Goal: Task Accomplishment & Management: Manage account settings

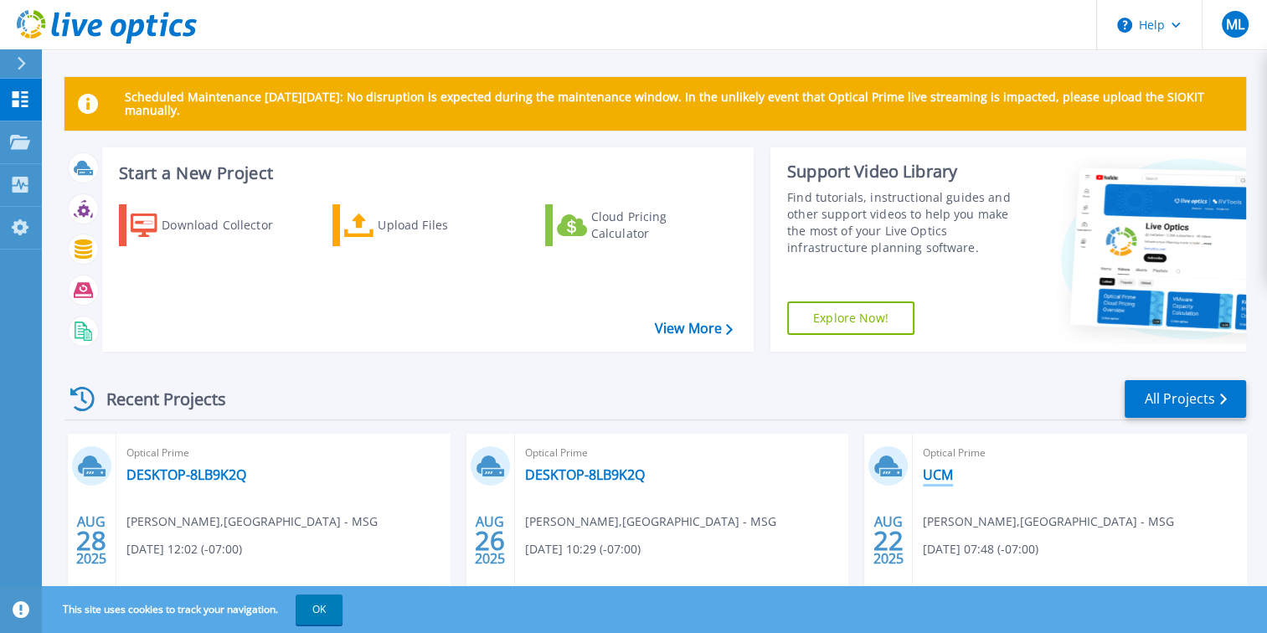
click at [944, 474] on link "UCM" at bounding box center [938, 475] width 30 height 17
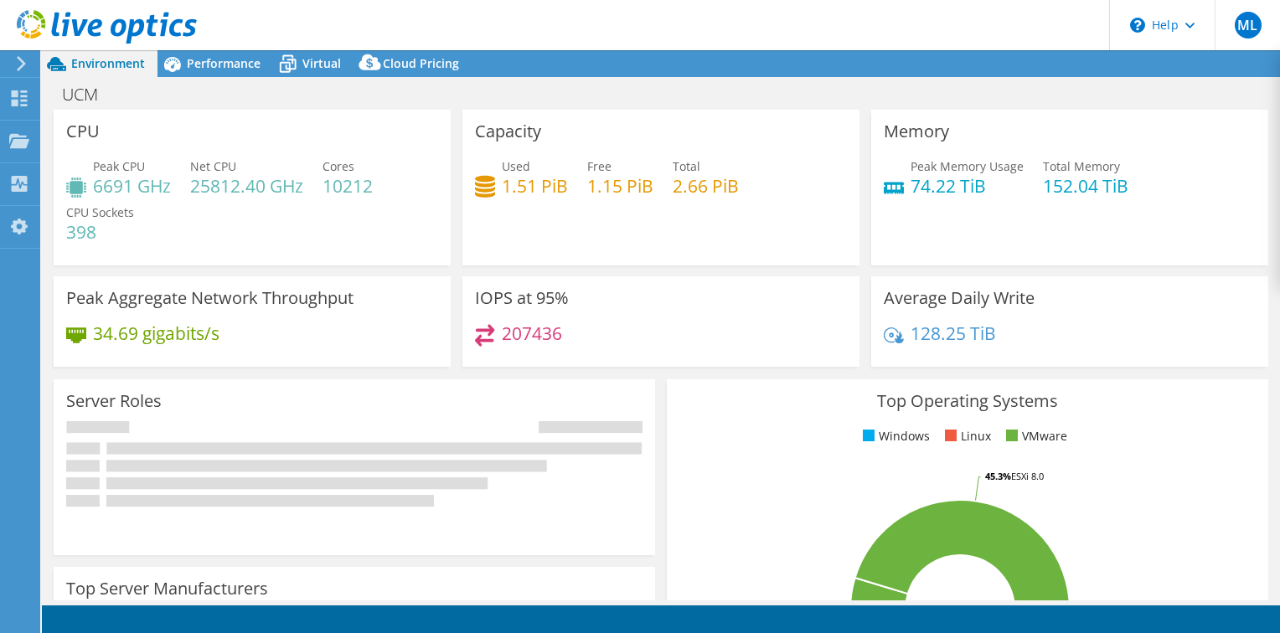
select select "USD"
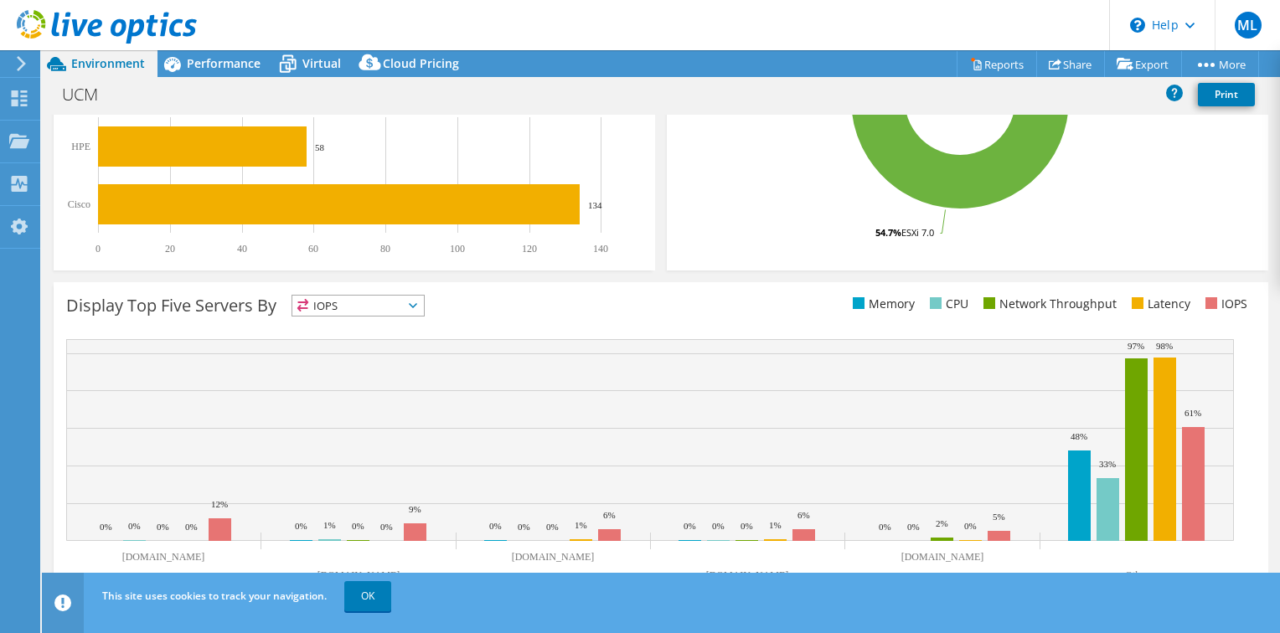
scroll to position [529, 0]
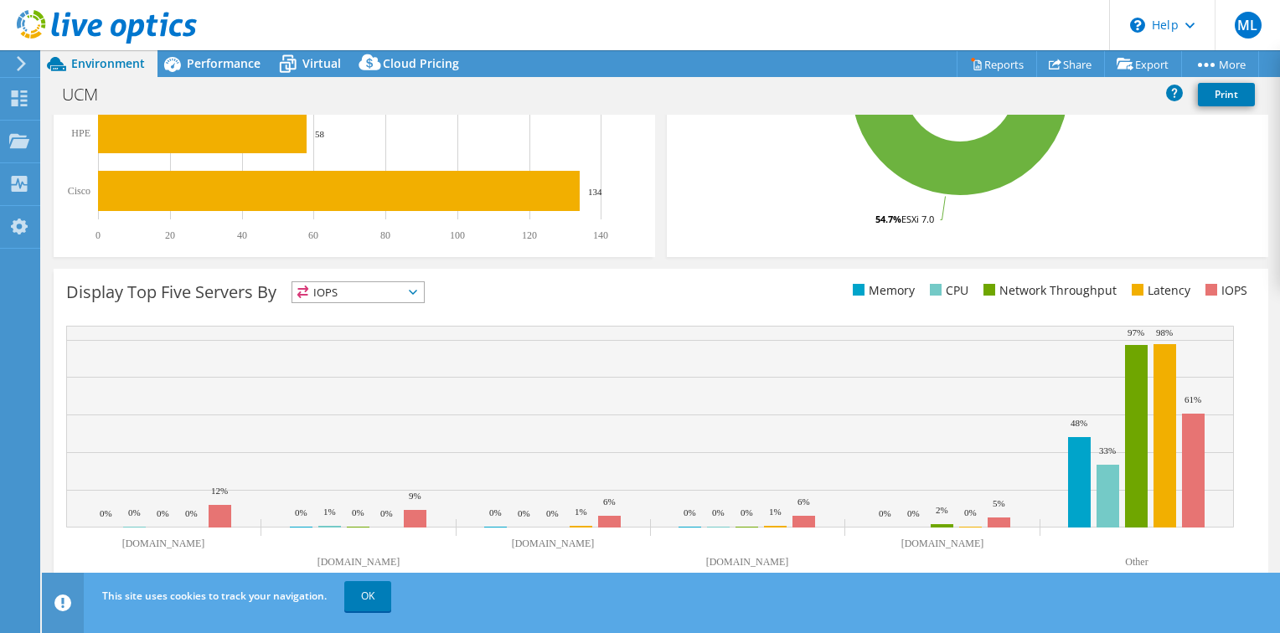
click at [393, 291] on span "IOPS" at bounding box center [358, 292] width 132 height 20
click at [348, 358] on li "CPU" at bounding box center [358, 360] width 132 height 23
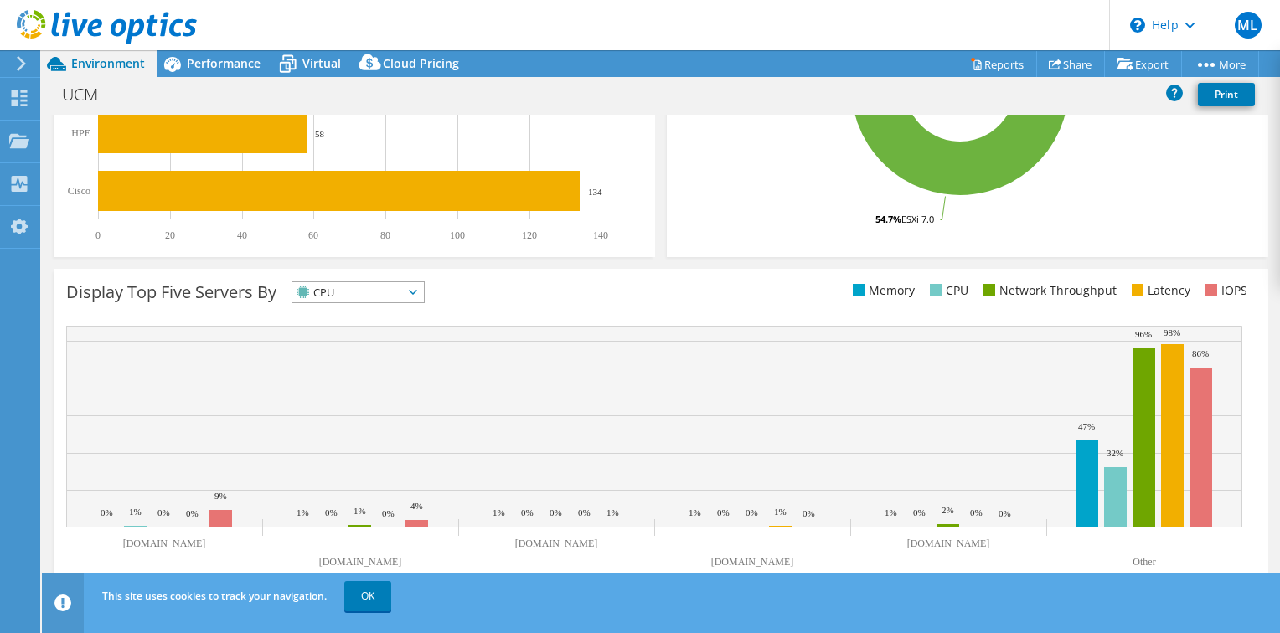
click at [358, 290] on span "CPU" at bounding box center [347, 292] width 111 height 20
click at [348, 297] on span "CPU" at bounding box center [347, 292] width 111 height 20
click at [416, 291] on icon at bounding box center [413, 292] width 8 height 5
drag, startPoint x: 656, startPoint y: 301, endPoint x: 623, endPoint y: 261, distance: 51.2
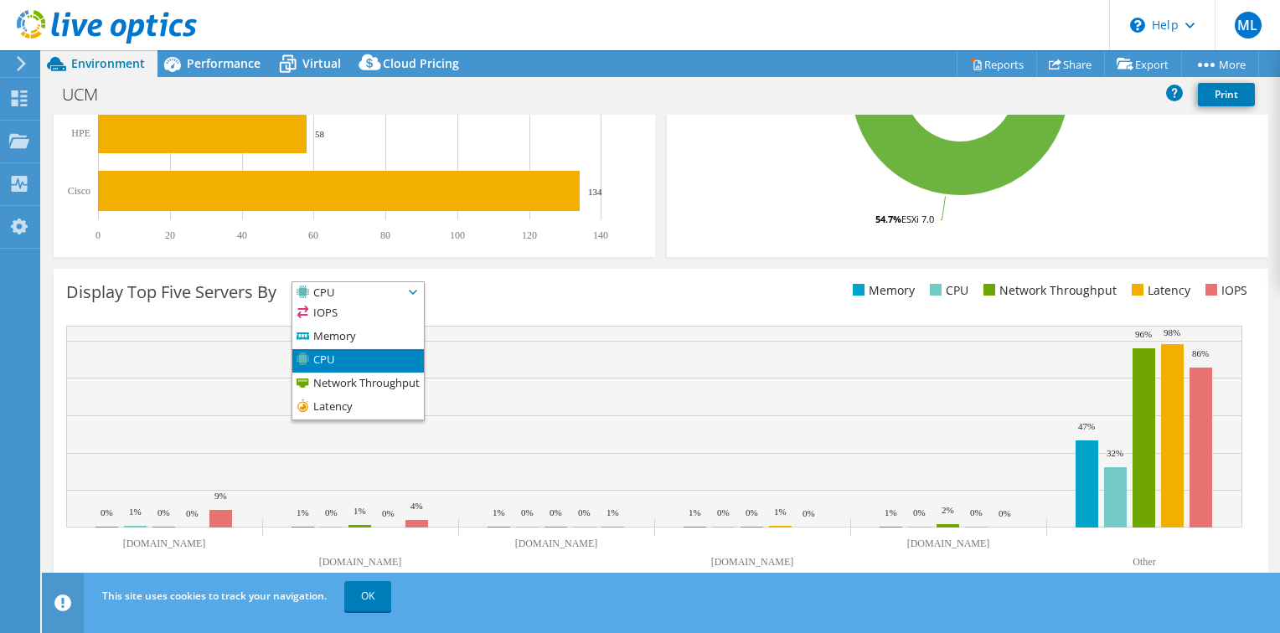
click at [656, 301] on div "Display Top Five Servers By CPU IOPS" at bounding box center [660, 295] width 1189 height 28
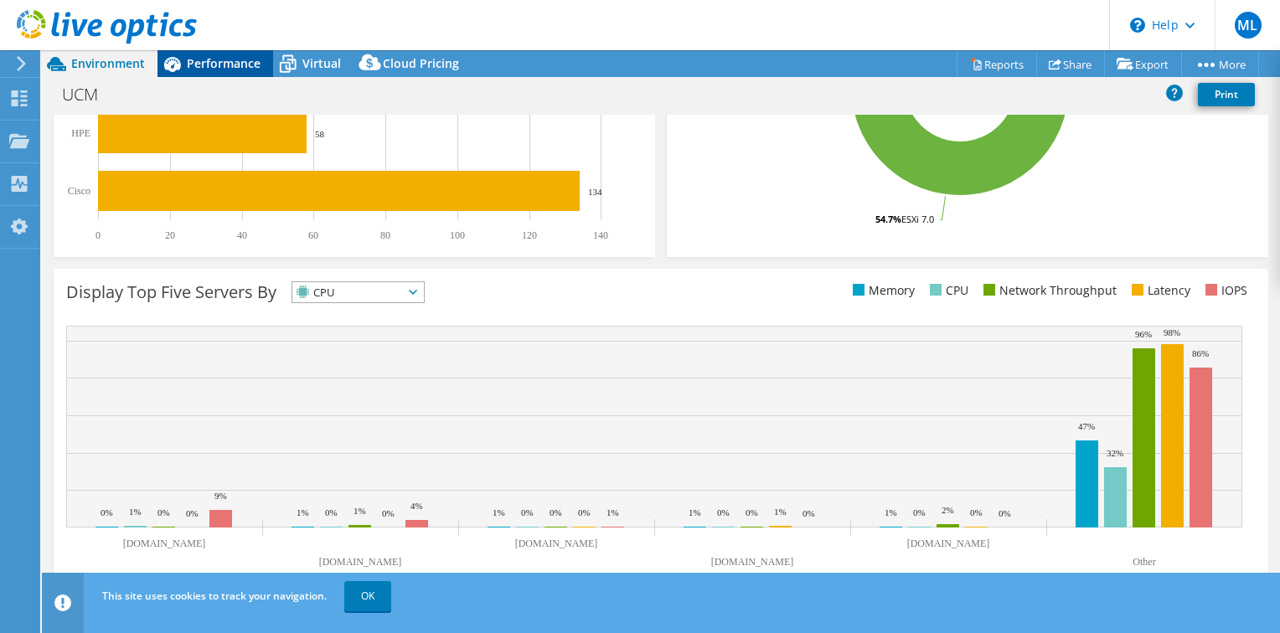
click at [204, 65] on span "Performance" at bounding box center [224, 63] width 74 height 16
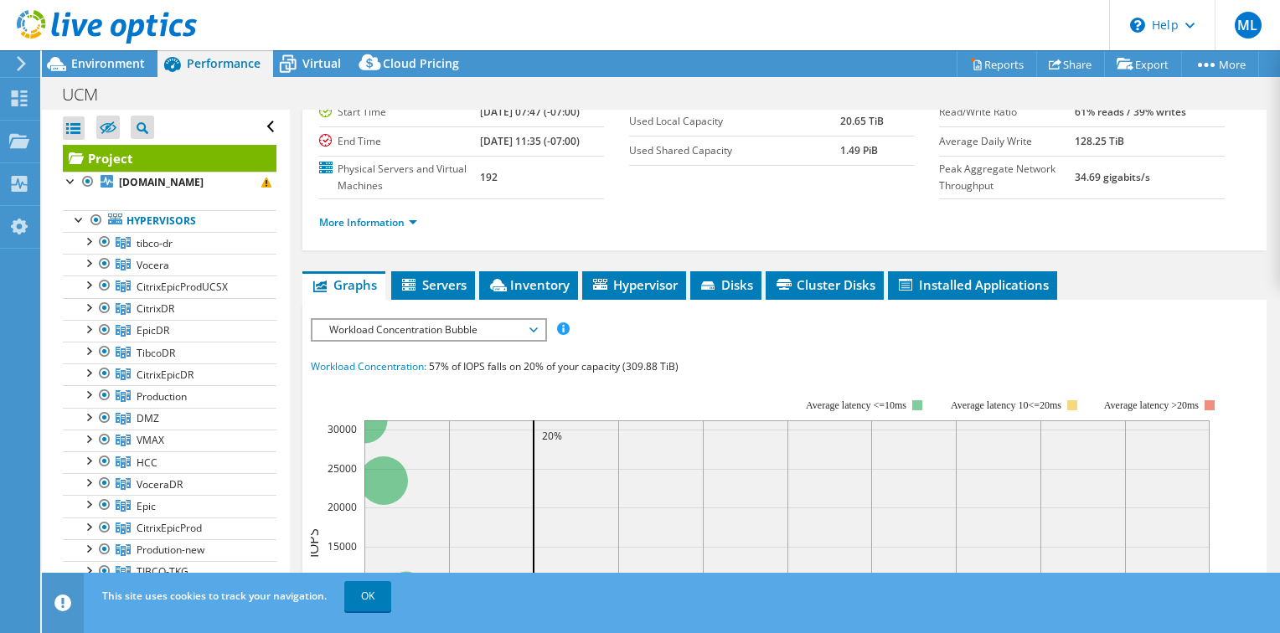
scroll to position [168, 0]
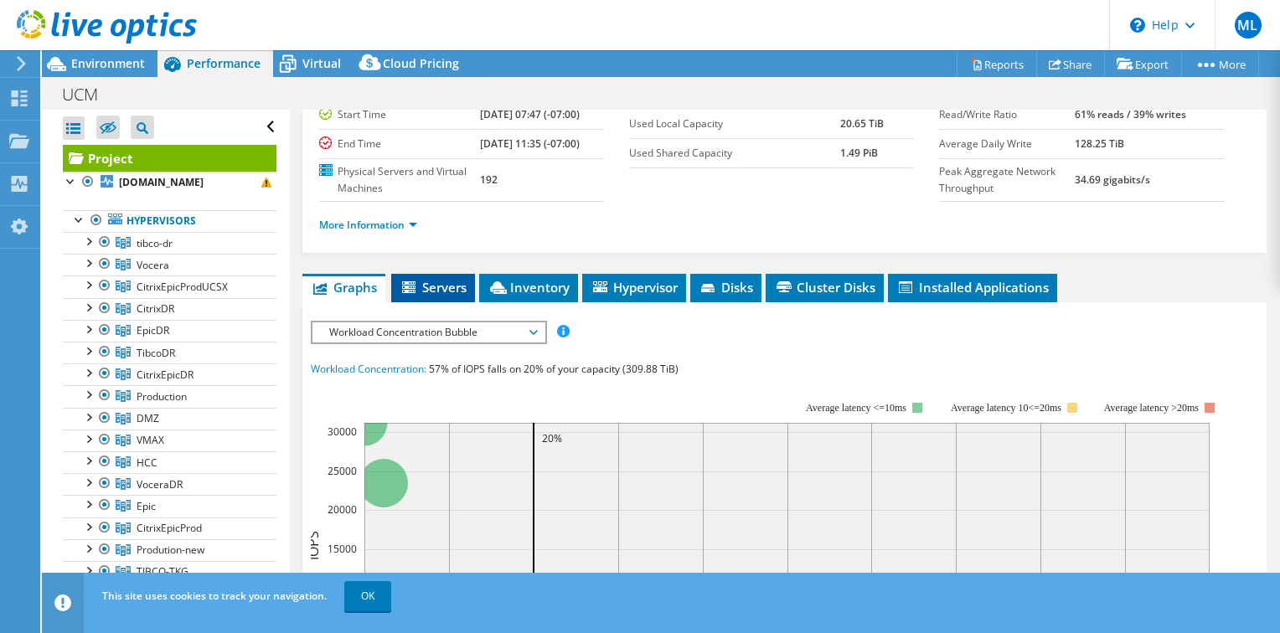
click at [454, 280] on span "Servers" at bounding box center [433, 287] width 67 height 17
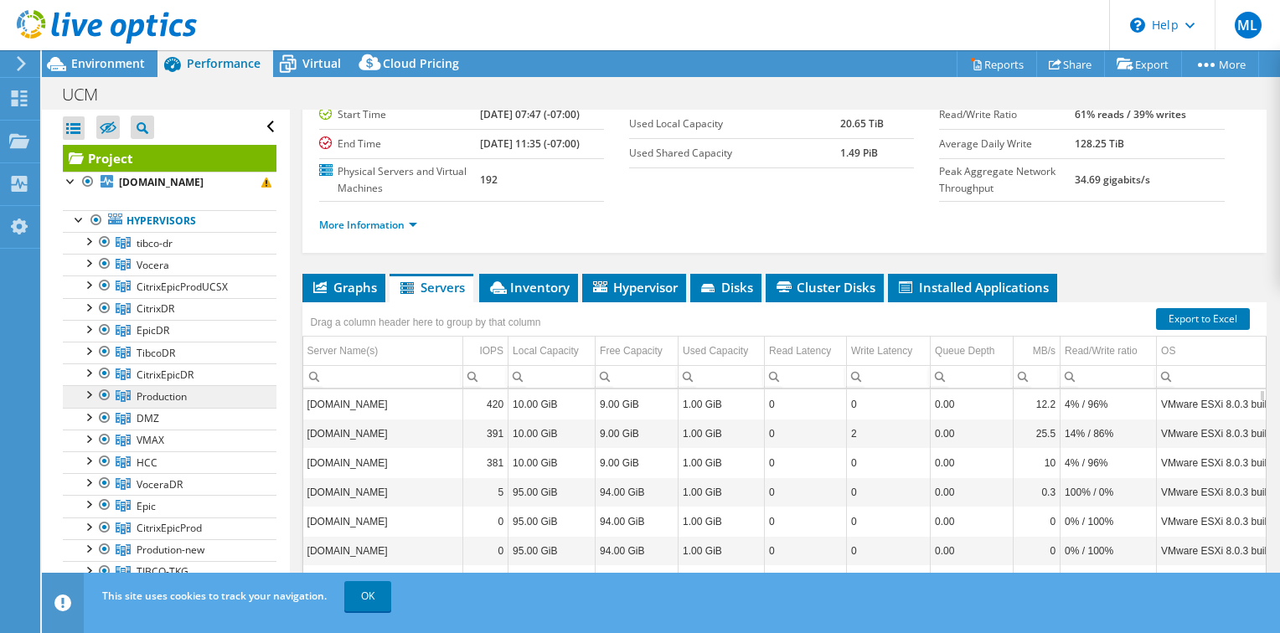
click at [161, 396] on span "Production" at bounding box center [162, 396] width 50 height 14
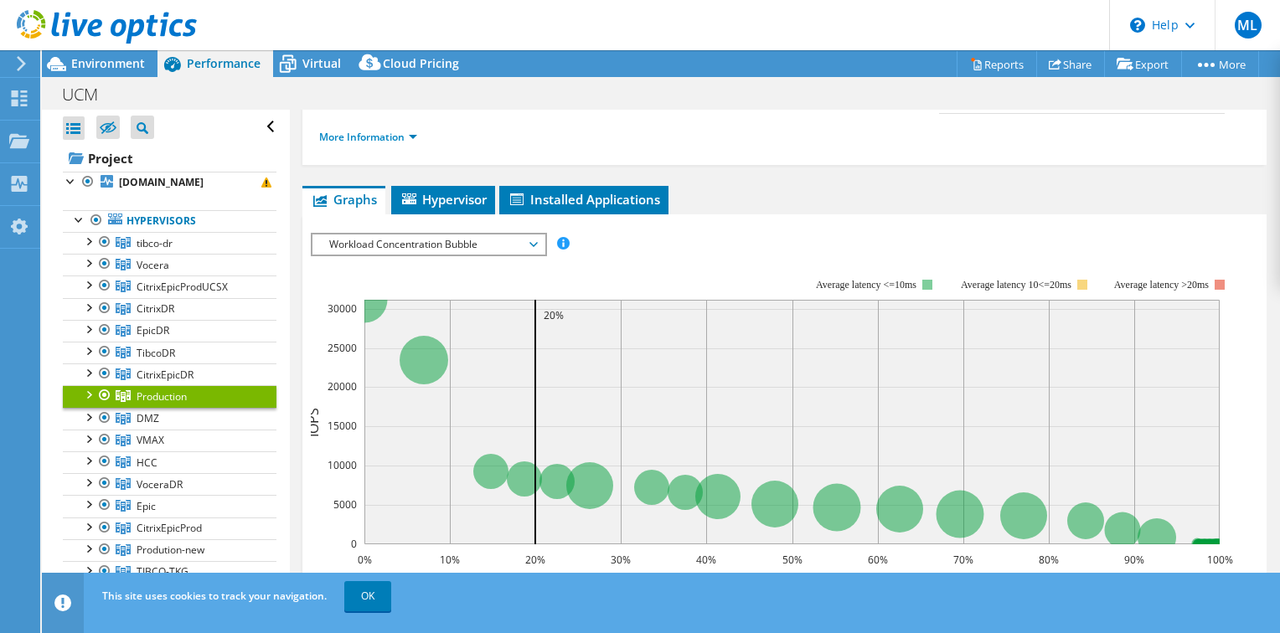
click at [481, 233] on div "Workload Concentration Bubble IOPS Disk Throughput IO Size Latency Queue Depth …" at bounding box center [429, 244] width 236 height 23
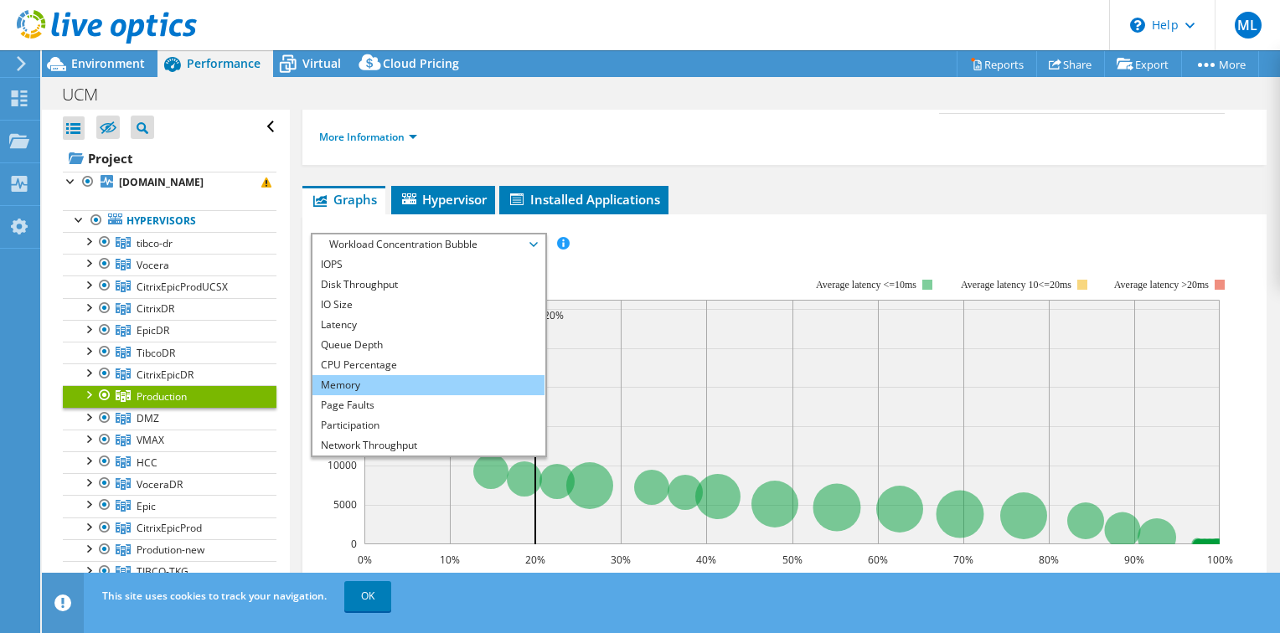
click at [468, 385] on li "Memory" at bounding box center [428, 385] width 232 height 20
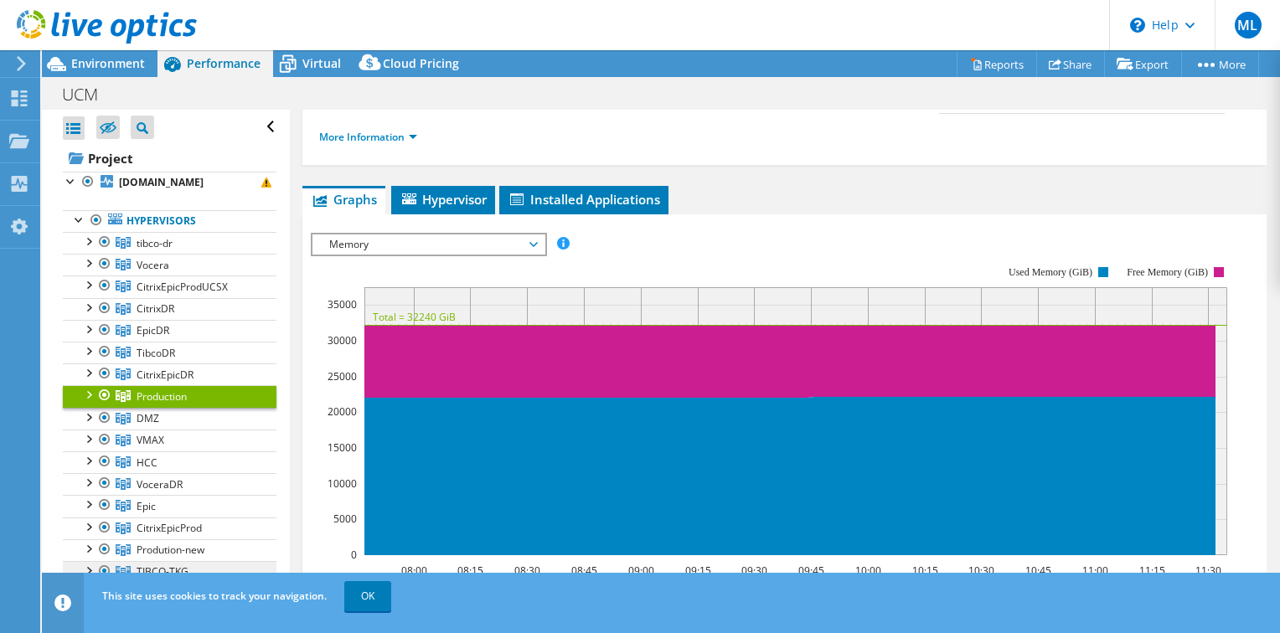
click at [201, 570] on link "TIBCO-TKG" at bounding box center [170, 572] width 214 height 22
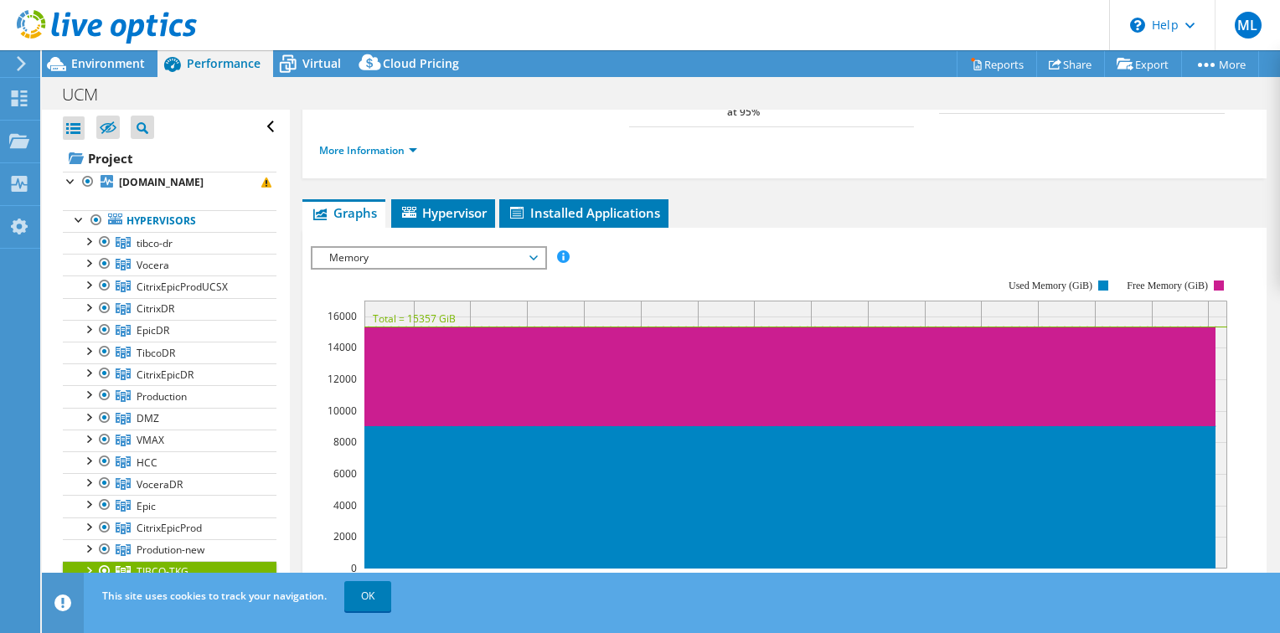
click at [504, 248] on span "Memory" at bounding box center [428, 258] width 215 height 20
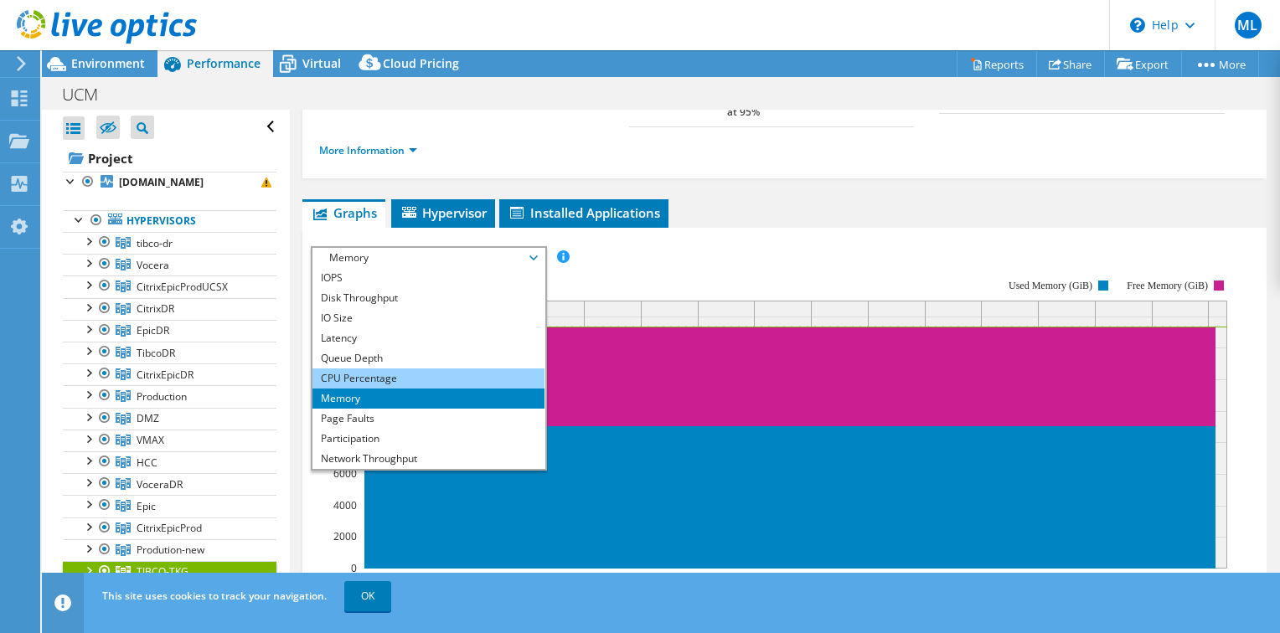
click at [446, 369] on li "CPU Percentage" at bounding box center [428, 379] width 232 height 20
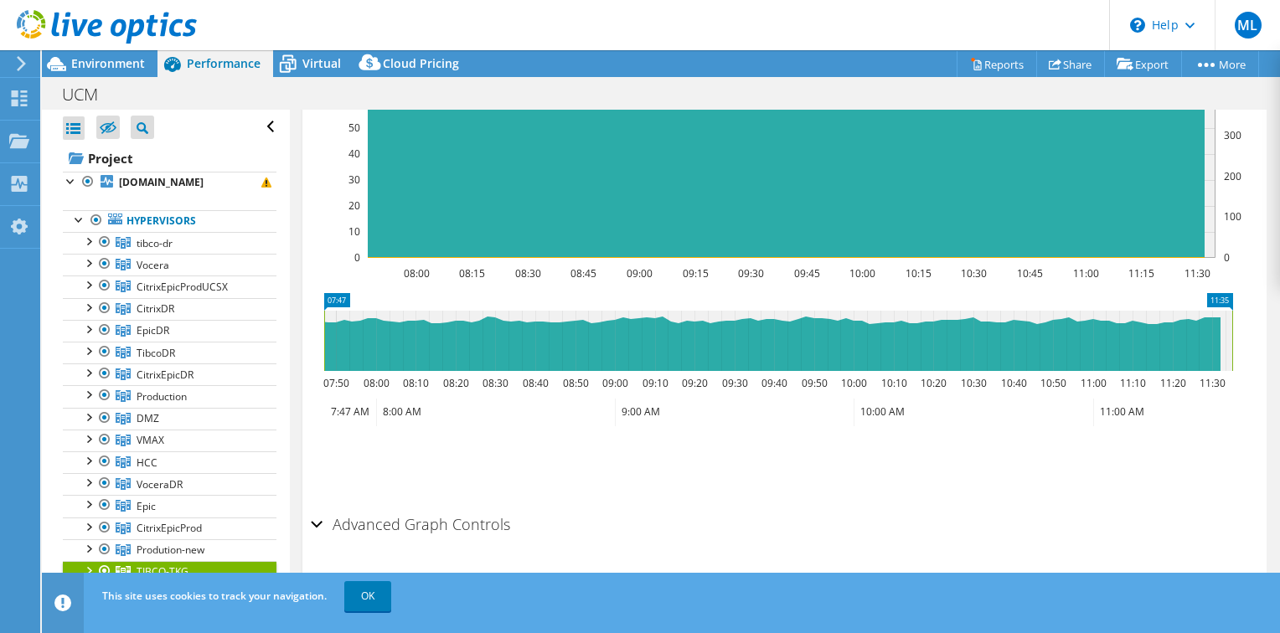
scroll to position [496, 0]
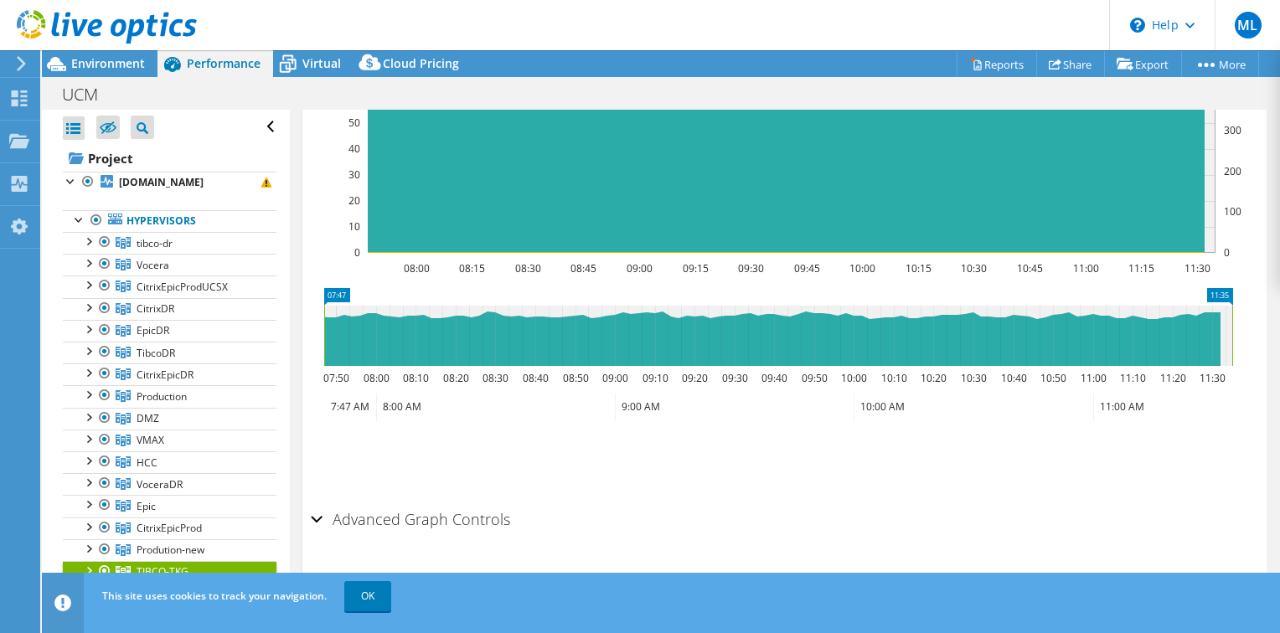
click at [312, 503] on div "Advanced Graph Controls" at bounding box center [784, 521] width 947 height 36
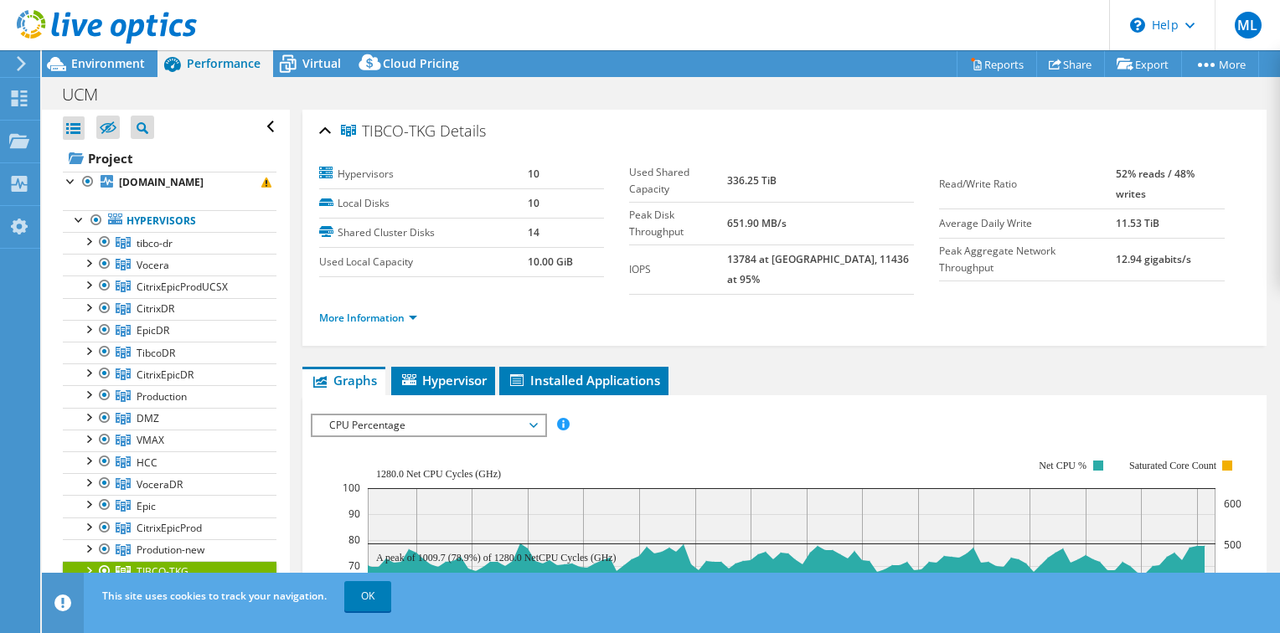
scroll to position [0, 0]
click at [532, 415] on span "CPU Percentage" at bounding box center [428, 425] width 215 height 20
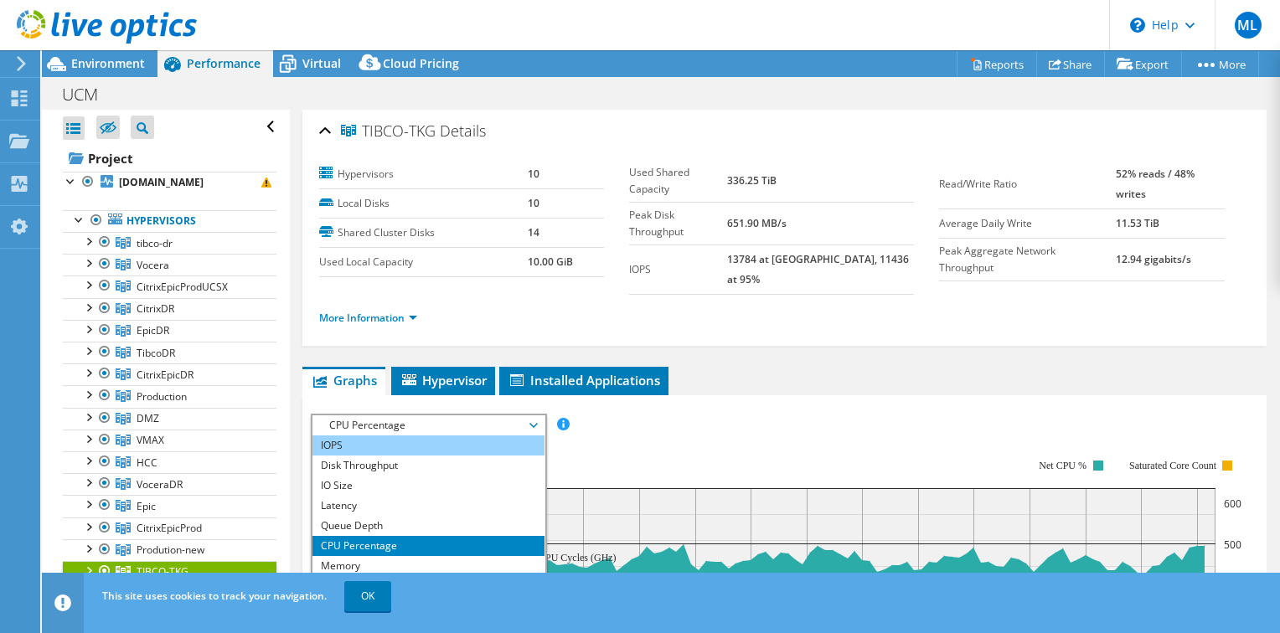
click at [453, 436] on li "IOPS" at bounding box center [428, 446] width 232 height 20
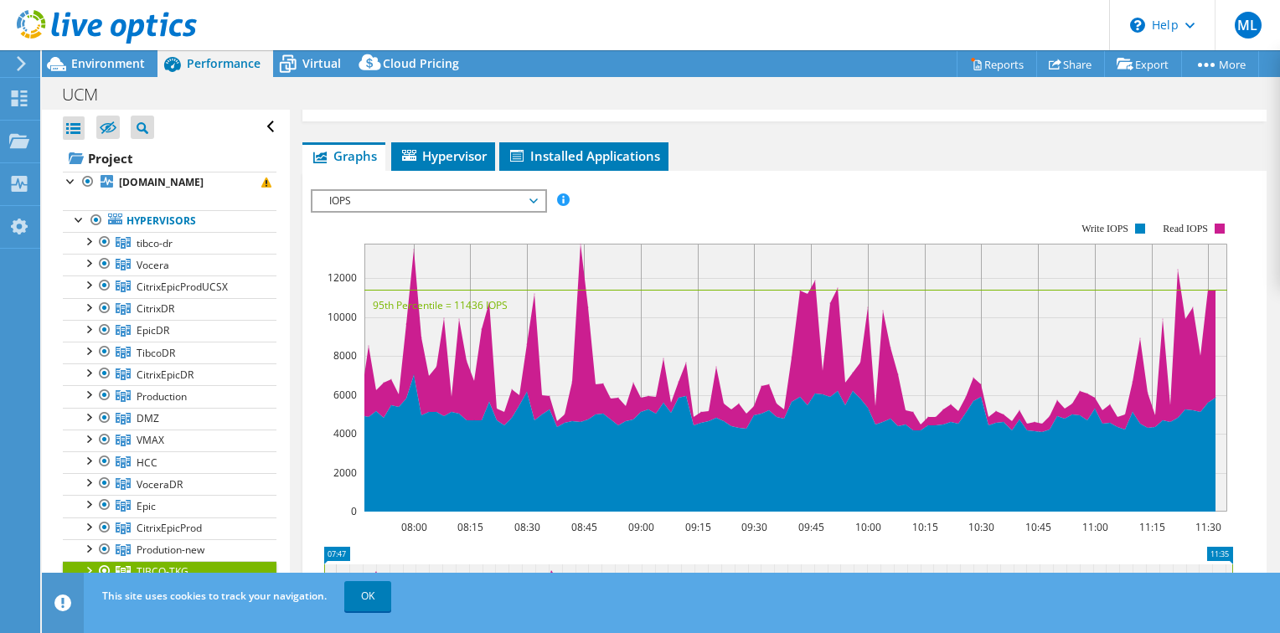
scroll to position [221, 0]
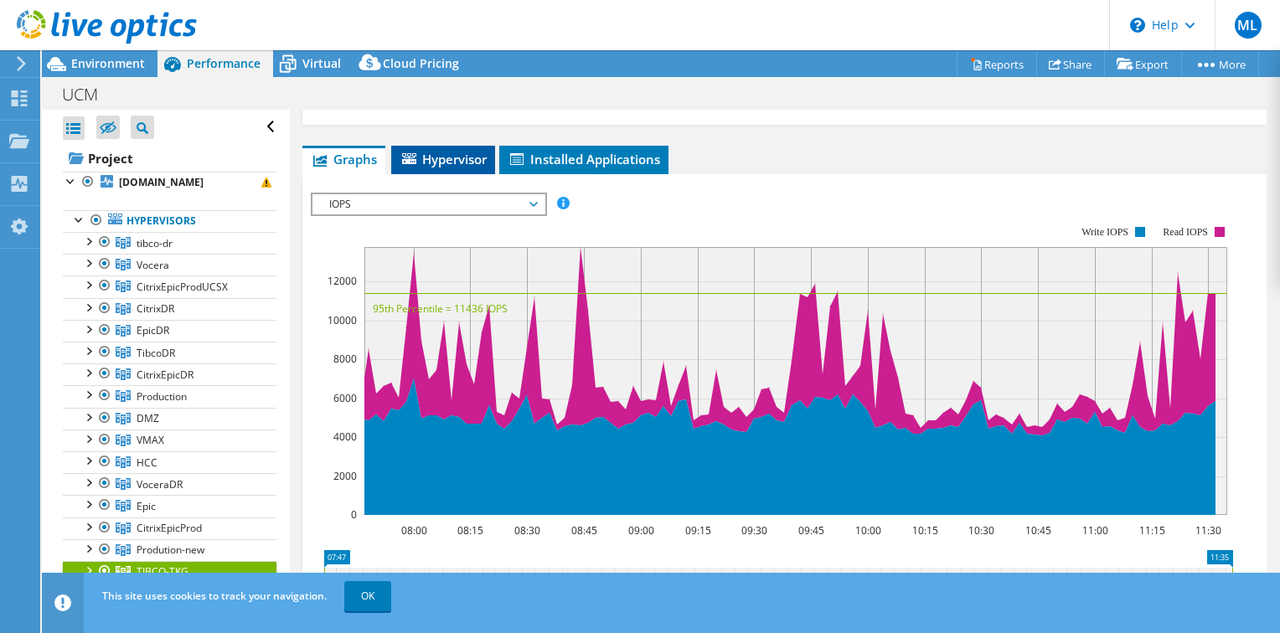
click at [465, 151] on span "Hypervisor" at bounding box center [443, 159] width 87 height 17
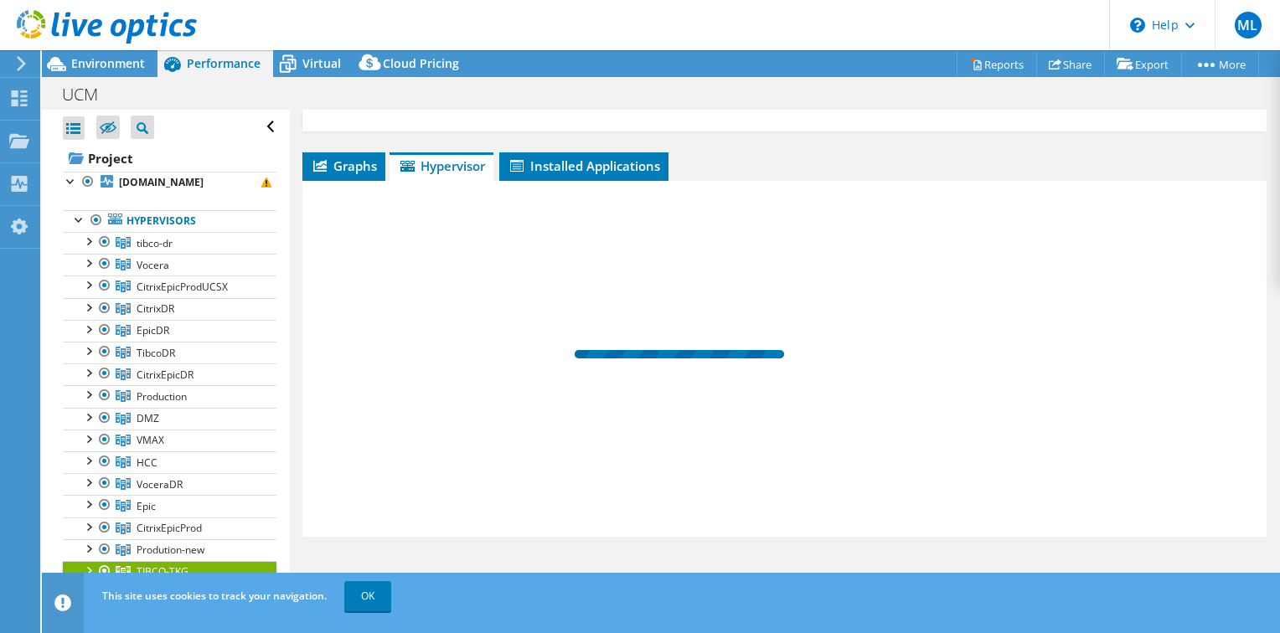
scroll to position [199, 0]
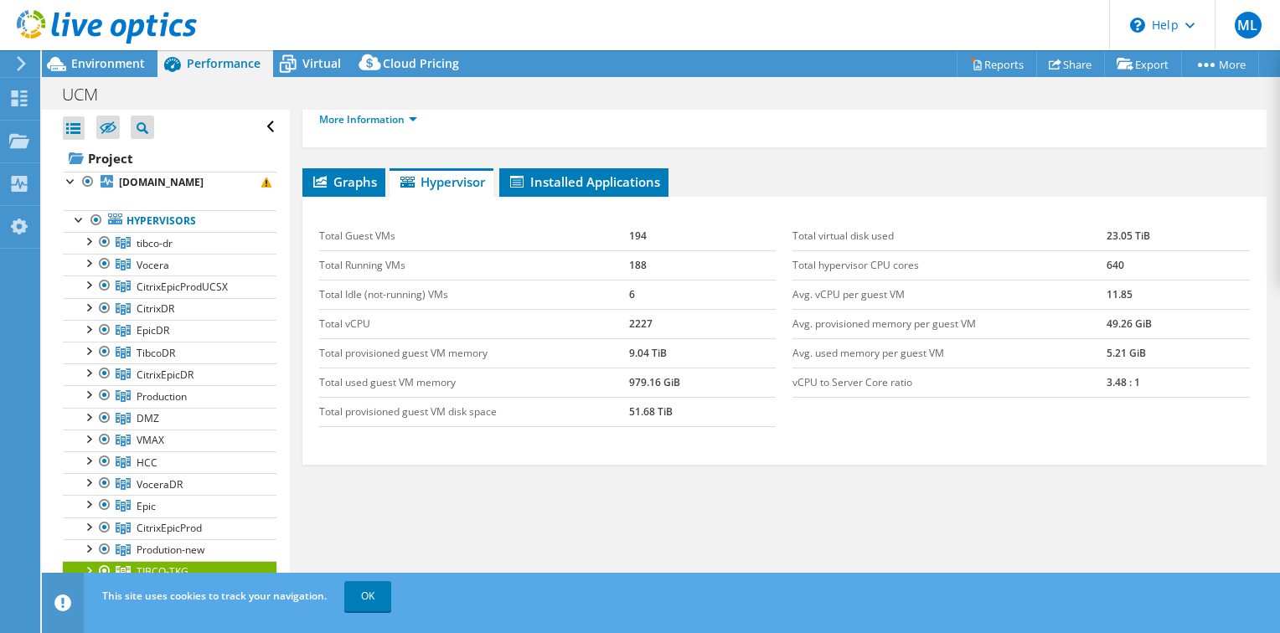
click at [315, 146] on div "TIBCO-TKG Details Hypervisors 10 Local Disks 10 Shared Cluster Disks 14 Used Lo…" at bounding box center [784, 263] width 989 height 705
click at [325, 173] on span "Graphs" at bounding box center [344, 181] width 66 height 17
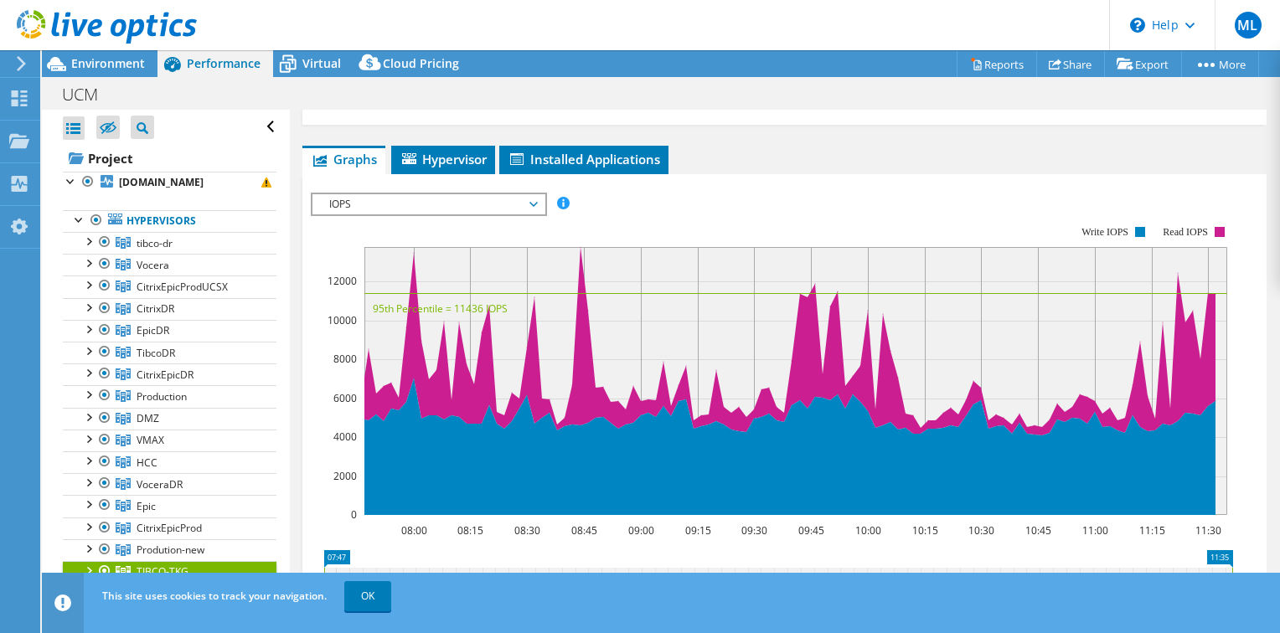
click at [532, 194] on span "IOPS" at bounding box center [428, 204] width 215 height 20
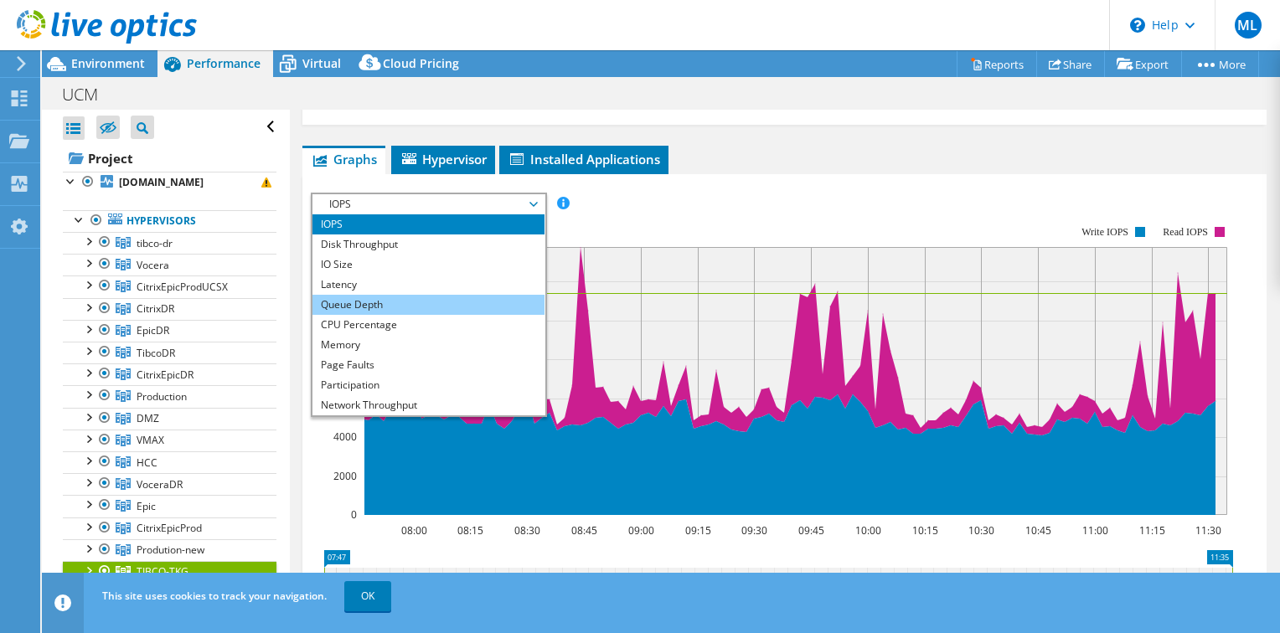
click at [484, 295] on li "Queue Depth" at bounding box center [428, 305] width 232 height 20
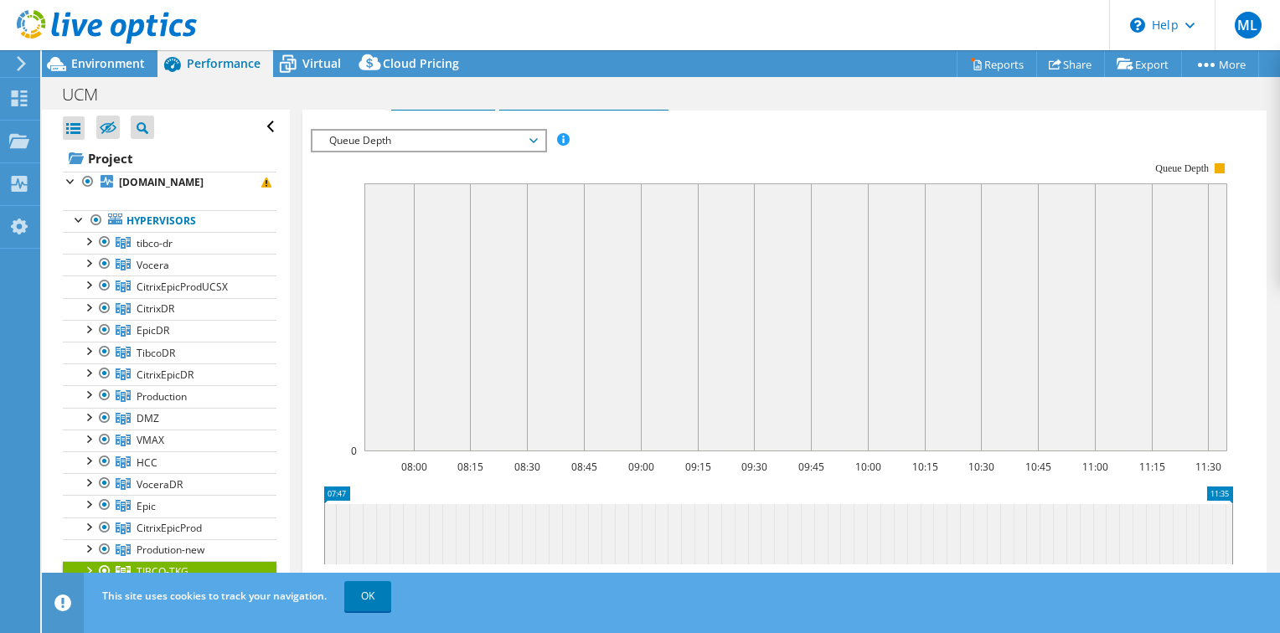
scroll to position [288, 0]
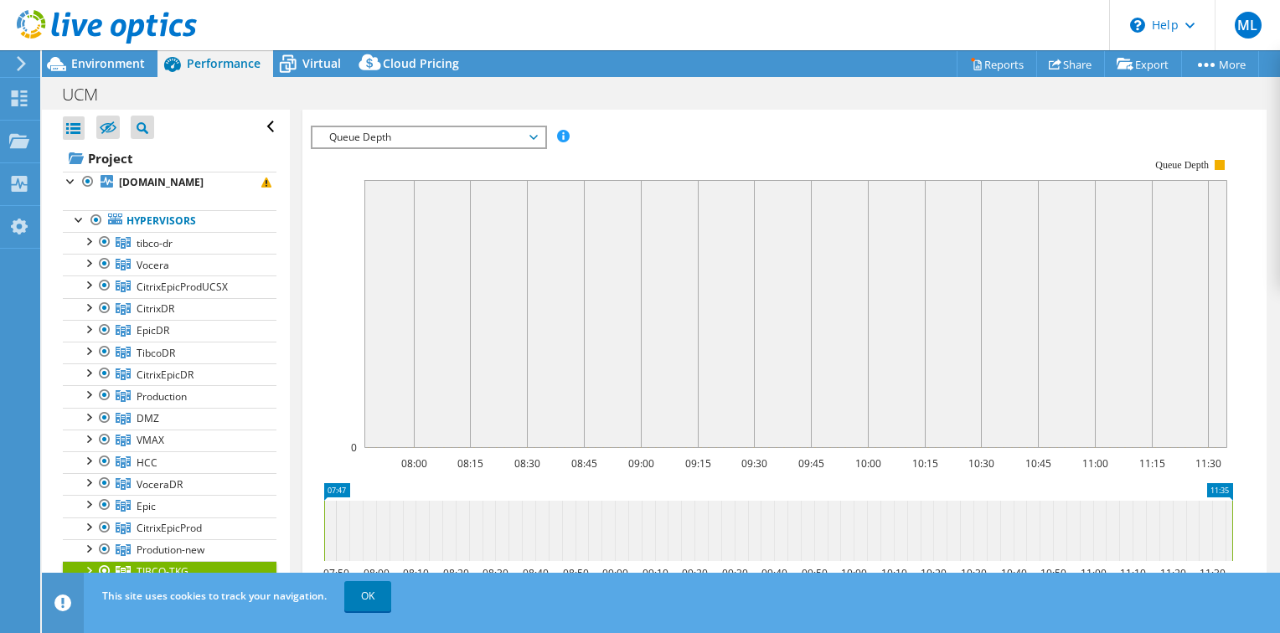
click at [441, 127] on span "Queue Depth" at bounding box center [428, 137] width 215 height 20
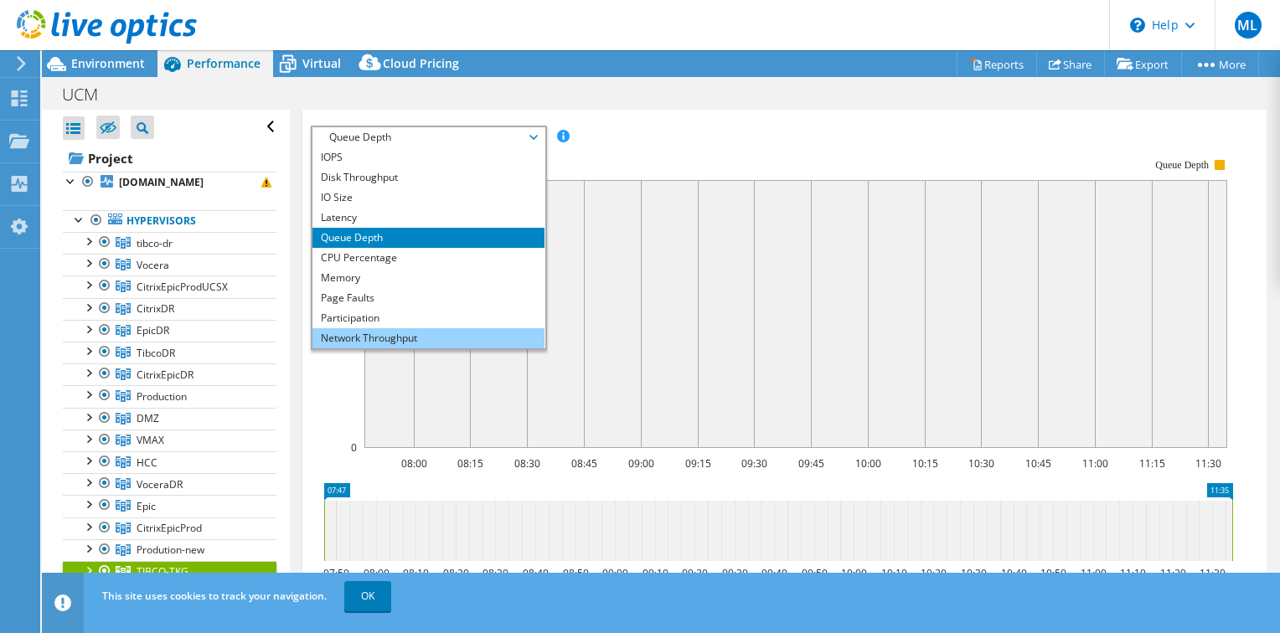
click at [433, 328] on li "Network Throughput" at bounding box center [428, 338] width 232 height 20
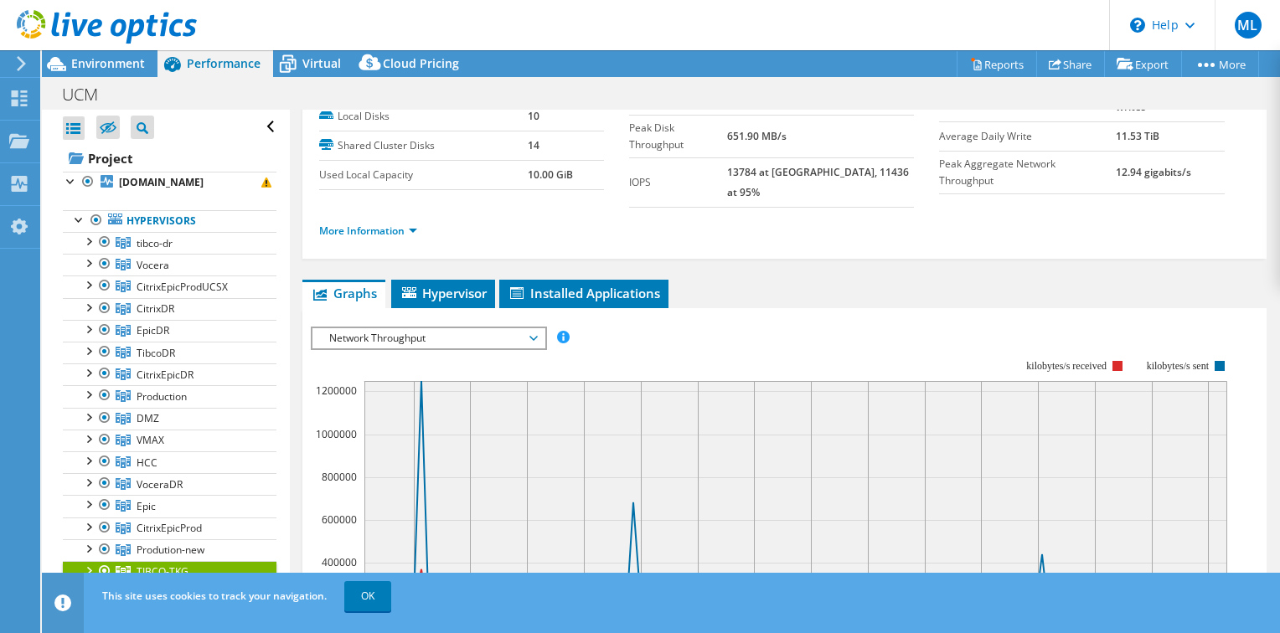
scroll to position [49, 0]
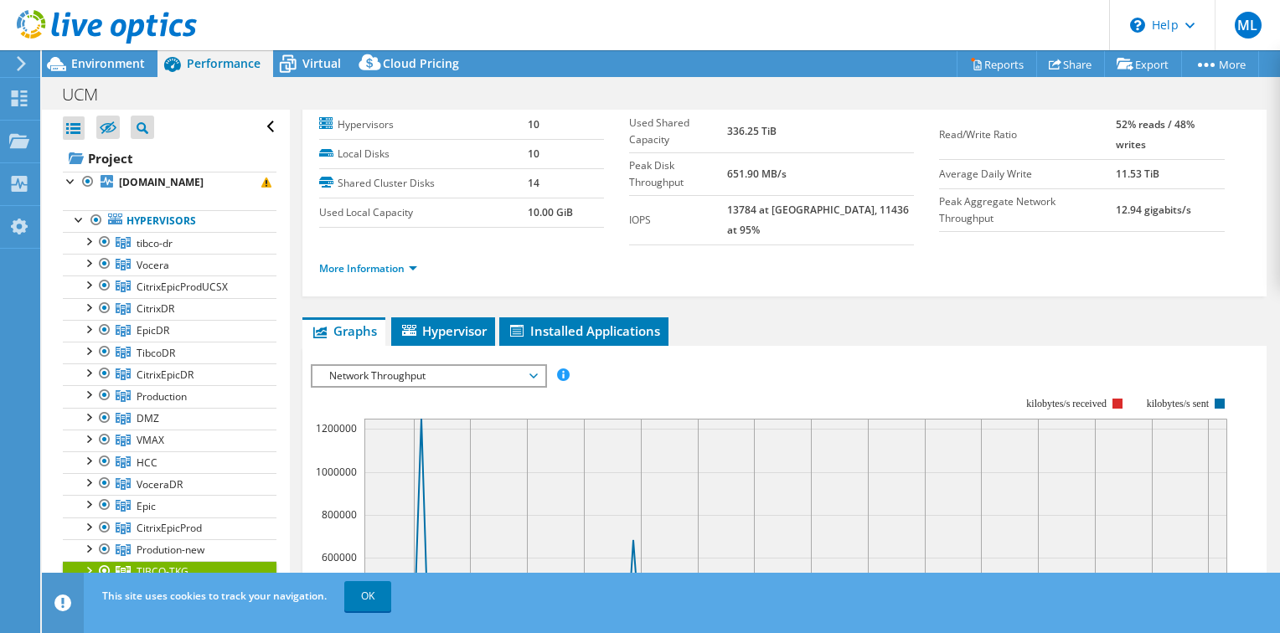
click at [469, 366] on span "Network Throughput" at bounding box center [428, 376] width 215 height 20
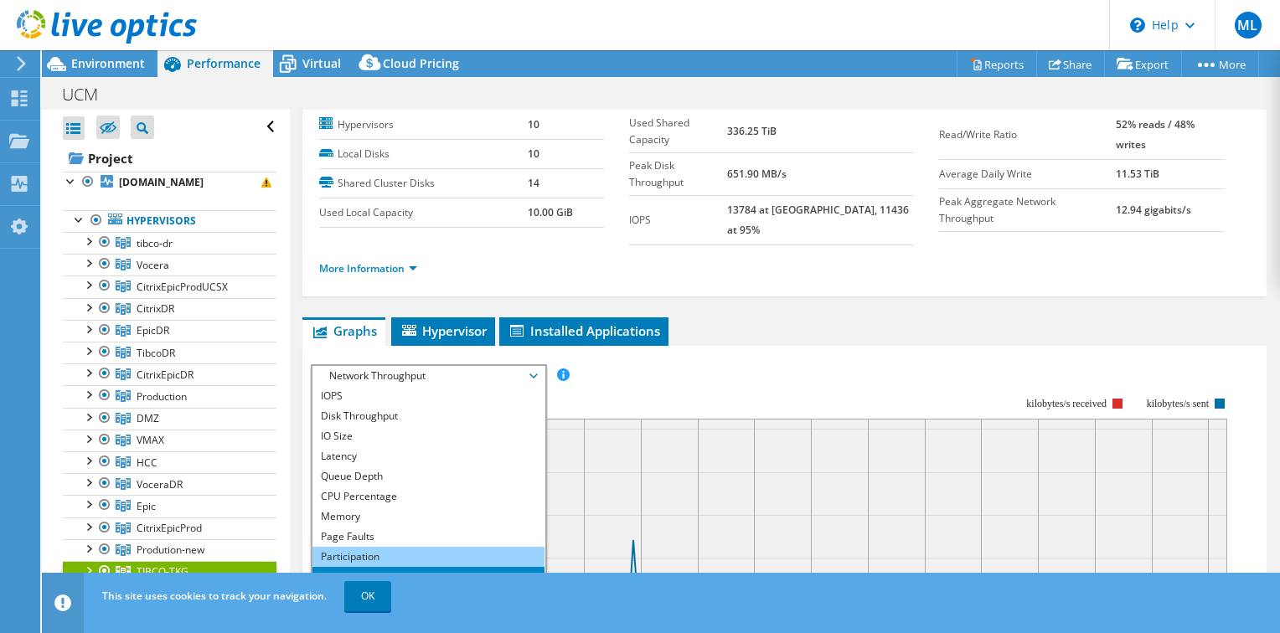
click at [460, 547] on li "Participation" at bounding box center [428, 557] width 232 height 20
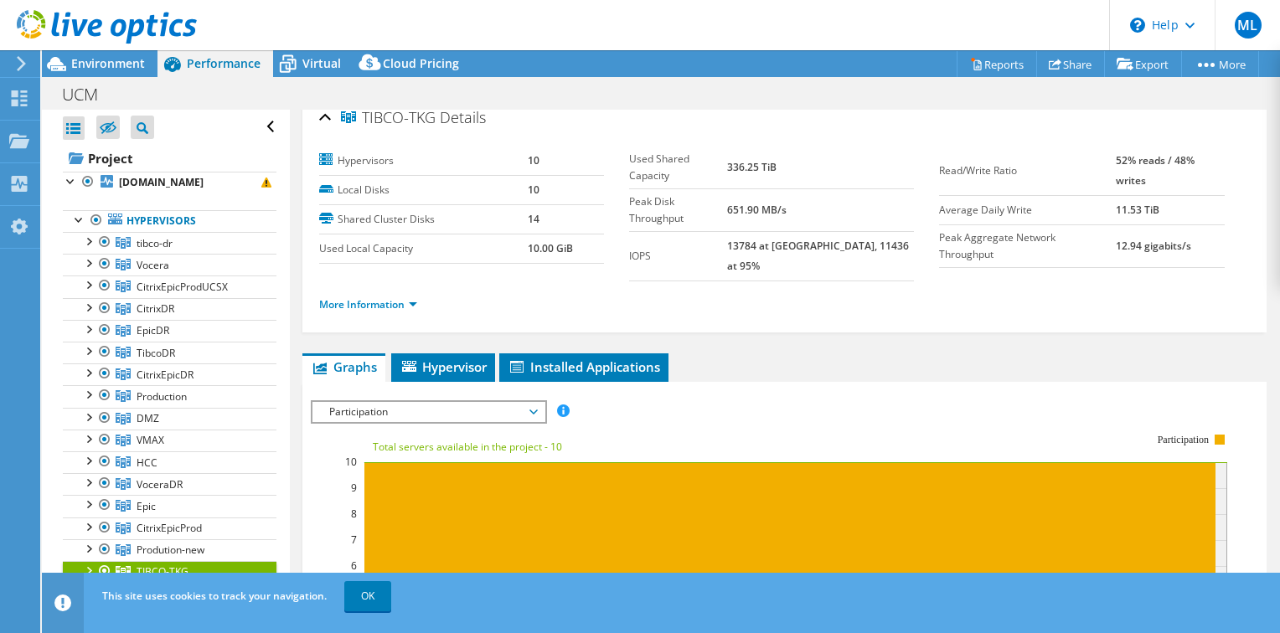
scroll to position [0, 0]
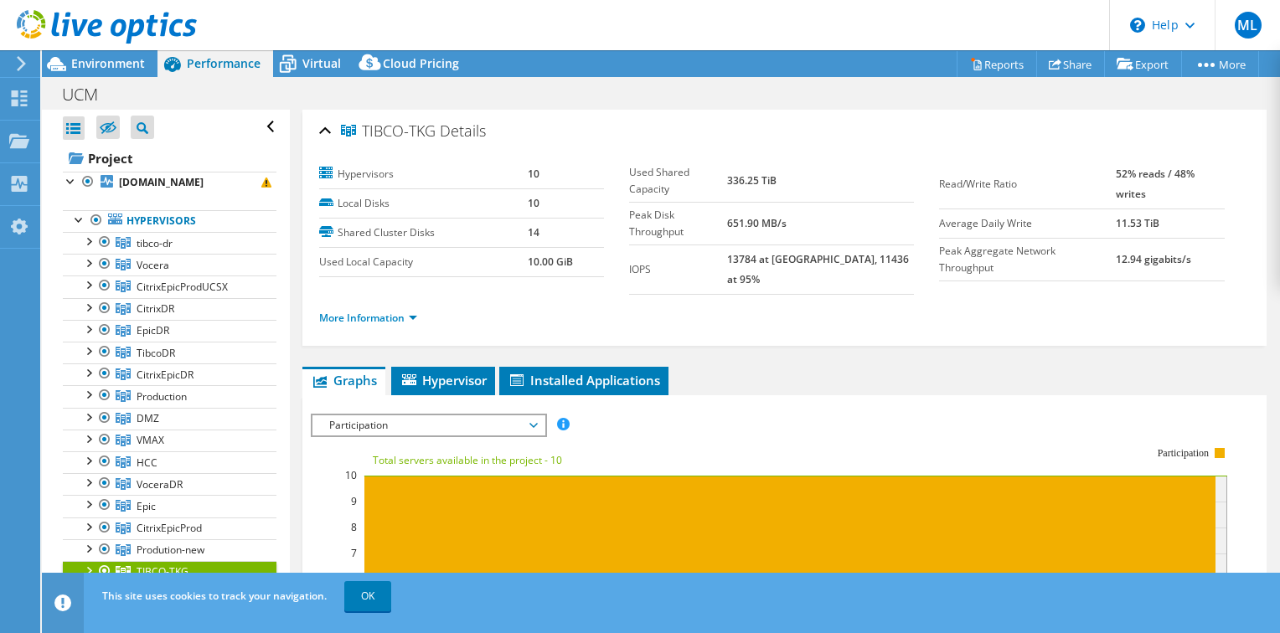
click at [459, 415] on span "Participation" at bounding box center [428, 425] width 215 height 20
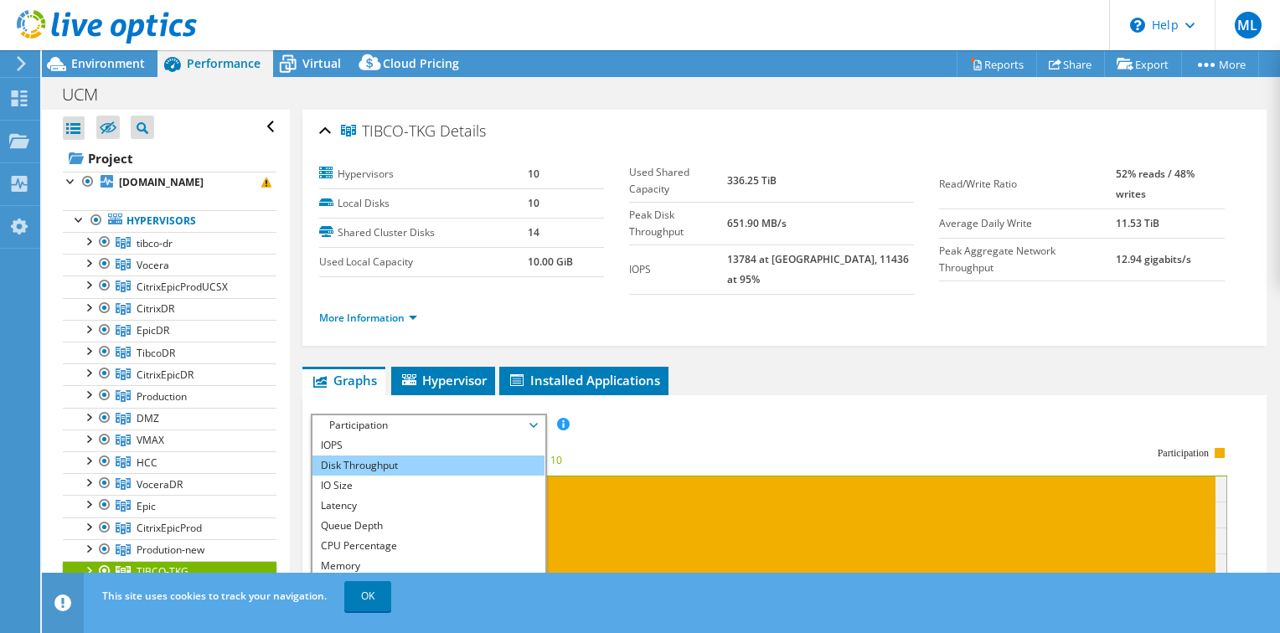
click at [459, 456] on li "Disk Throughput" at bounding box center [428, 466] width 232 height 20
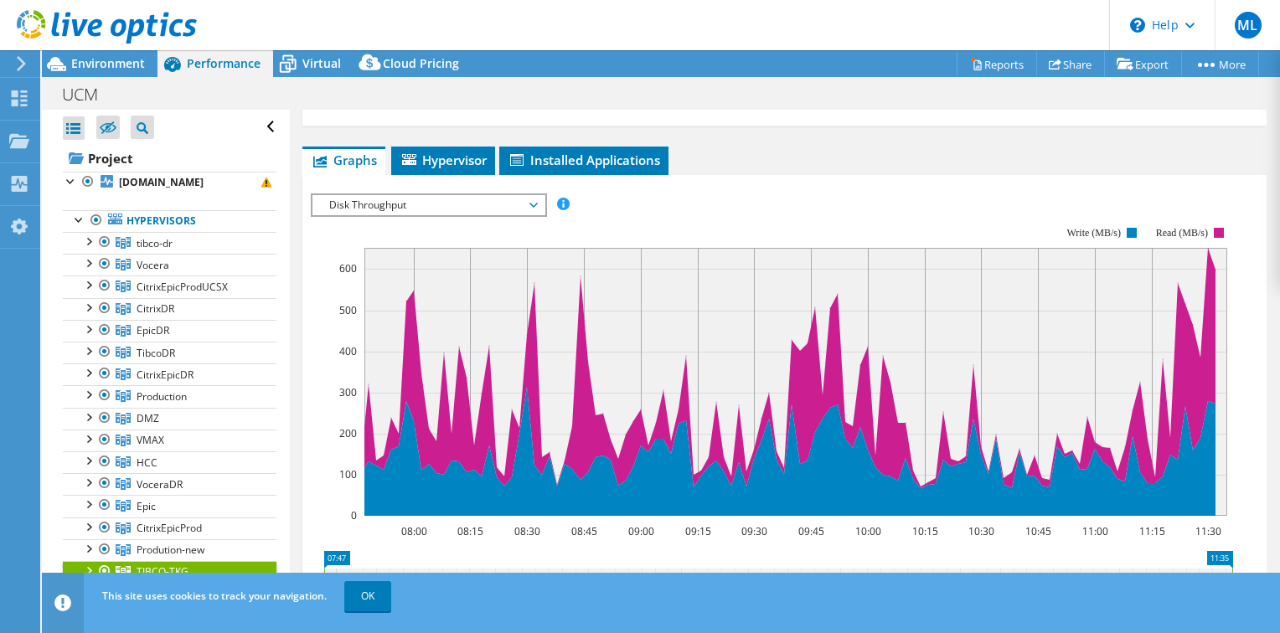
scroll to position [226, 0]
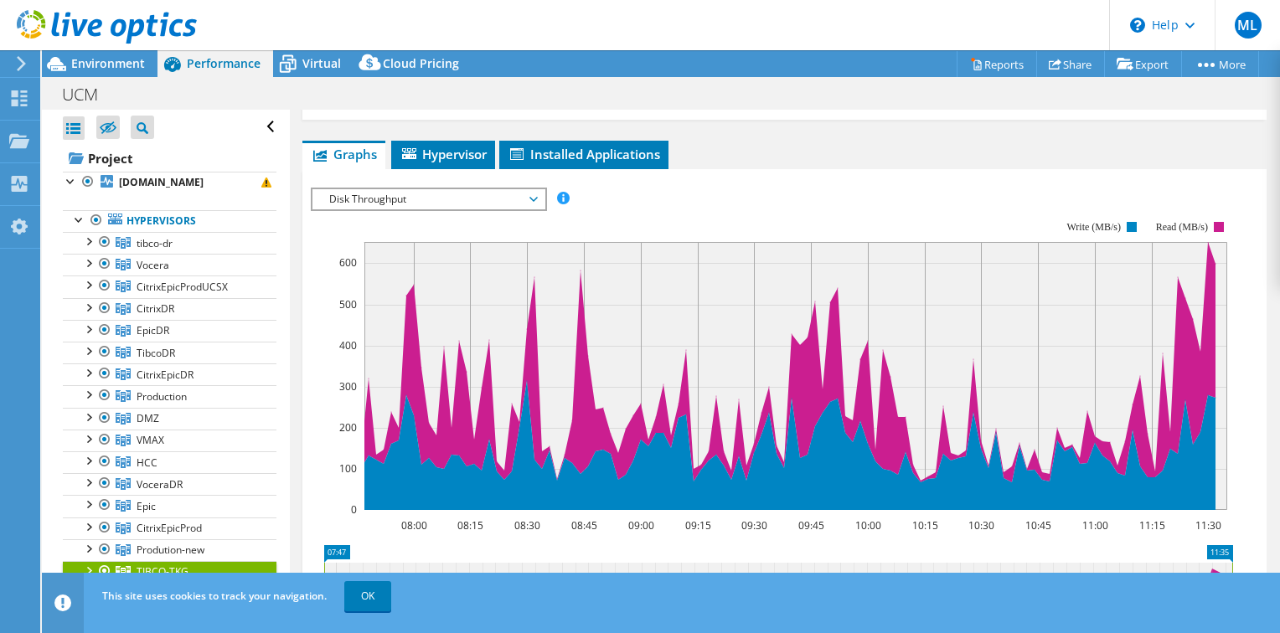
click at [489, 189] on span "Disk Throughput" at bounding box center [428, 199] width 215 height 20
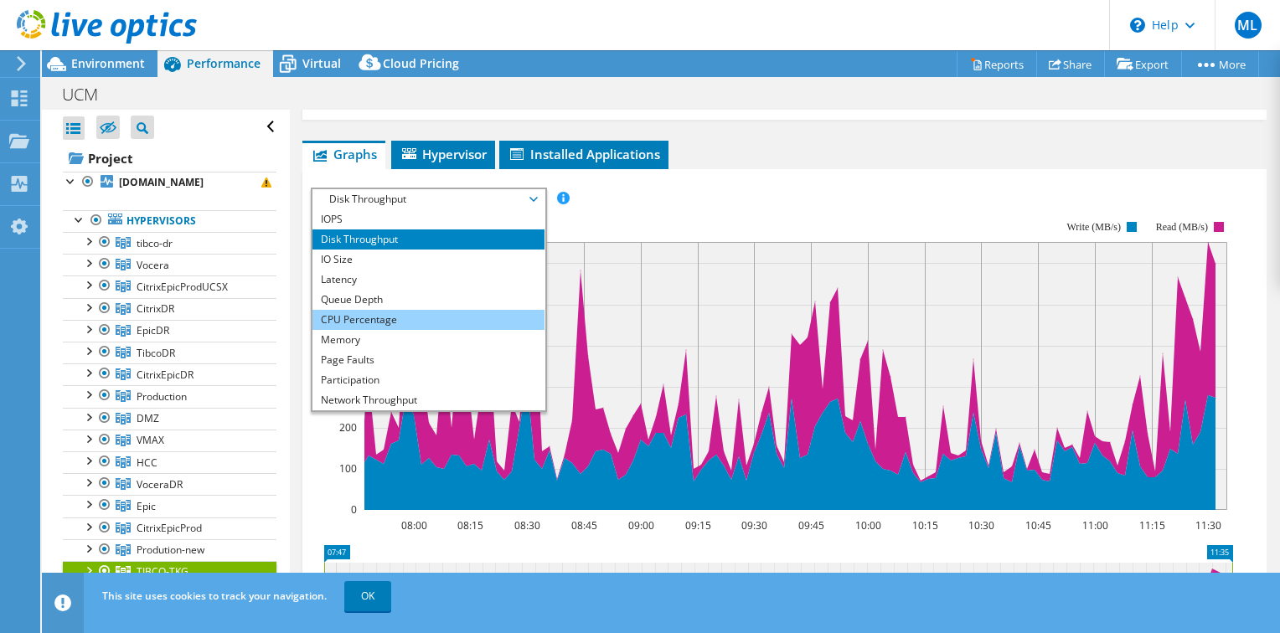
click at [413, 310] on li "CPU Percentage" at bounding box center [428, 320] width 232 height 20
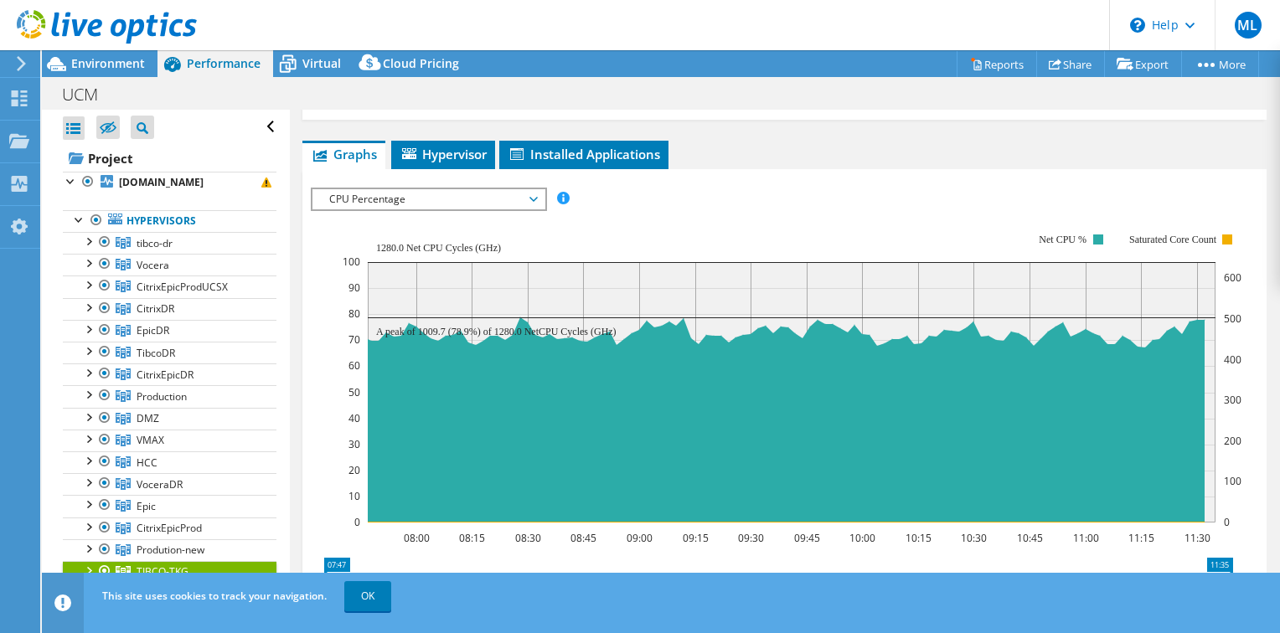
click at [437, 189] on span "CPU Percentage" at bounding box center [428, 199] width 215 height 20
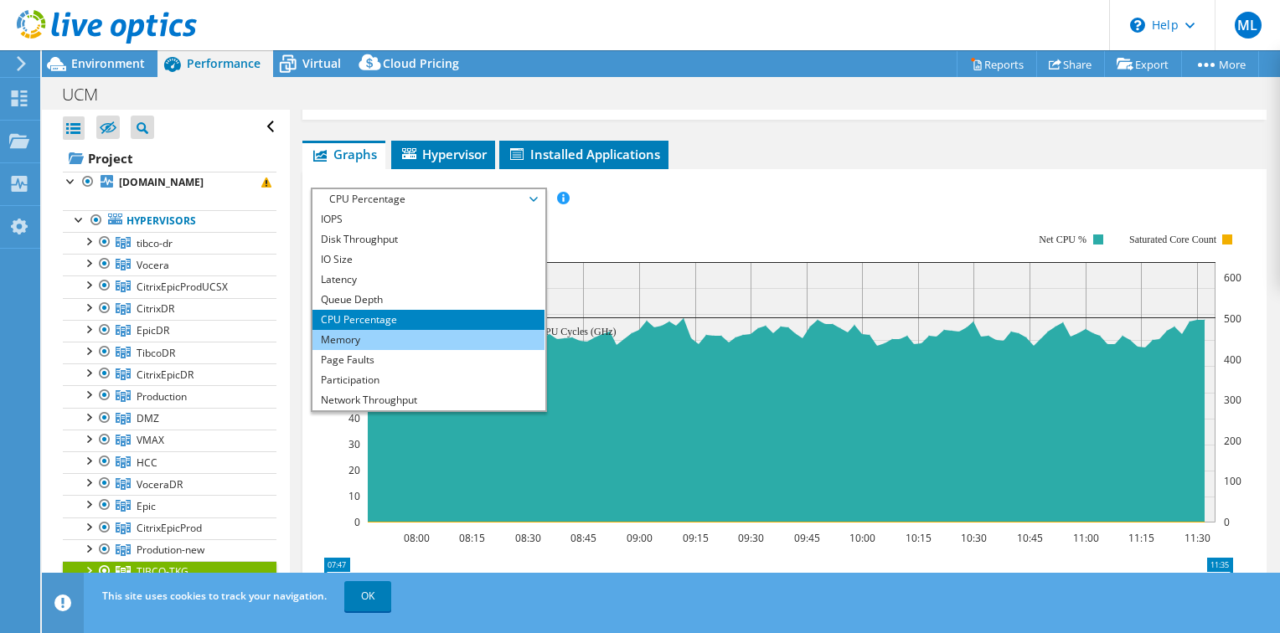
click at [389, 330] on li "Memory" at bounding box center [428, 340] width 232 height 20
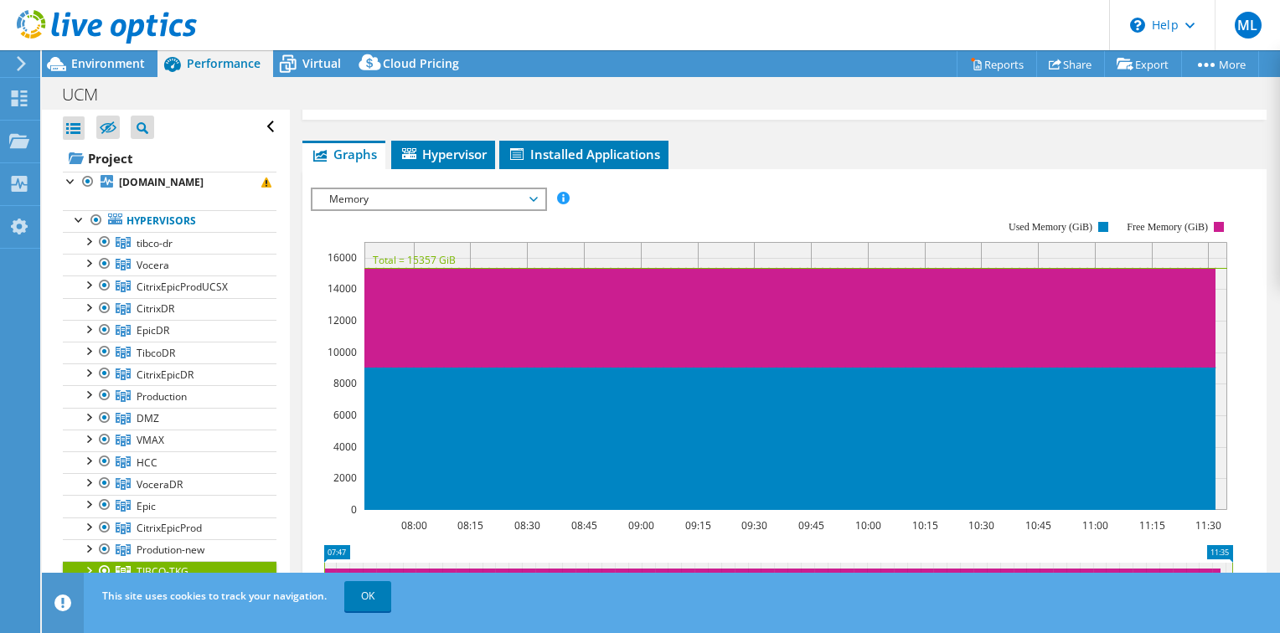
click at [467, 189] on span "Memory" at bounding box center [428, 199] width 215 height 20
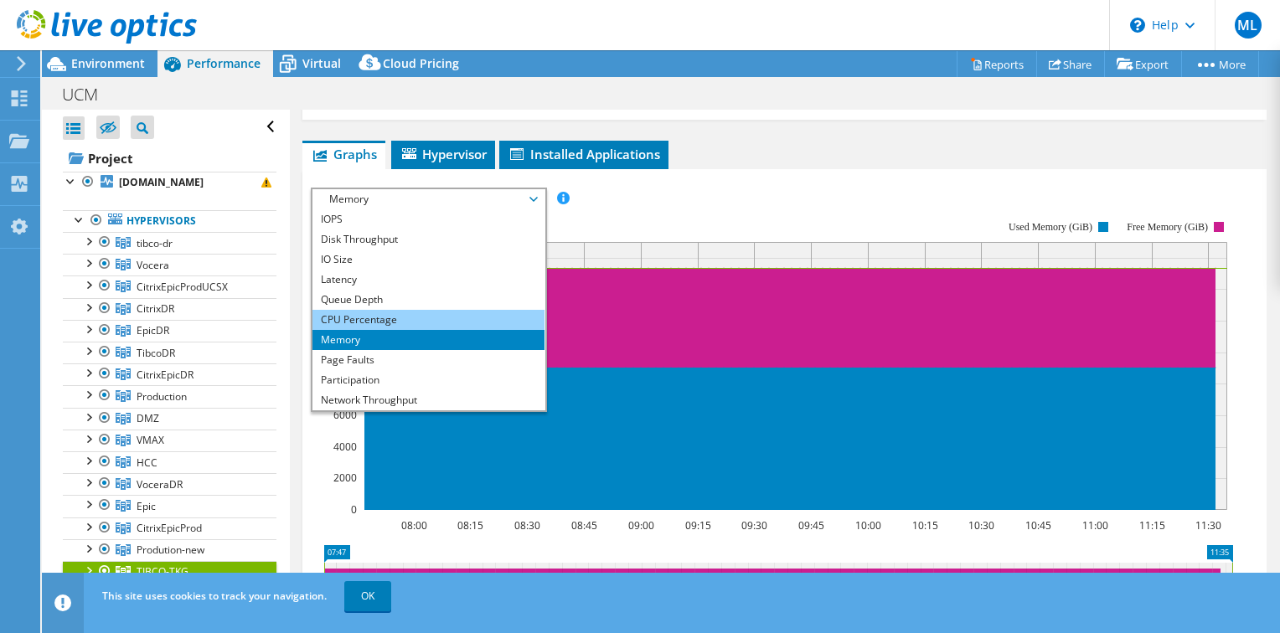
click at [401, 310] on li "CPU Percentage" at bounding box center [428, 320] width 232 height 20
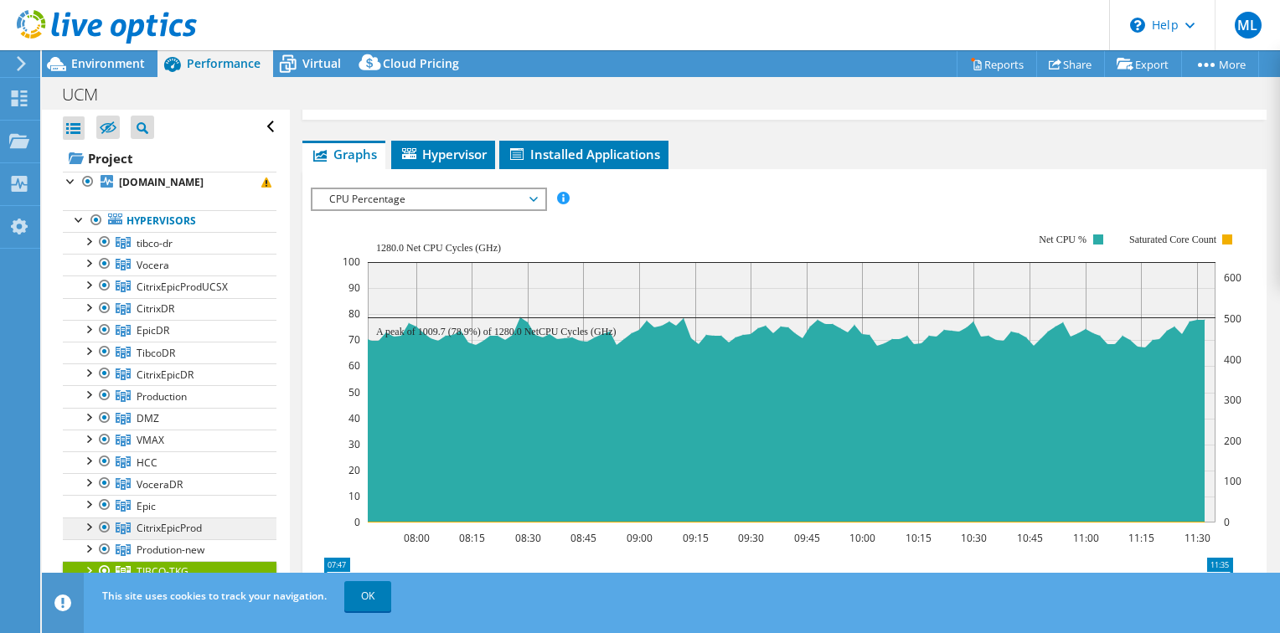
click at [186, 524] on span "CitrixEpicProd" at bounding box center [169, 528] width 65 height 14
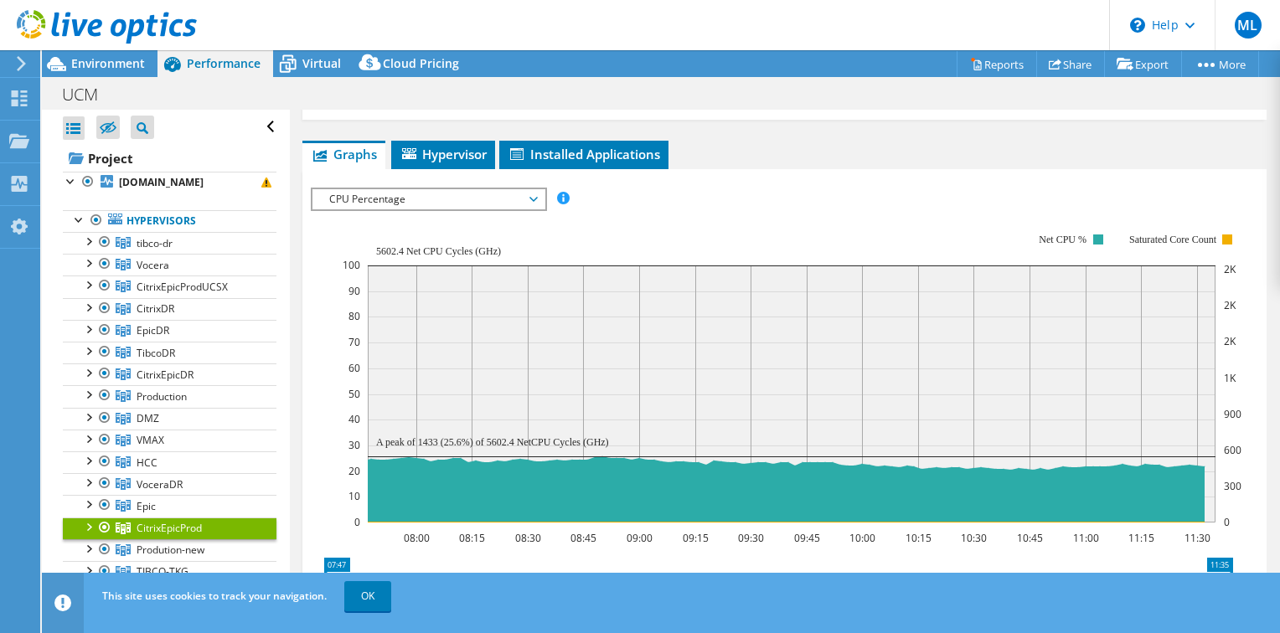
click at [493, 189] on span "CPU Percentage" at bounding box center [428, 199] width 215 height 20
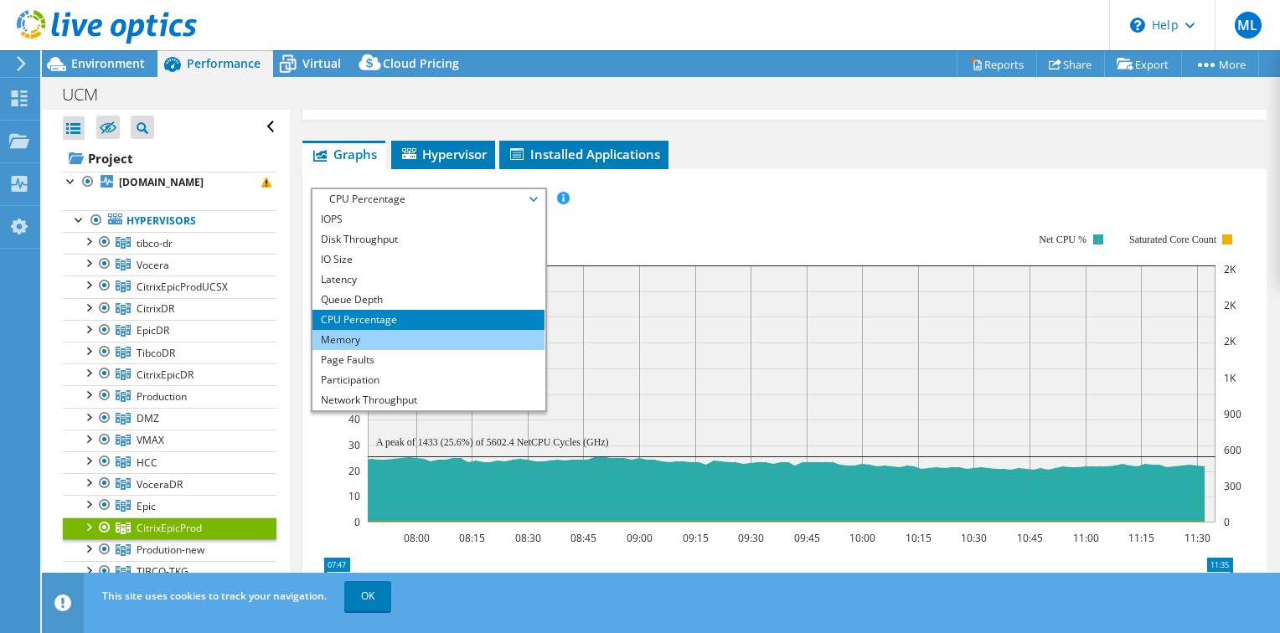
click at [434, 330] on li "Memory" at bounding box center [428, 340] width 232 height 20
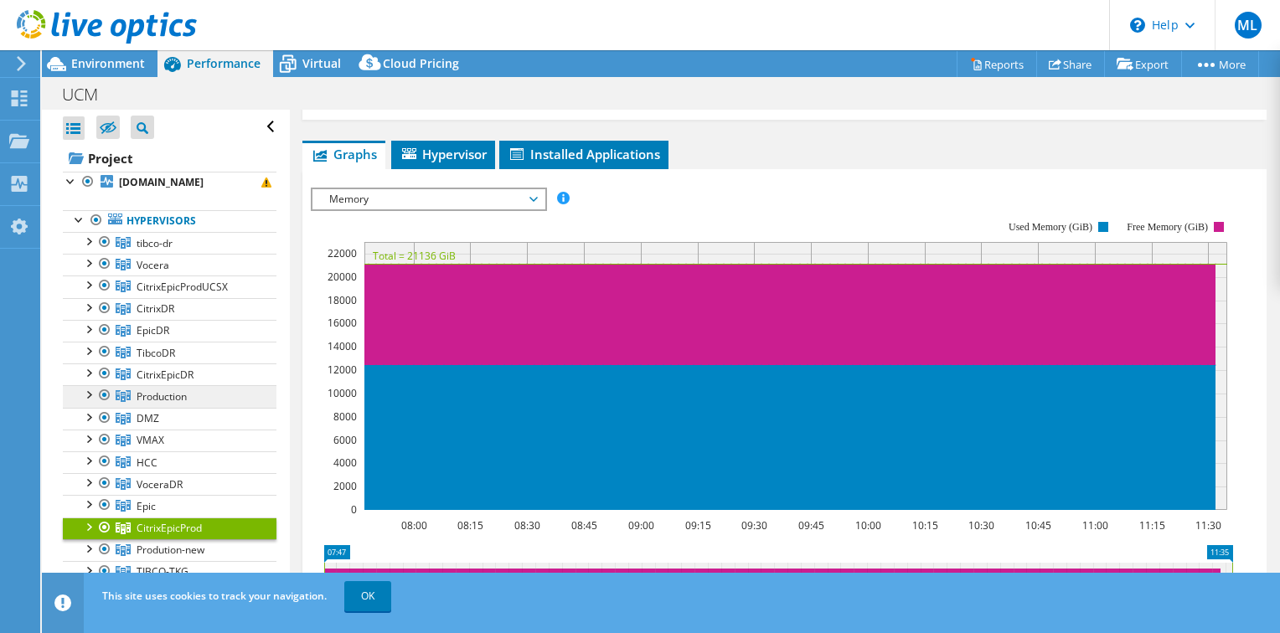
click at [194, 391] on link "Production" at bounding box center [170, 396] width 214 height 22
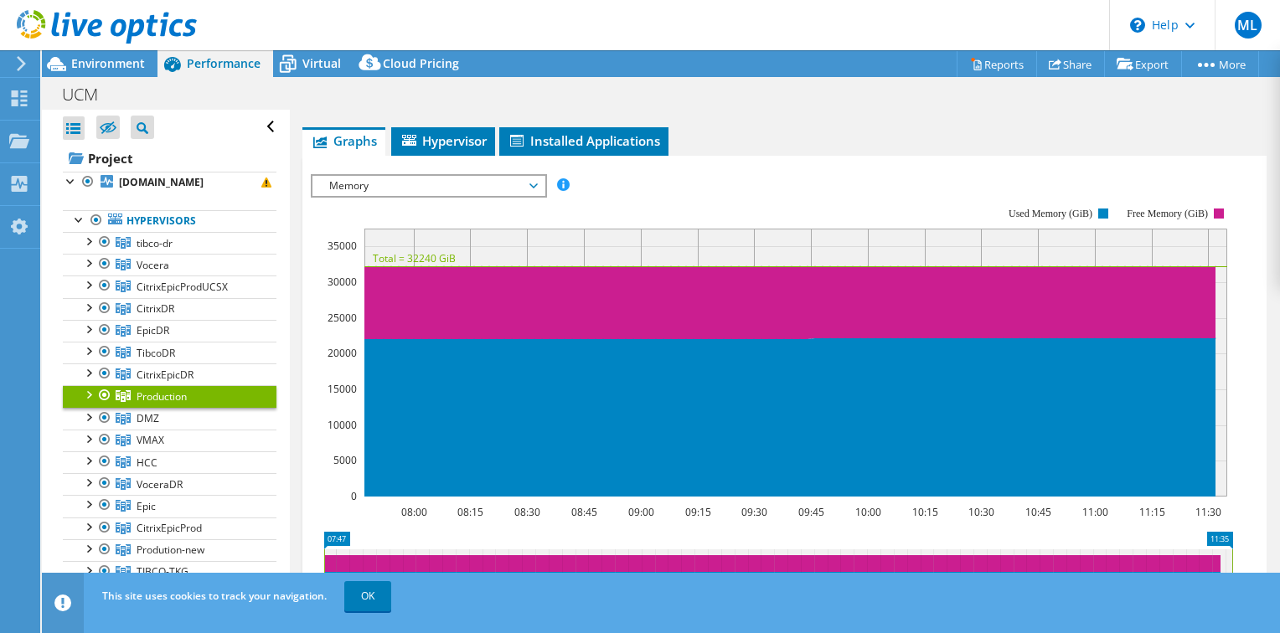
click at [507, 186] on span "Memory" at bounding box center [428, 186] width 215 height 20
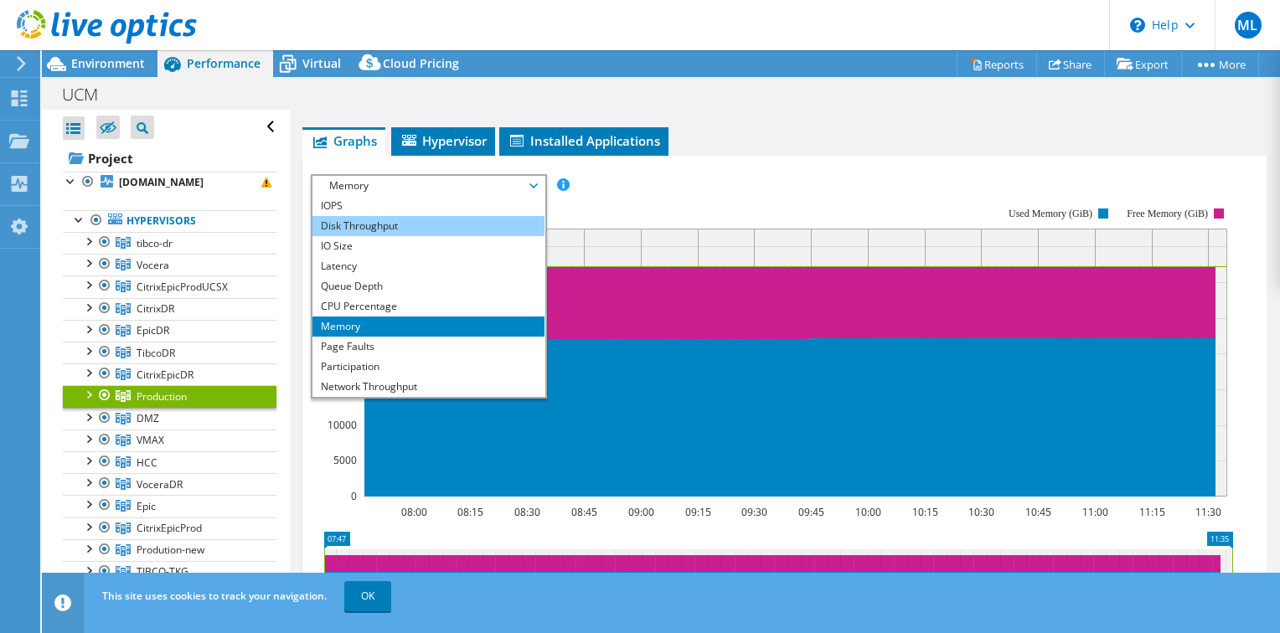
click at [436, 226] on li "Disk Throughput" at bounding box center [428, 226] width 232 height 20
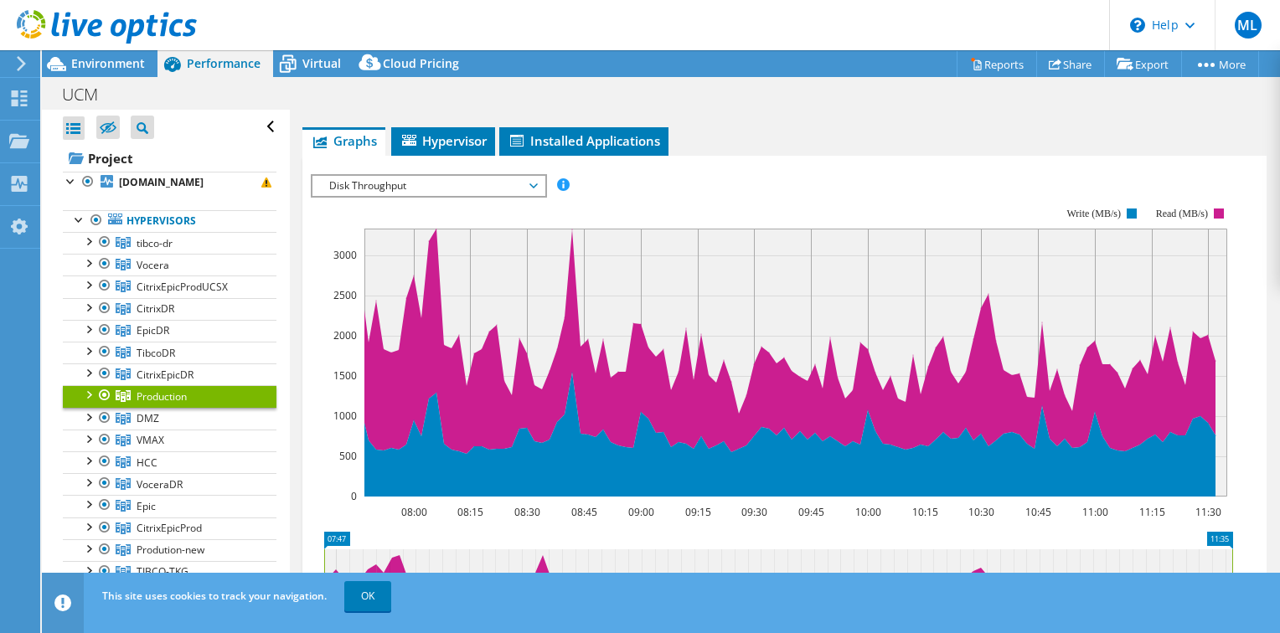
click at [452, 177] on span "Disk Throughput" at bounding box center [428, 186] width 215 height 20
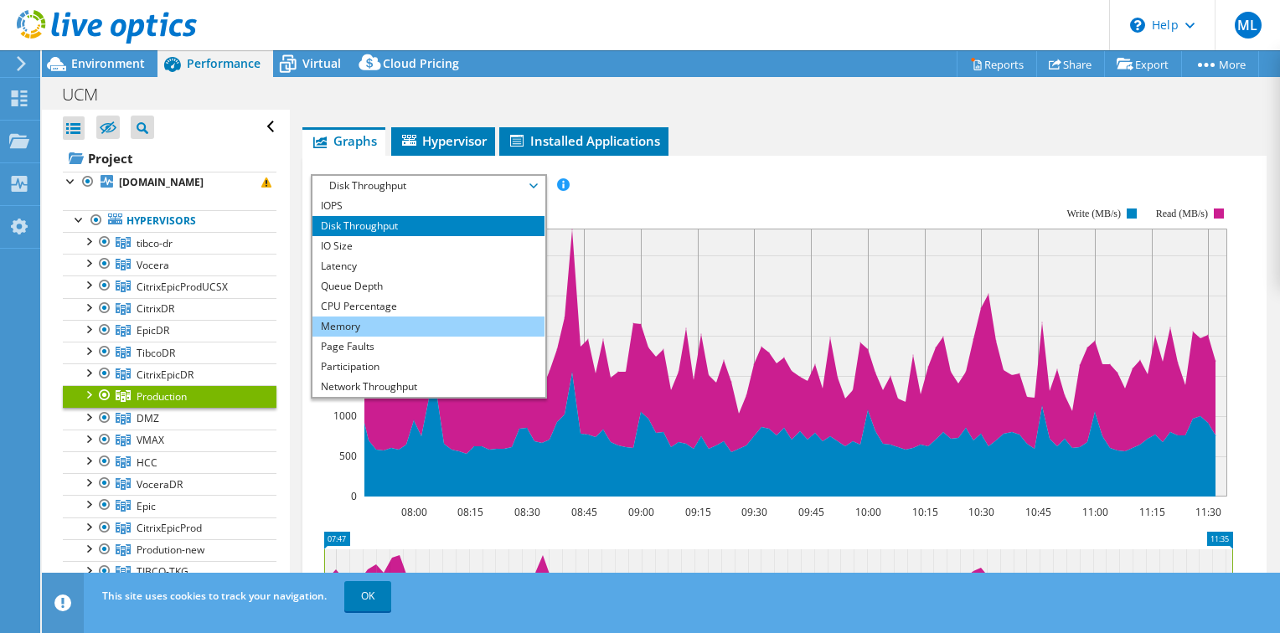
click at [406, 323] on li "Memory" at bounding box center [428, 327] width 232 height 20
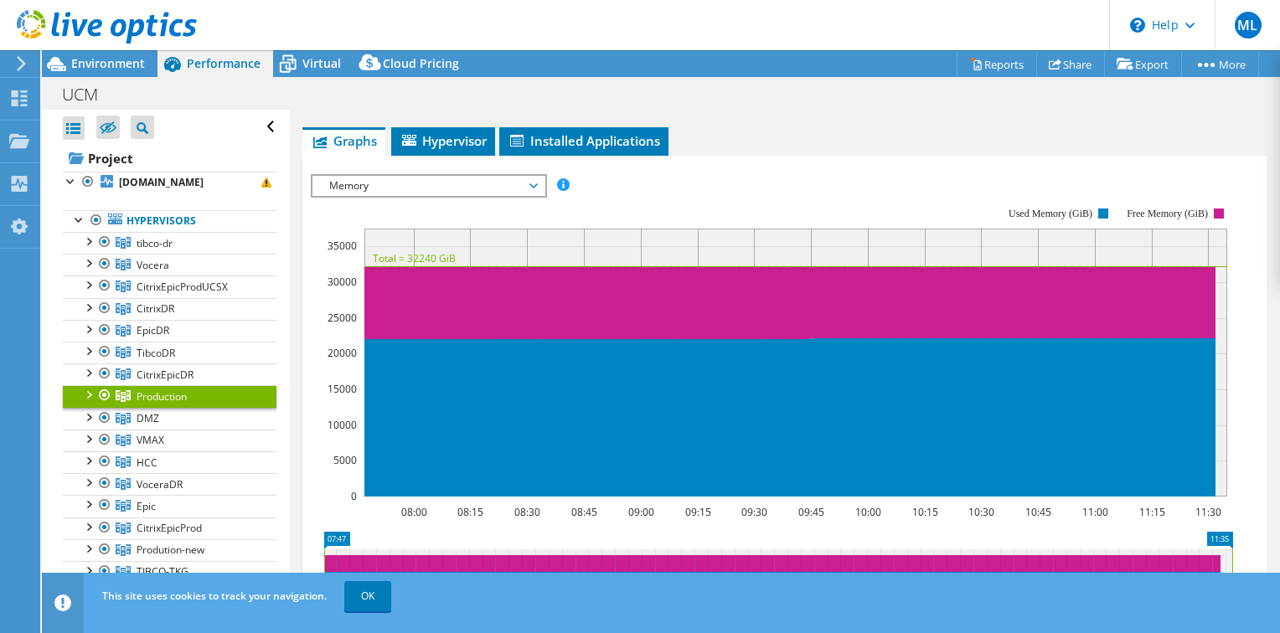
click at [346, 178] on span "Memory" at bounding box center [428, 186] width 215 height 20
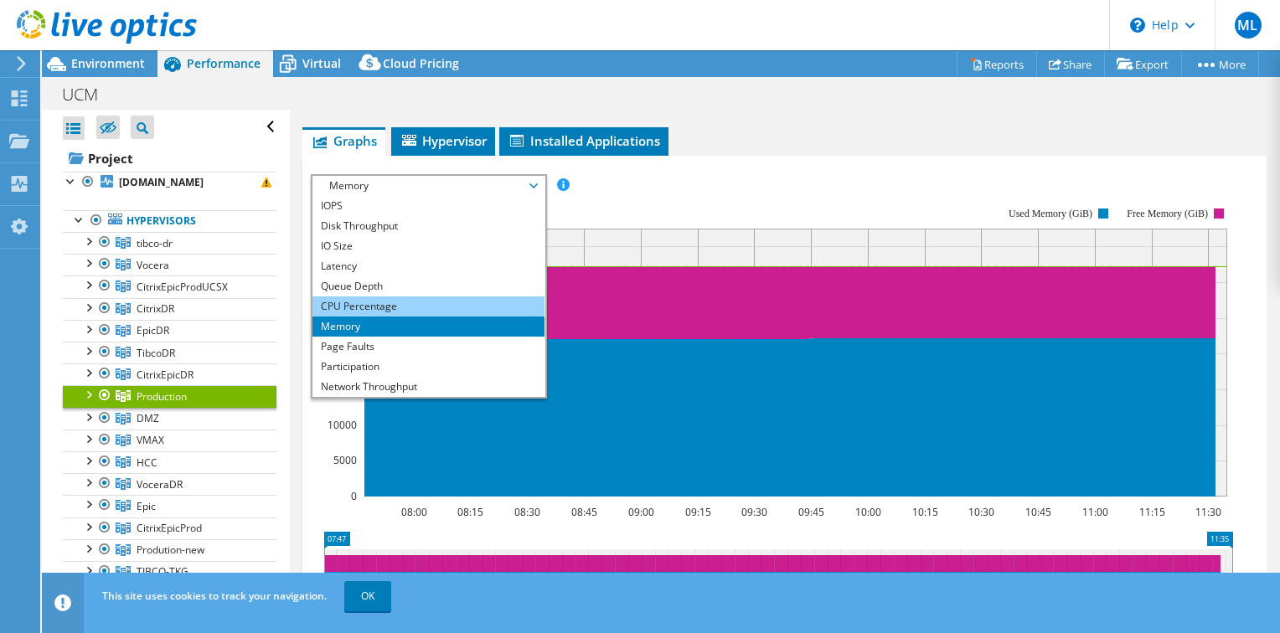
click at [395, 297] on li "CPU Percentage" at bounding box center [428, 307] width 232 height 20
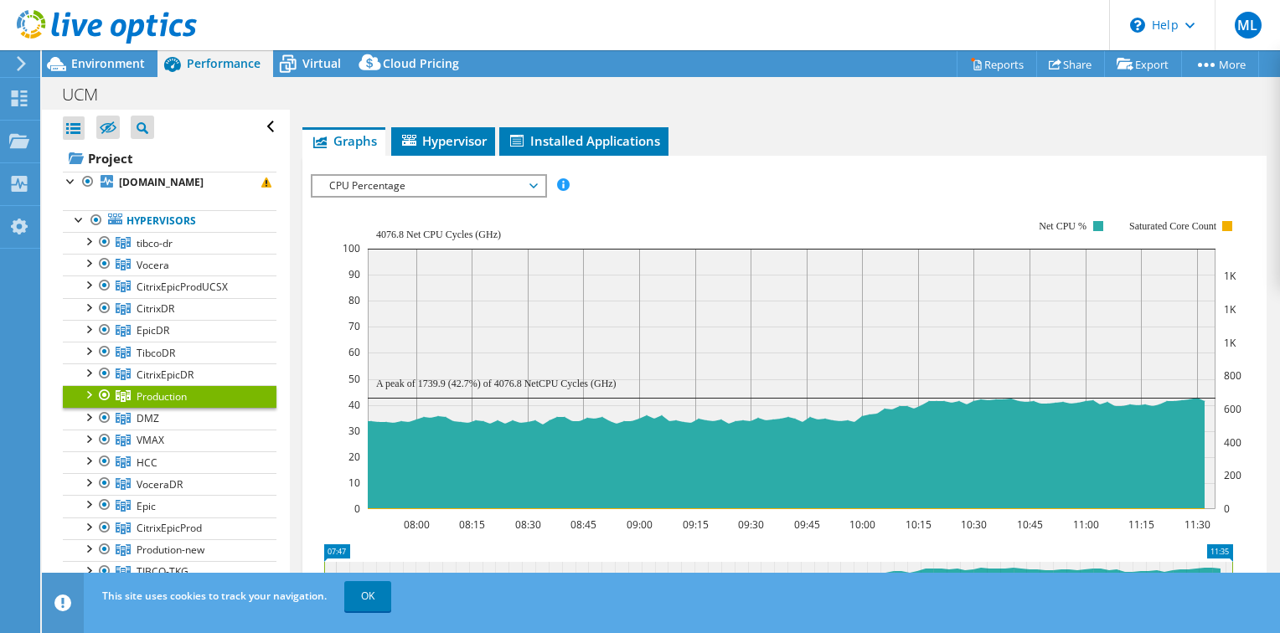
click at [91, 395] on div at bounding box center [88, 393] width 17 height 17
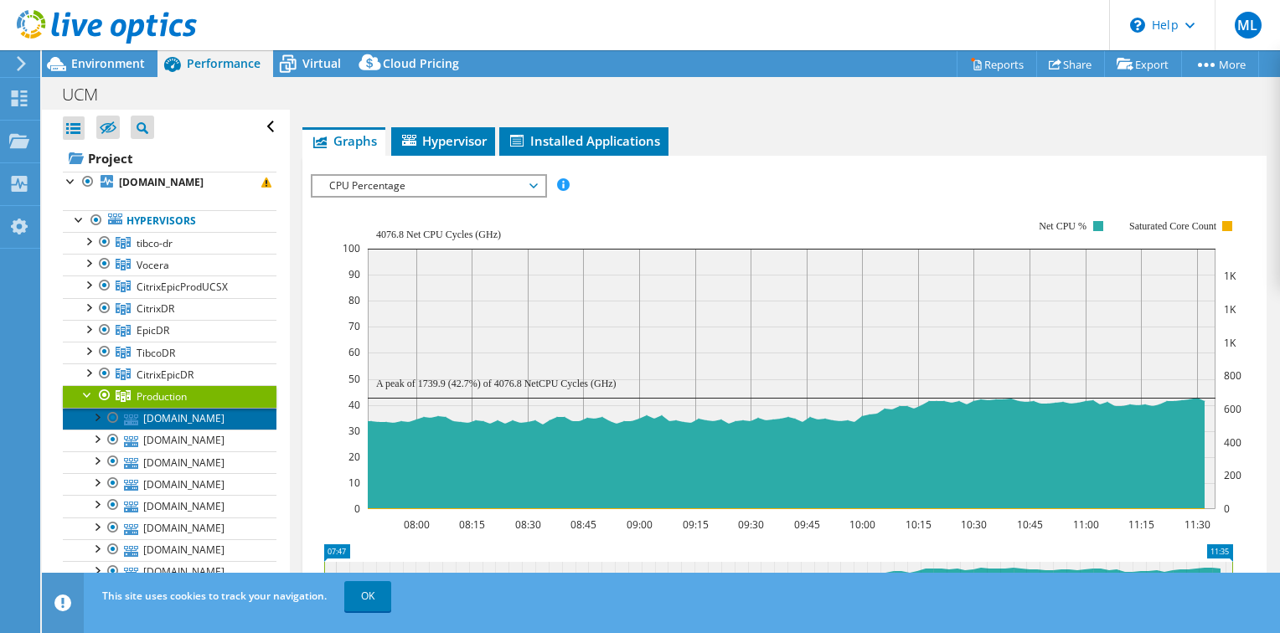
click at [213, 420] on link "[DOMAIN_NAME]" at bounding box center [170, 419] width 214 height 22
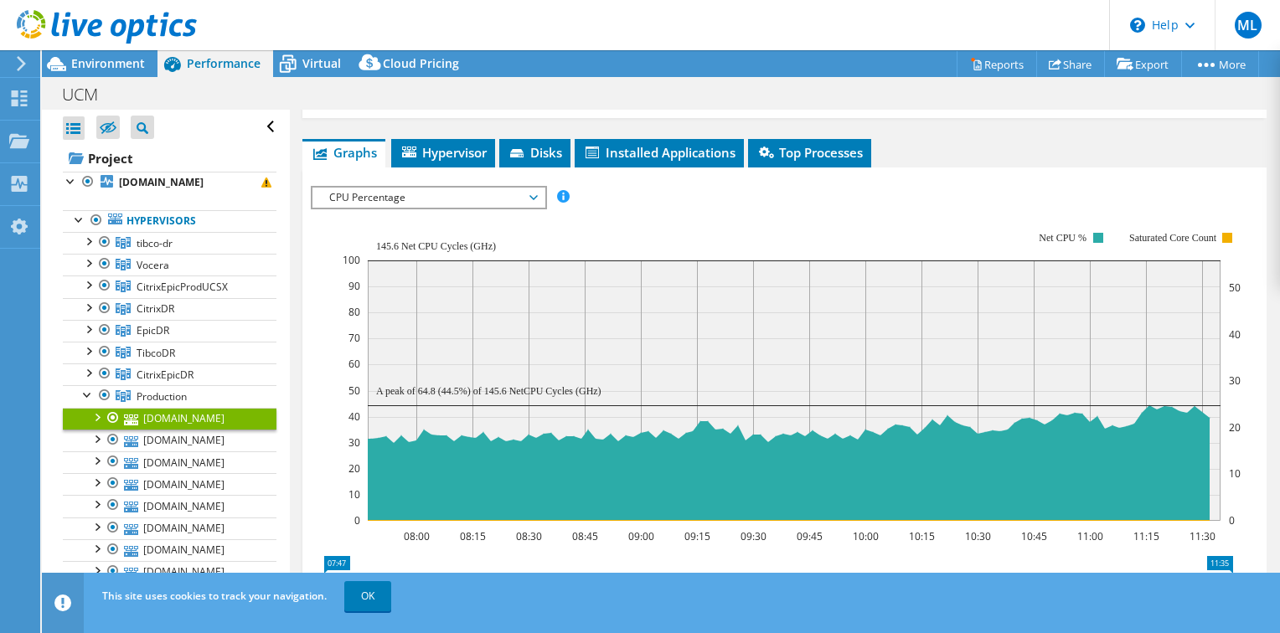
scroll to position [251, 0]
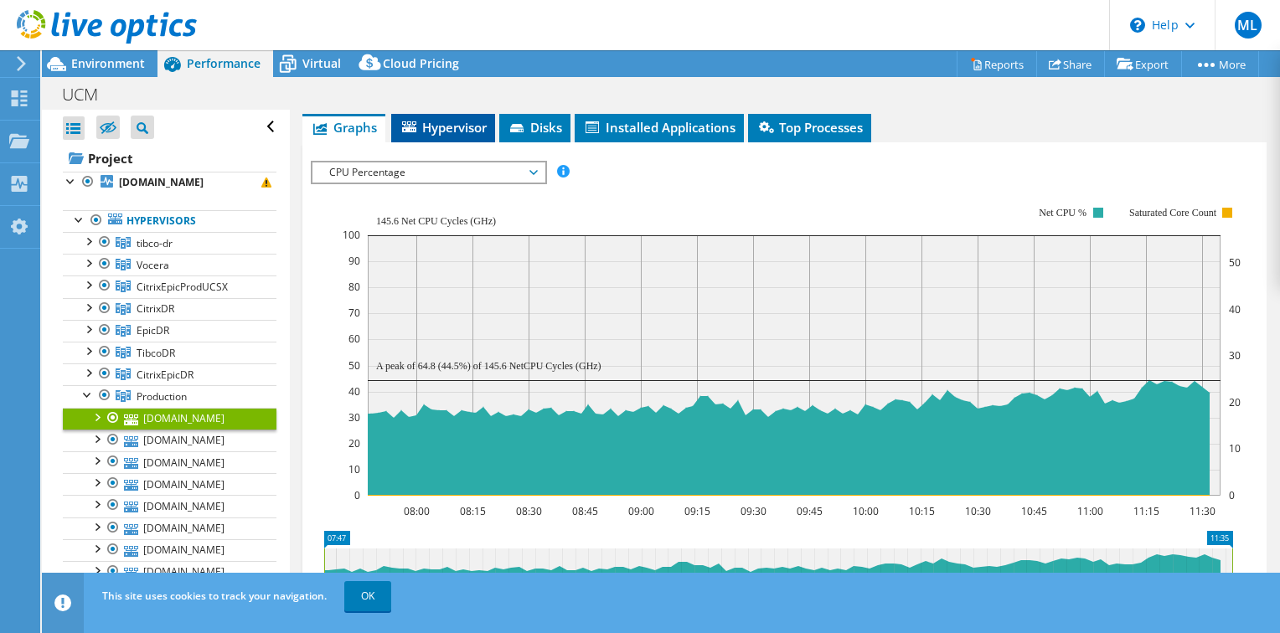
click at [459, 132] on span "Hypervisor" at bounding box center [443, 127] width 87 height 17
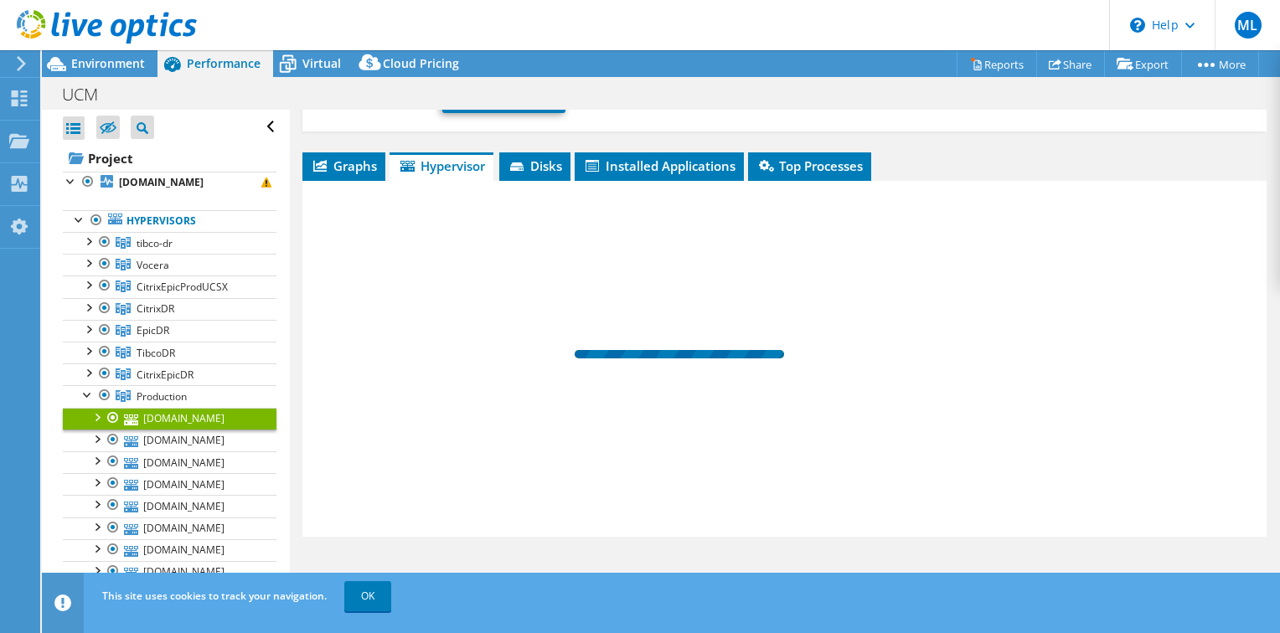
scroll to position [224, 0]
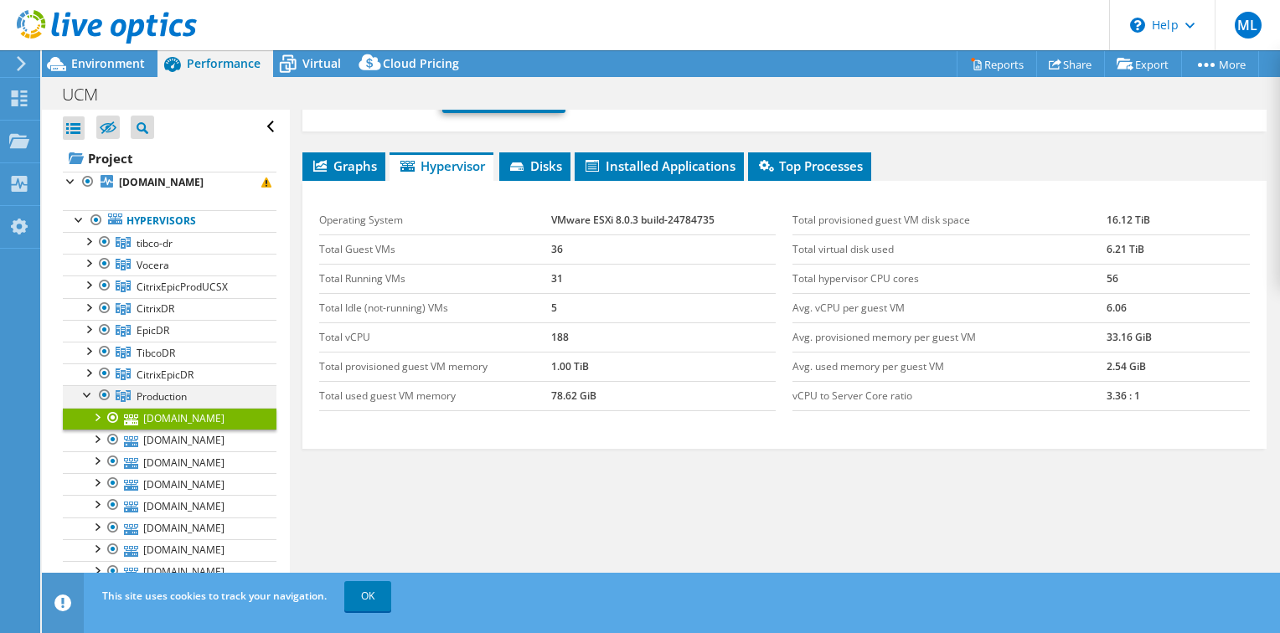
click at [84, 391] on div at bounding box center [88, 393] width 17 height 17
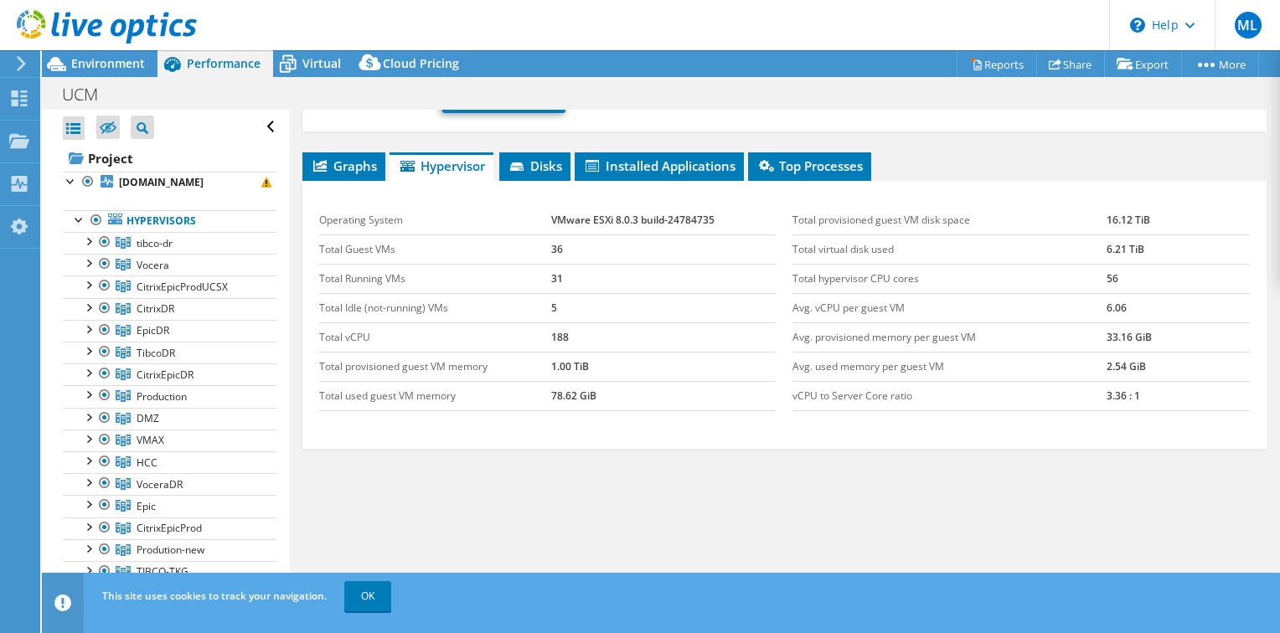
scroll to position [0, 0]
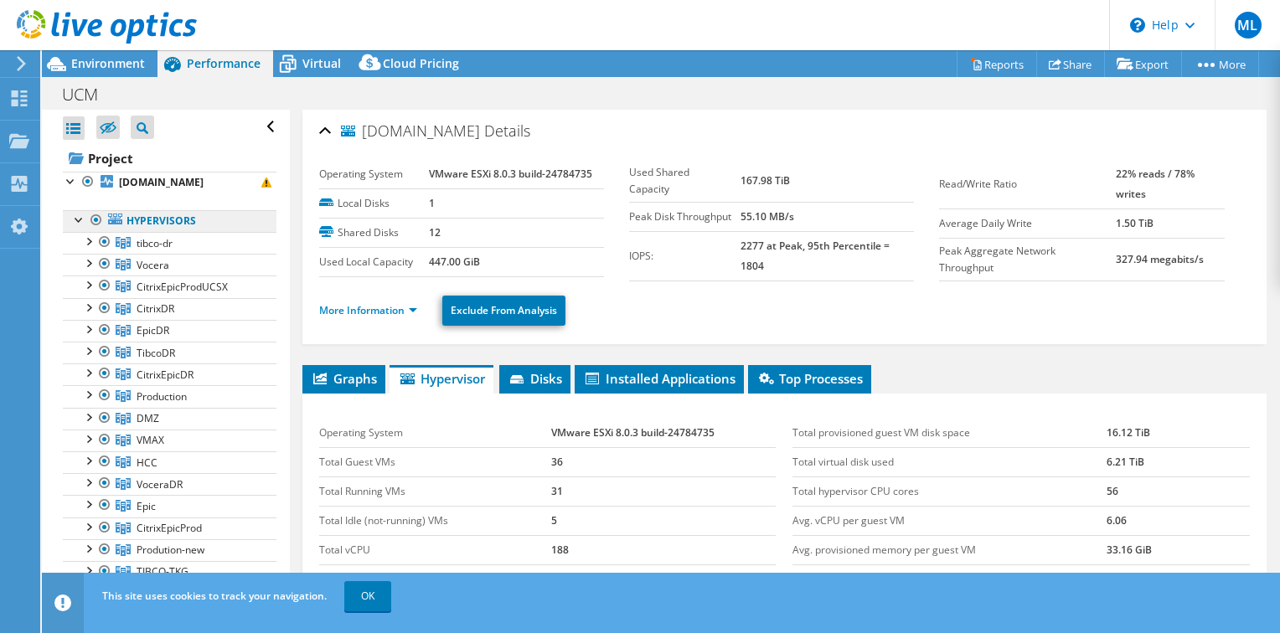
click at [155, 224] on link "Hypervisors" at bounding box center [170, 221] width 214 height 22
click at [132, 217] on link "Hypervisors" at bounding box center [170, 221] width 214 height 22
drag, startPoint x: 132, startPoint y: 217, endPoint x: 95, endPoint y: 220, distance: 36.2
click at [95, 220] on div at bounding box center [96, 220] width 17 height 20
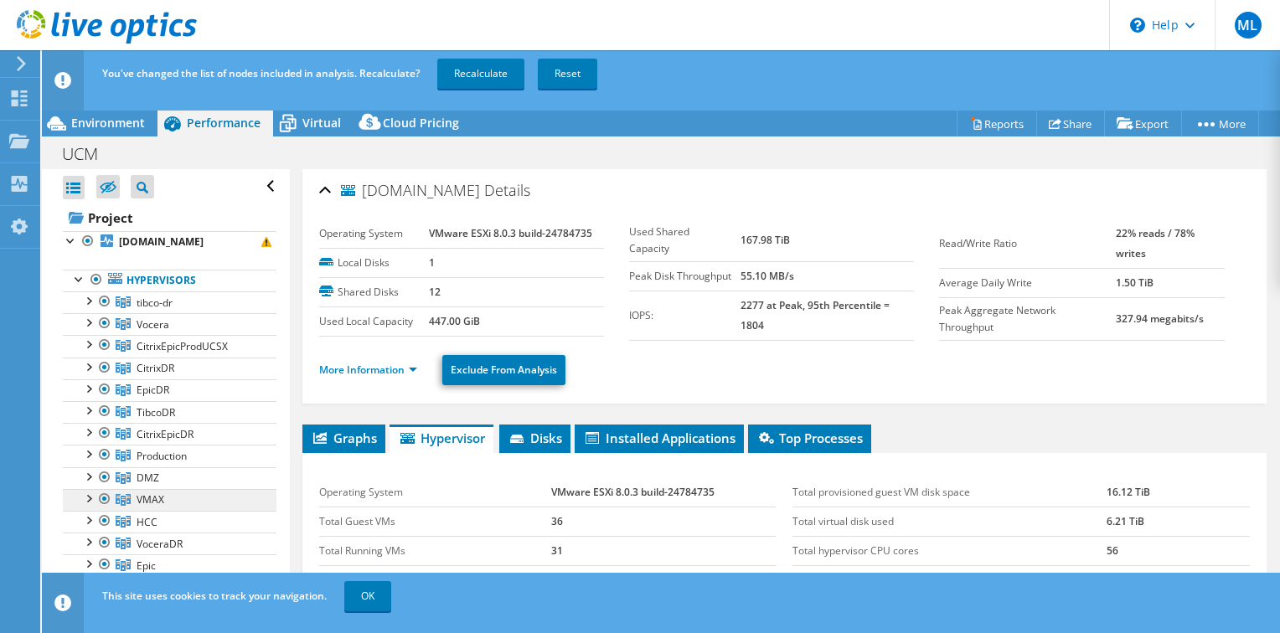
drag, startPoint x: 95, startPoint y: 276, endPoint x: 113, endPoint y: 494, distance: 218.5
click at [95, 276] on div at bounding box center [96, 280] width 17 height 20
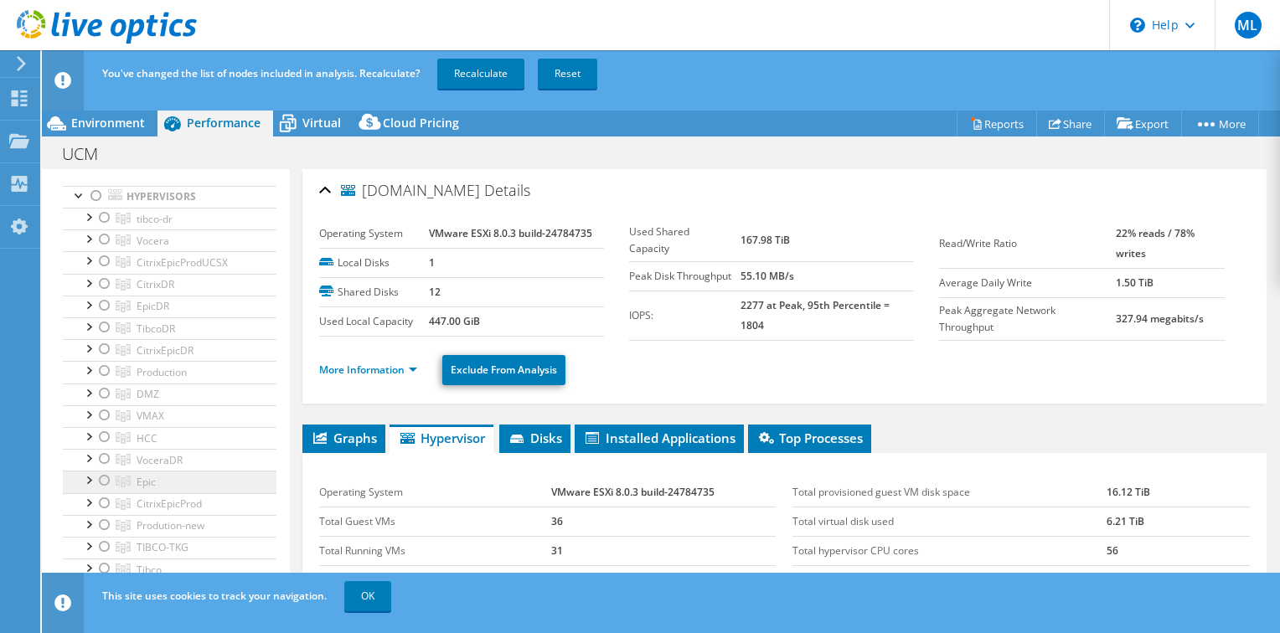
scroll to position [84, 0]
click at [106, 367] on div at bounding box center [104, 371] width 17 height 20
click at [166, 371] on span "Production" at bounding box center [162, 372] width 50 height 14
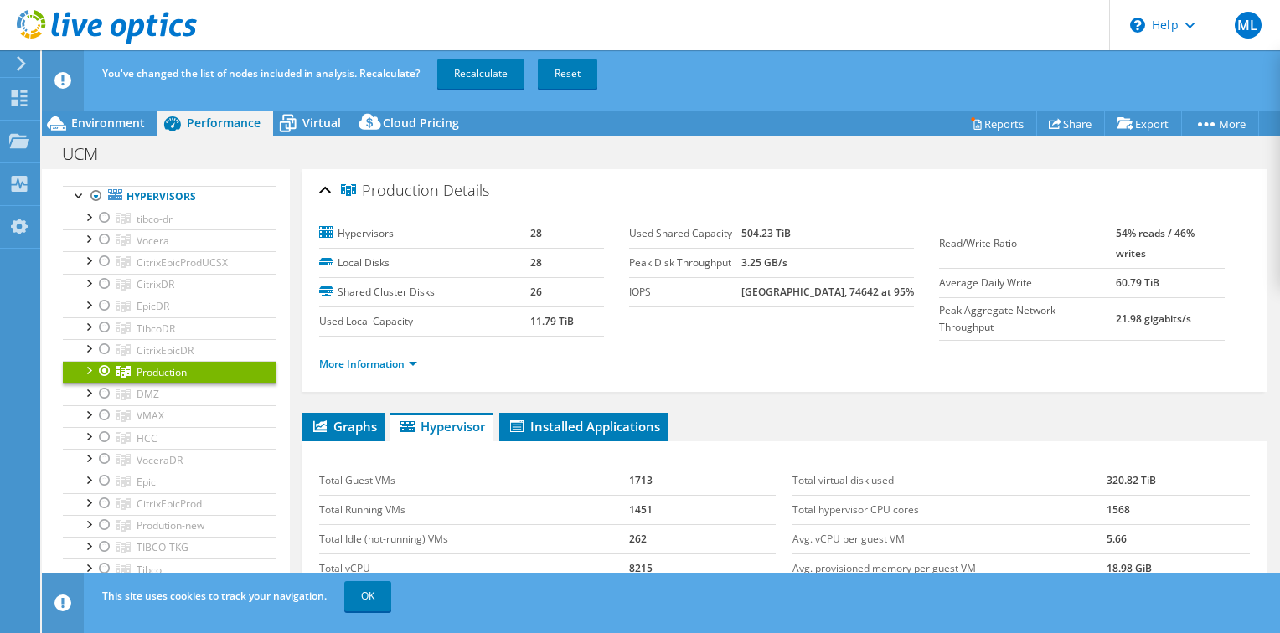
drag, startPoint x: 768, startPoint y: 291, endPoint x: 705, endPoint y: 282, distance: 63.5
click at [705, 282] on tr "IOPS 80122 at [GEOGRAPHIC_DATA], 74642 at 95%" at bounding box center [771, 291] width 285 height 29
drag, startPoint x: 705, startPoint y: 282, endPoint x: 894, endPoint y: 287, distance: 188.5
click at [891, 289] on td "[GEOGRAPHIC_DATA], 74642 at 95%" at bounding box center [827, 291] width 173 height 29
drag, startPoint x: 781, startPoint y: 290, endPoint x: 696, endPoint y: 280, distance: 86.0
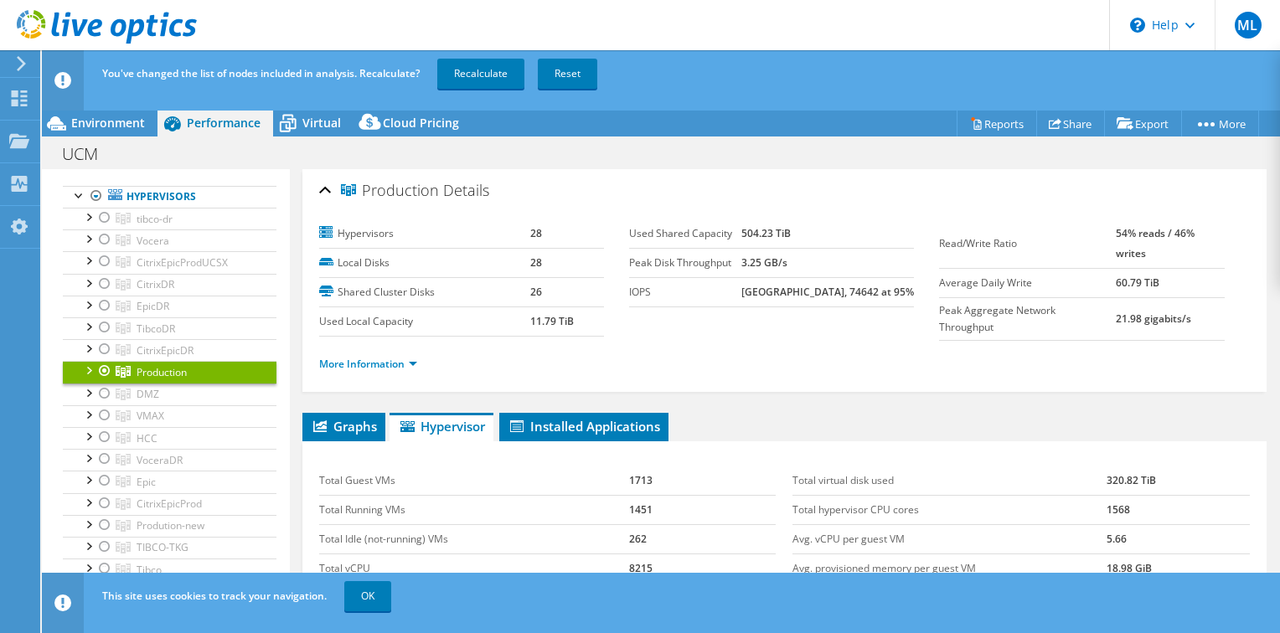
click at [696, 280] on tr "IOPS 80122 at [GEOGRAPHIC_DATA], 74642 at 95%" at bounding box center [771, 291] width 285 height 29
drag, startPoint x: 696, startPoint y: 280, endPoint x: 851, endPoint y: 288, distance: 155.2
click at [851, 288] on b "[GEOGRAPHIC_DATA], 74642 at 95%" at bounding box center [827, 292] width 173 height 14
drag, startPoint x: 851, startPoint y: 288, endPoint x: 878, endPoint y: 340, distance: 58.4
click at [878, 341] on div "More Information" at bounding box center [784, 364] width 931 height 47
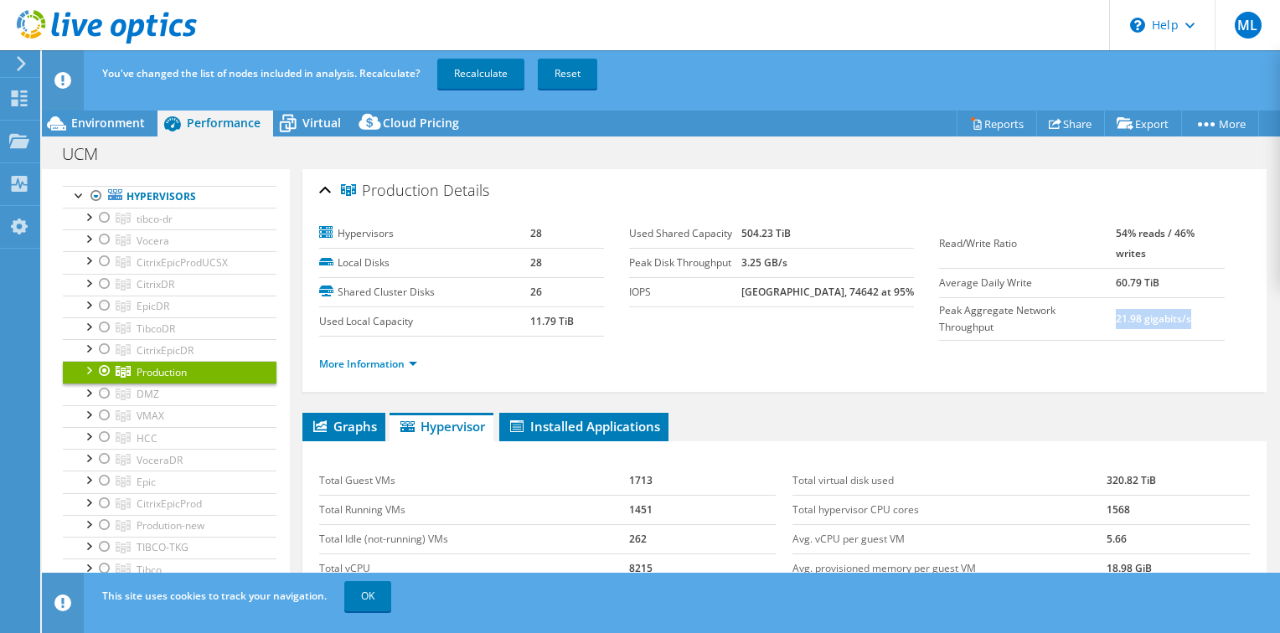
drag, startPoint x: 1106, startPoint y: 320, endPoint x: 1202, endPoint y: 333, distance: 97.1
click at [1202, 333] on td "21.98 gigabits/s" at bounding box center [1170, 318] width 109 height 43
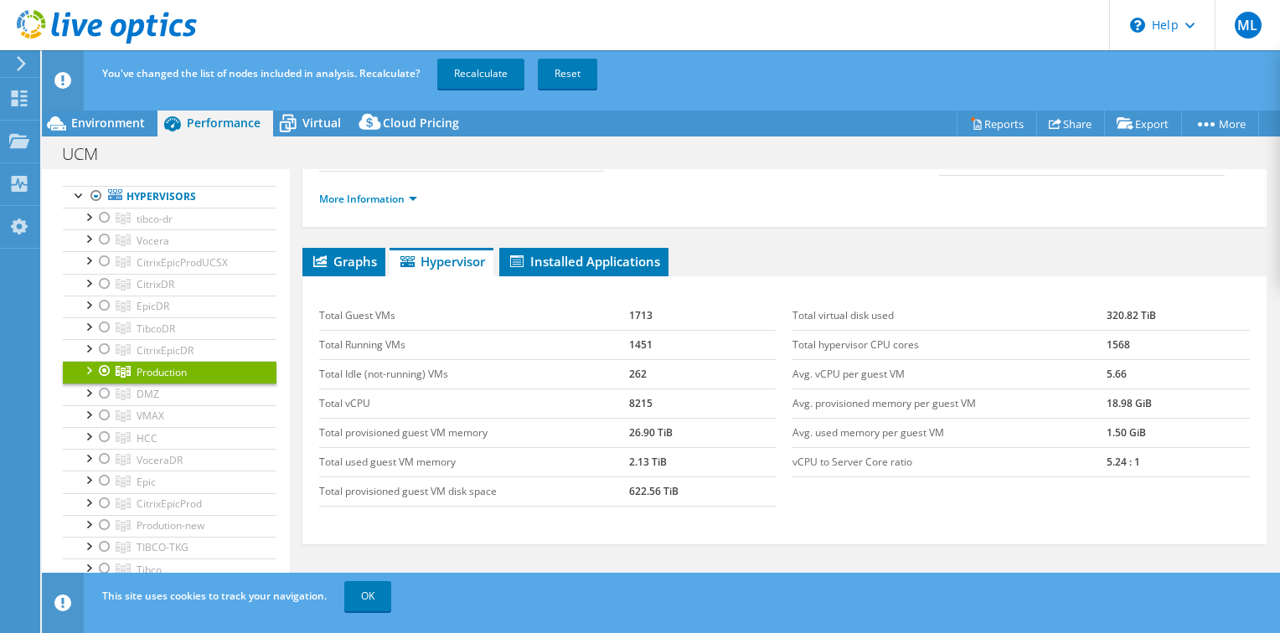
scroll to position [199, 0]
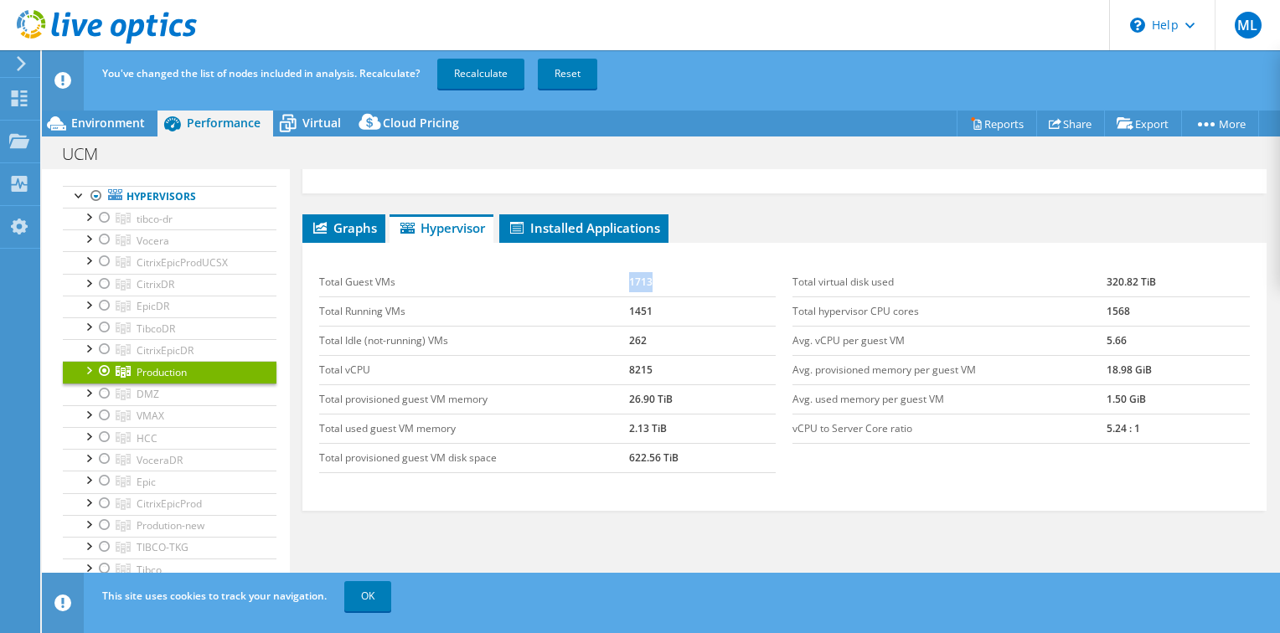
drag, startPoint x: 620, startPoint y: 276, endPoint x: 663, endPoint y: 284, distance: 44.2
click at [663, 284] on tr "Total Guest VMs 1713" at bounding box center [547, 282] width 457 height 29
drag, startPoint x: 663, startPoint y: 284, endPoint x: 664, endPoint y: 309, distance: 25.1
click at [664, 309] on tr "Total Running VMs 1451" at bounding box center [547, 311] width 457 height 29
drag, startPoint x: 1136, startPoint y: 424, endPoint x: 1080, endPoint y: 419, distance: 56.3
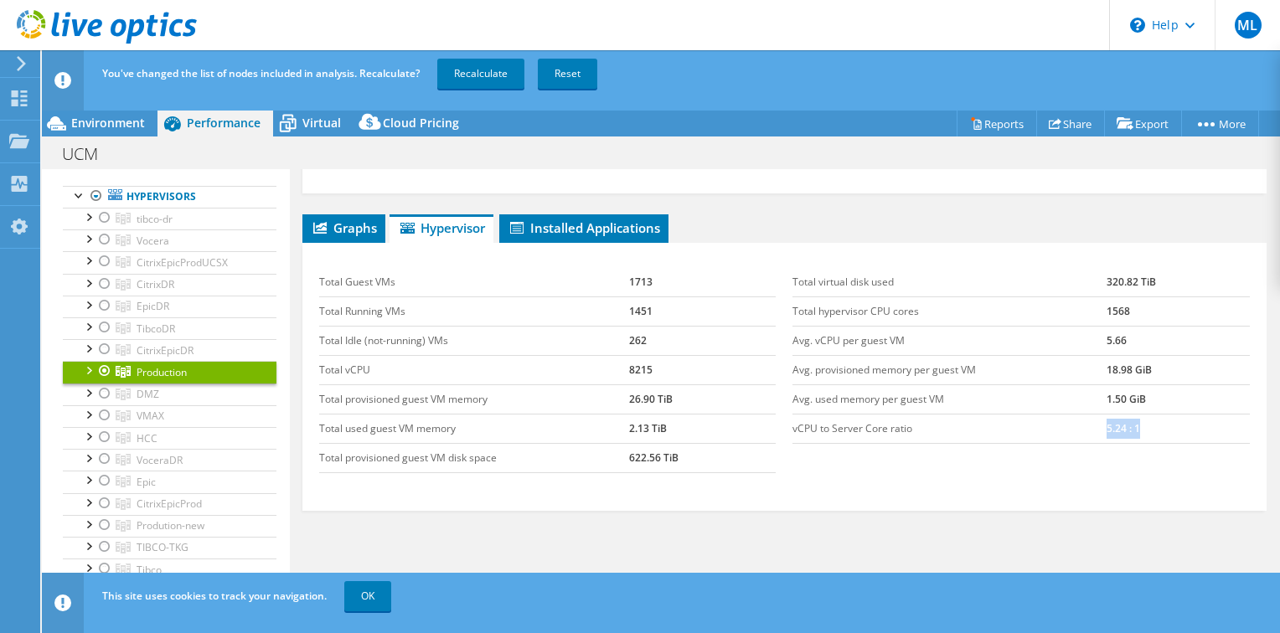
click at [1080, 419] on tr "vCPU to Server Core ratio 5.24 : 1" at bounding box center [1020, 428] width 457 height 29
click at [326, 230] on li "Graphs" at bounding box center [343, 228] width 83 height 28
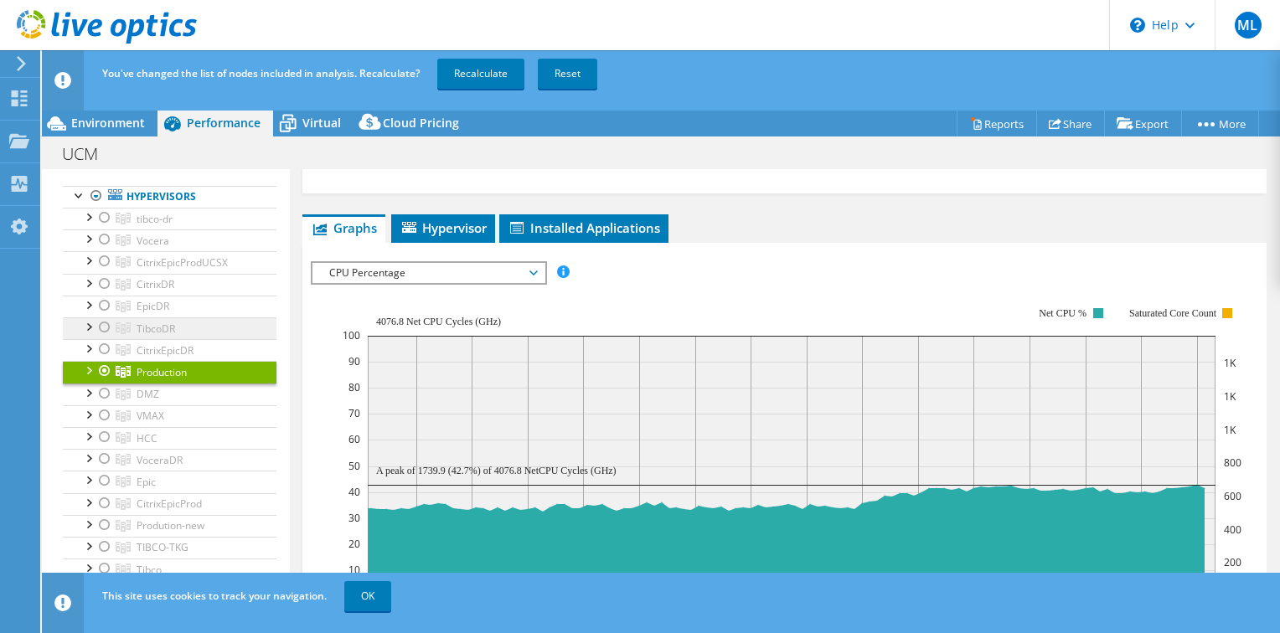
scroll to position [0, 0]
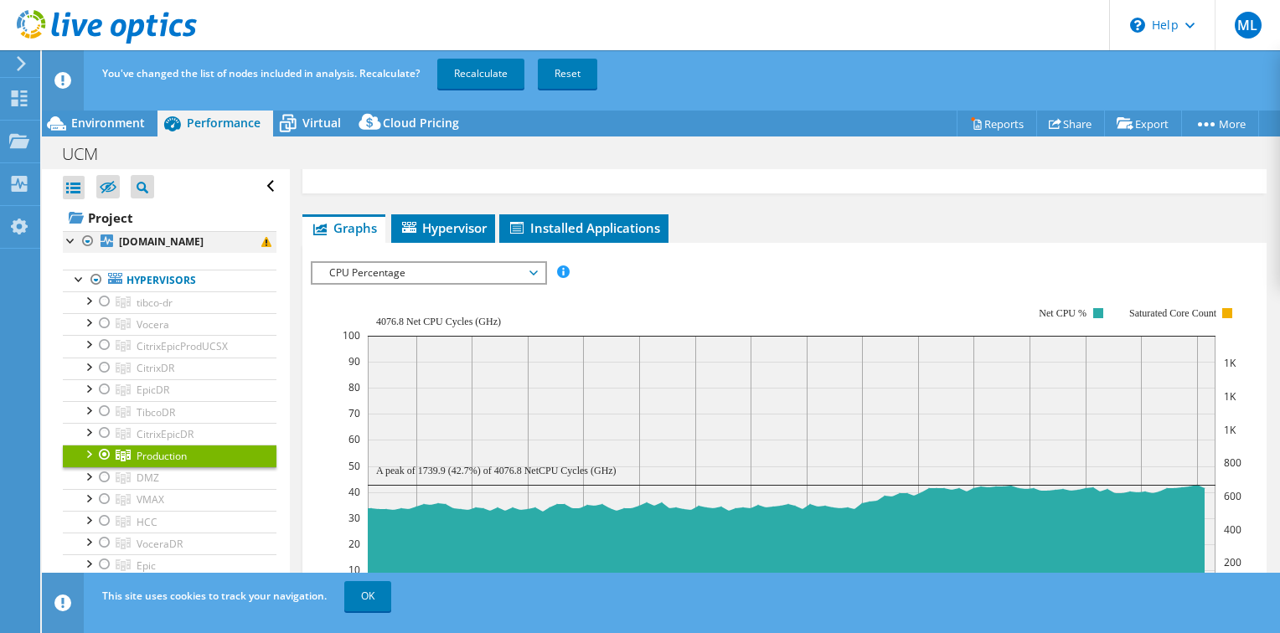
click at [70, 240] on div at bounding box center [71, 239] width 17 height 17
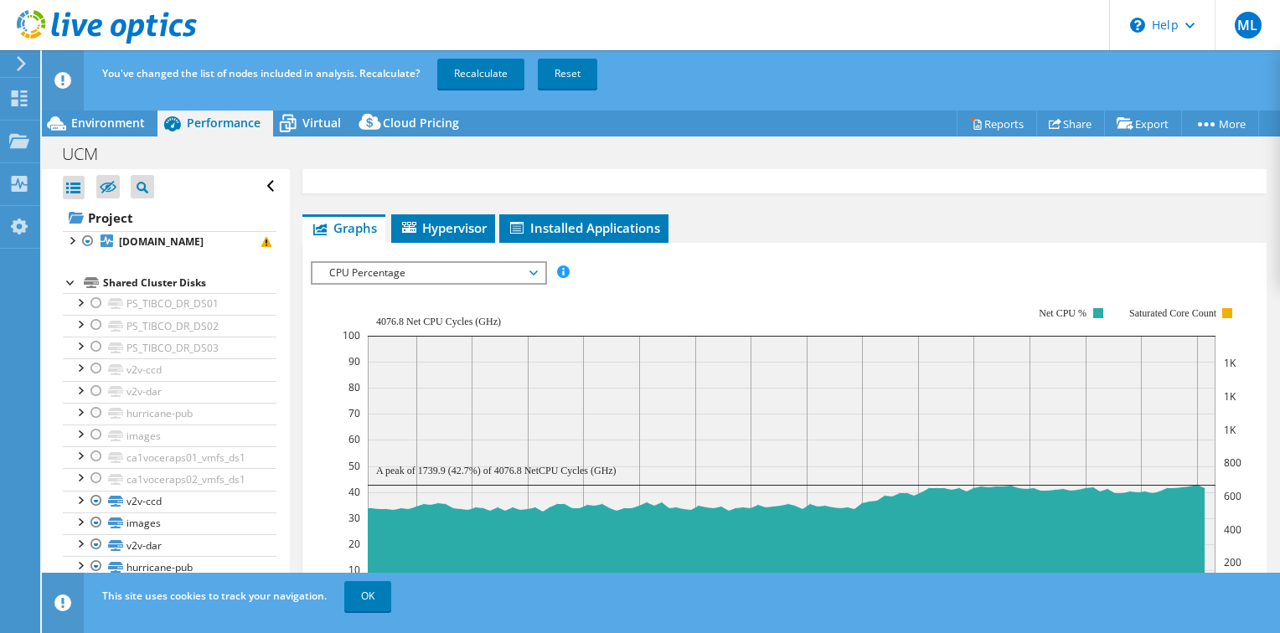
click at [71, 286] on div at bounding box center [71, 281] width 17 height 17
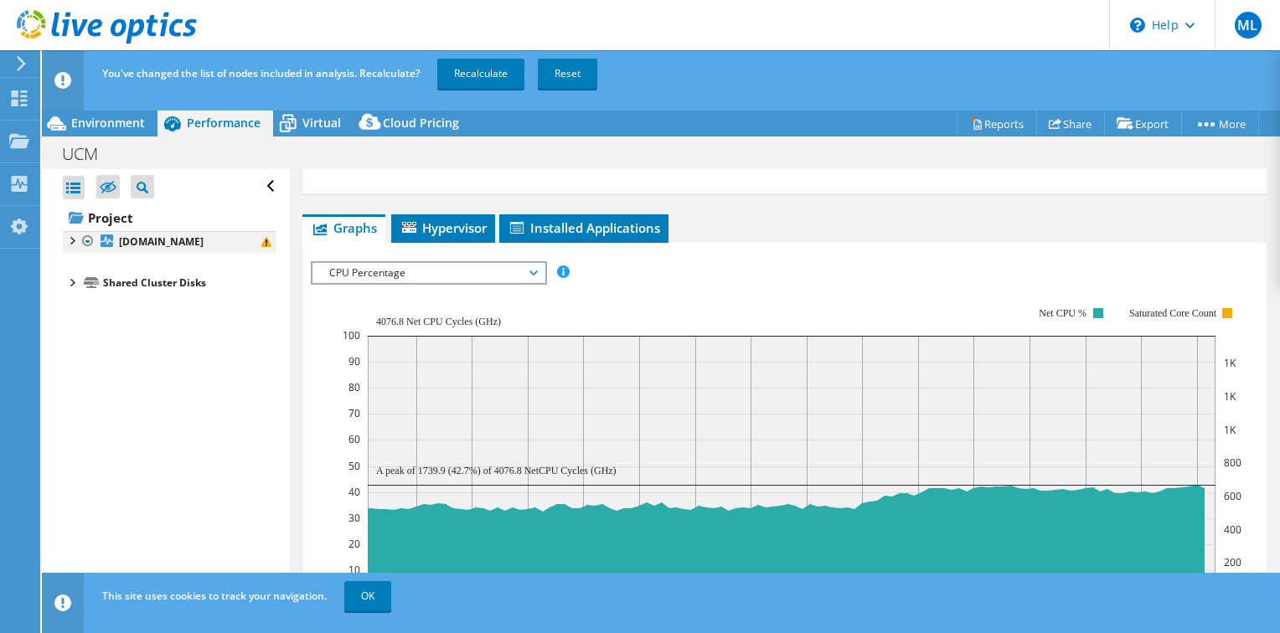
click at [71, 240] on div at bounding box center [71, 239] width 17 height 17
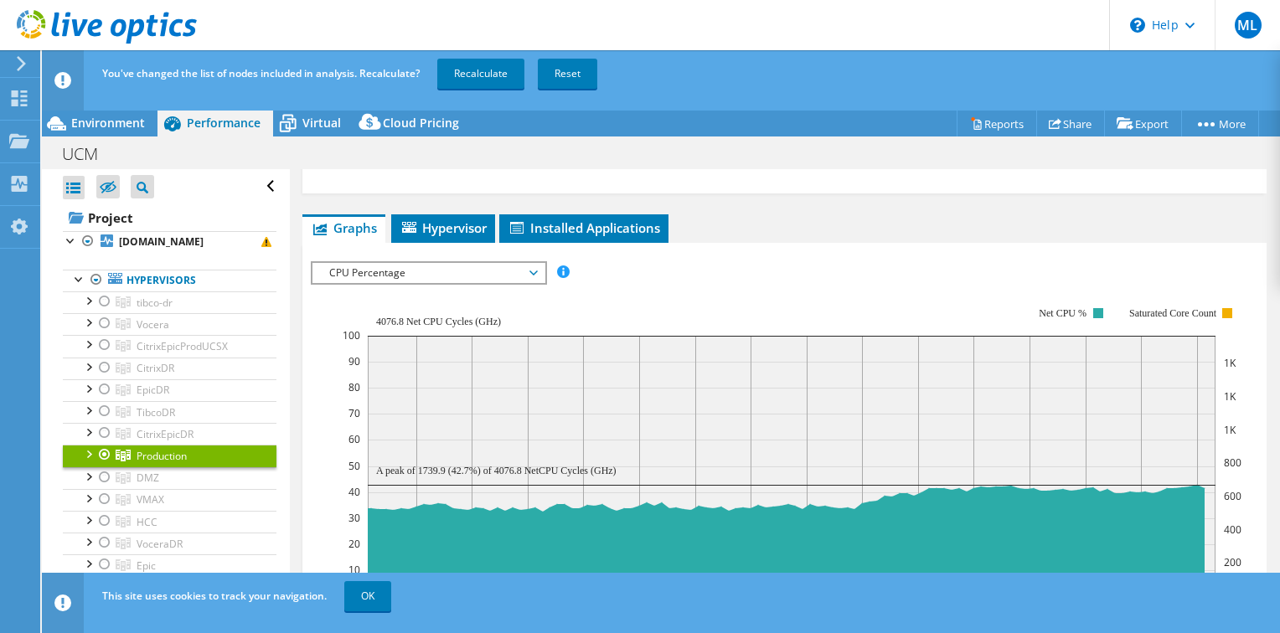
drag, startPoint x: 94, startPoint y: 279, endPoint x: 302, endPoint y: 281, distance: 208.6
click at [96, 279] on div at bounding box center [96, 280] width 17 height 20
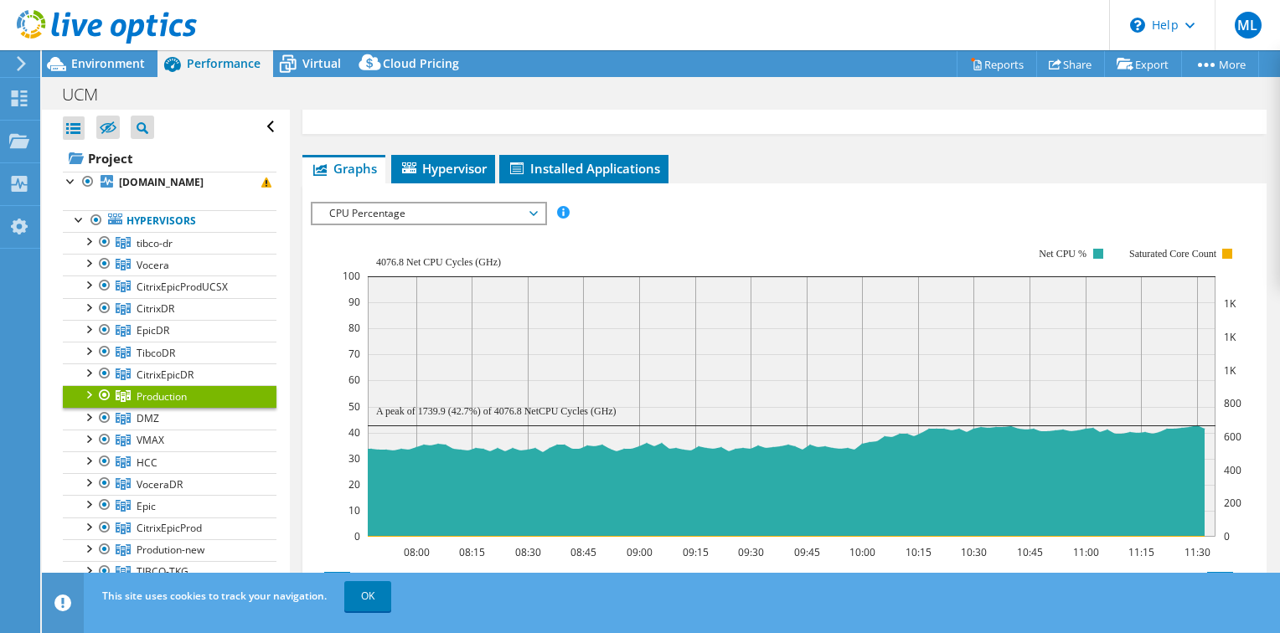
click at [487, 224] on rect at bounding box center [792, 391] width 899 height 335
click at [483, 204] on span "CPU Percentage" at bounding box center [428, 214] width 215 height 20
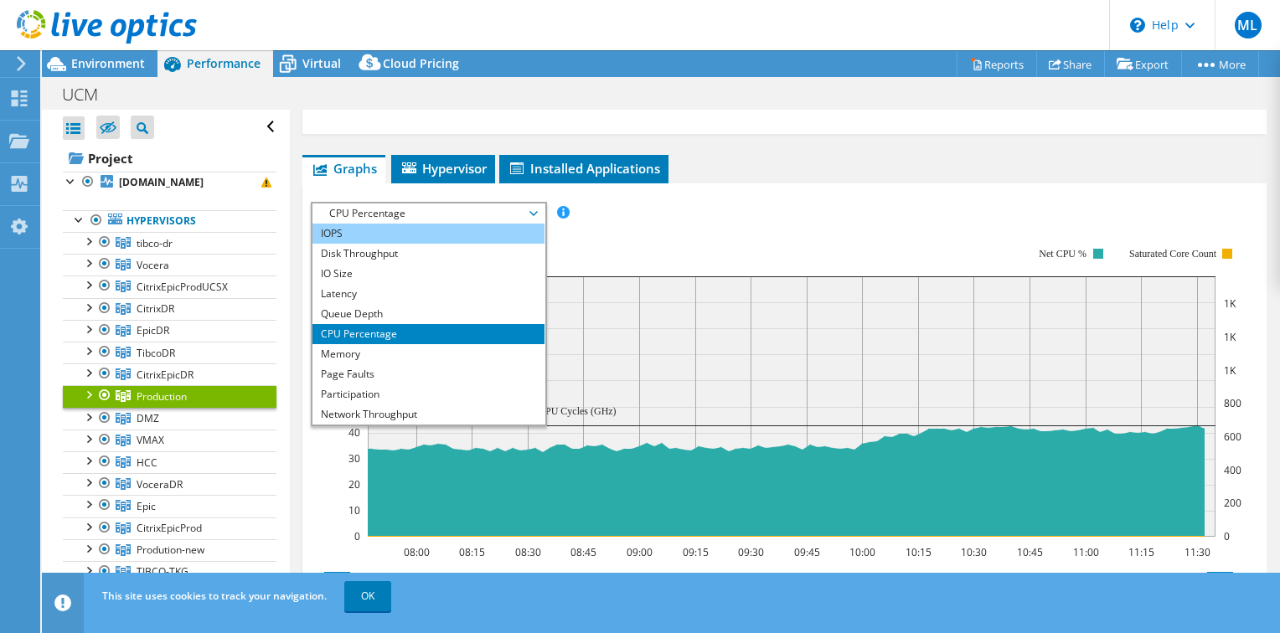
click at [464, 230] on li "IOPS" at bounding box center [428, 234] width 232 height 20
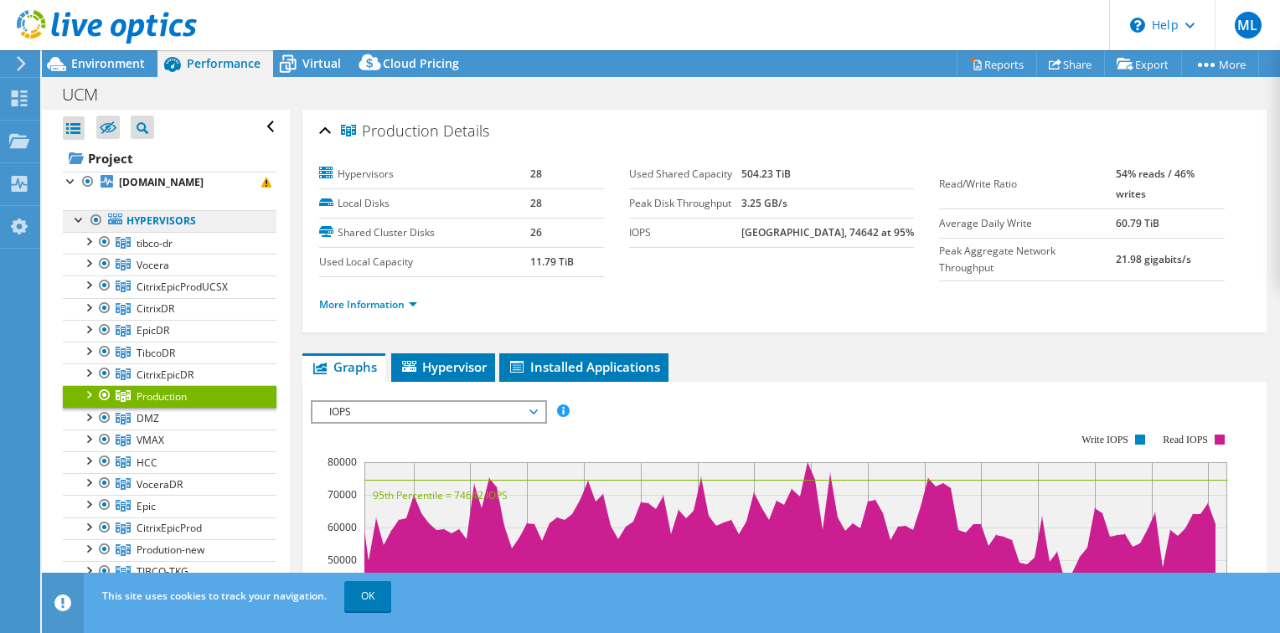
click at [188, 224] on link "Hypervisors" at bounding box center [170, 221] width 214 height 22
click at [171, 243] on span "tibco-dr" at bounding box center [155, 243] width 36 height 14
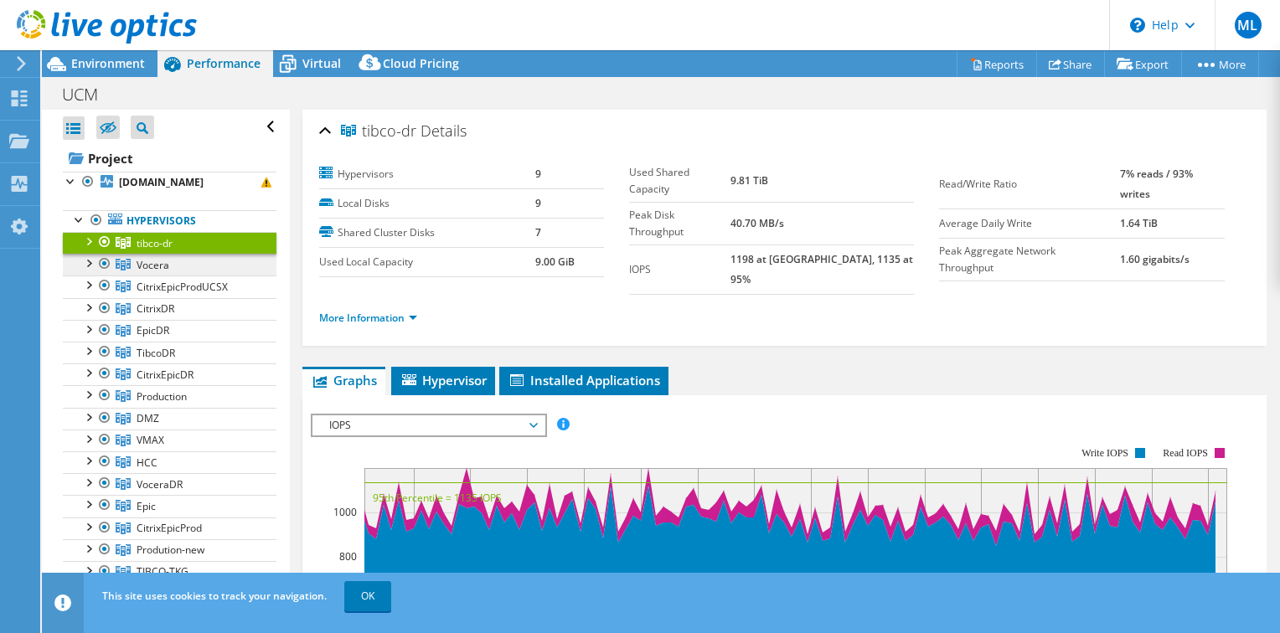
click at [173, 266] on link "Vocera" at bounding box center [170, 265] width 214 height 22
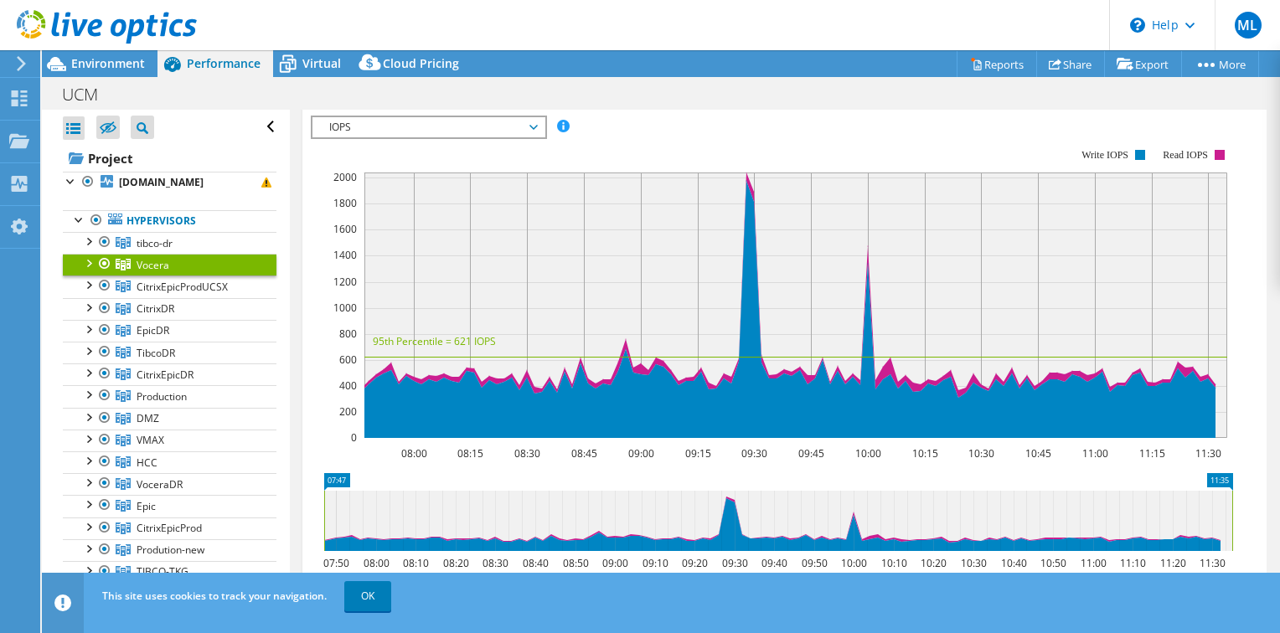
scroll to position [419, 0]
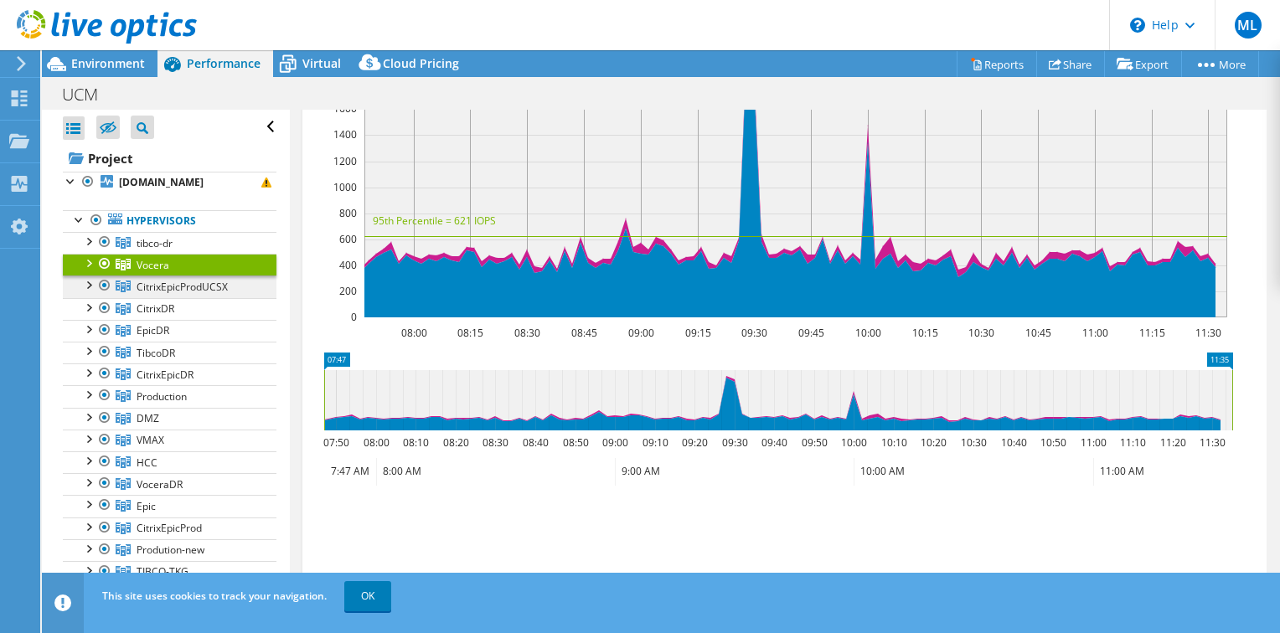
click at [193, 288] on span "CitrixEpicProdUCSX" at bounding box center [182, 287] width 91 height 14
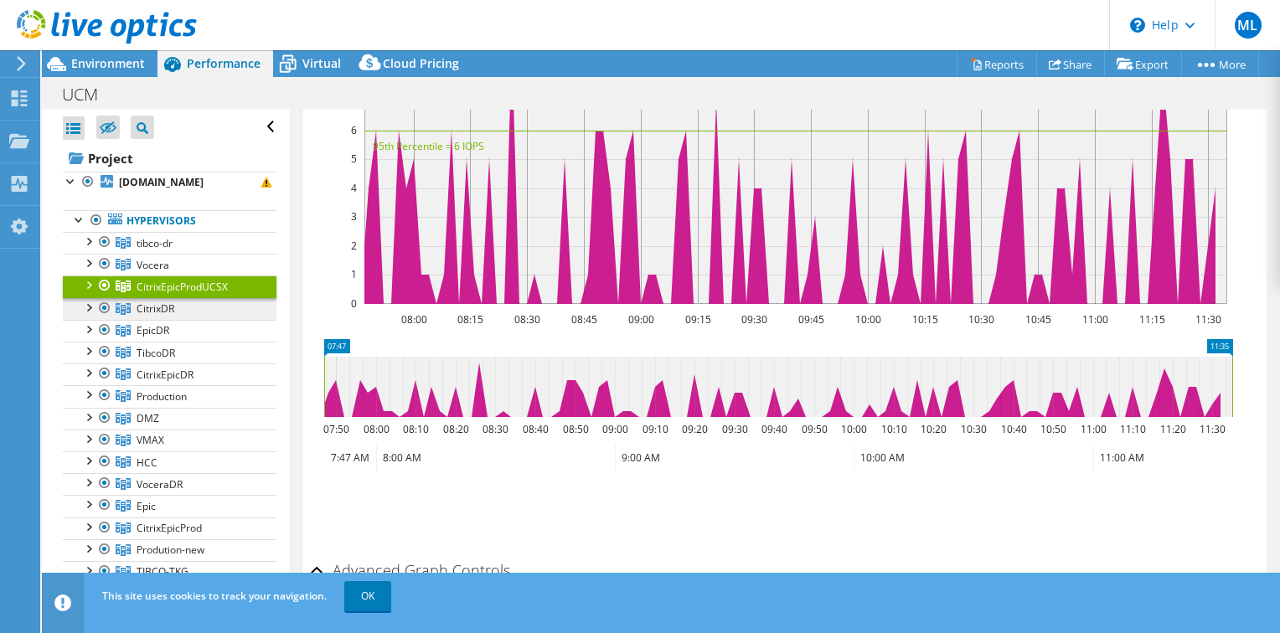
click at [199, 307] on link "CitrixDR" at bounding box center [170, 309] width 214 height 22
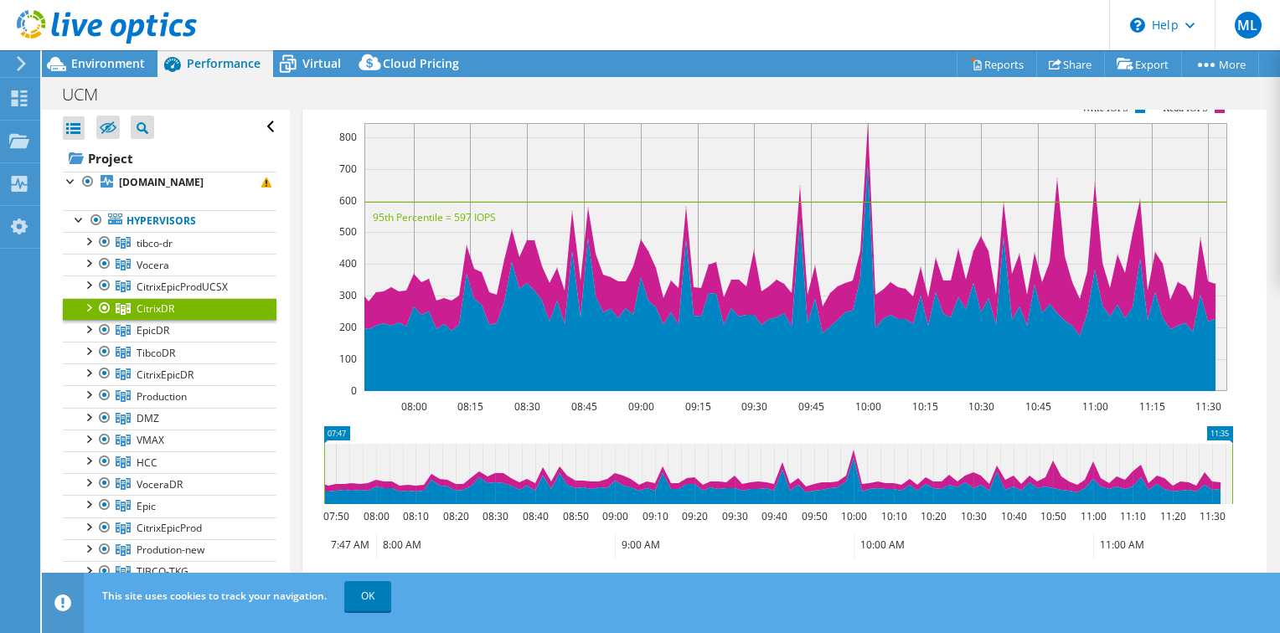
scroll to position [251, 0]
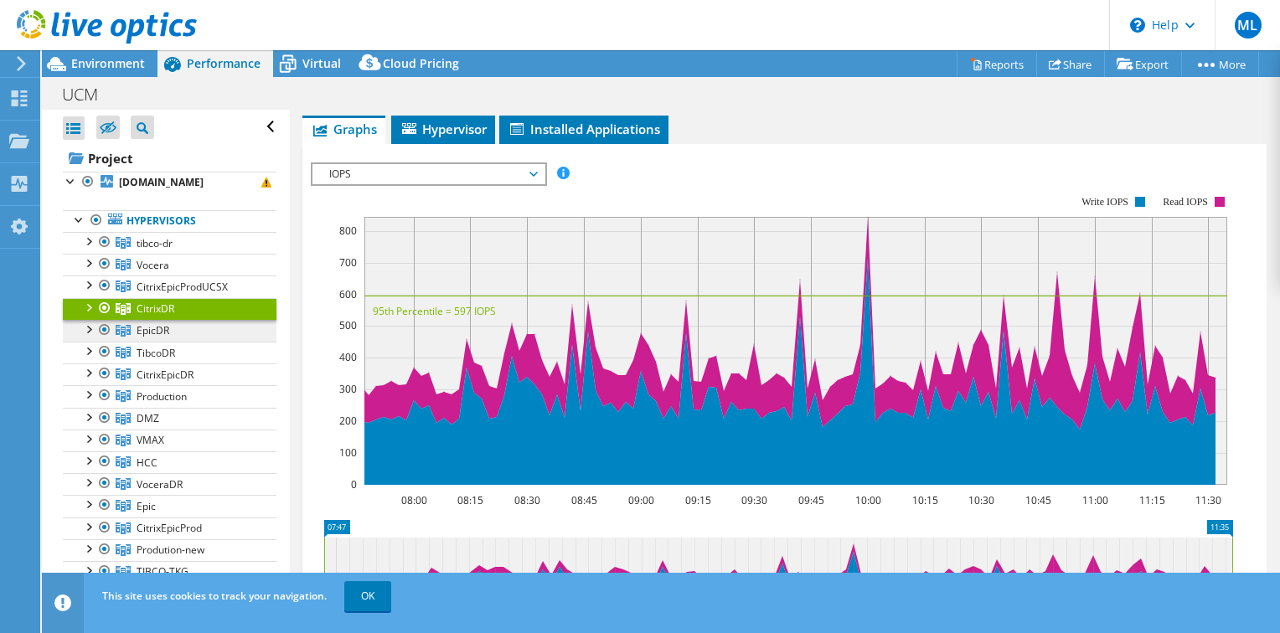
click at [171, 322] on link "EpicDR" at bounding box center [170, 331] width 214 height 22
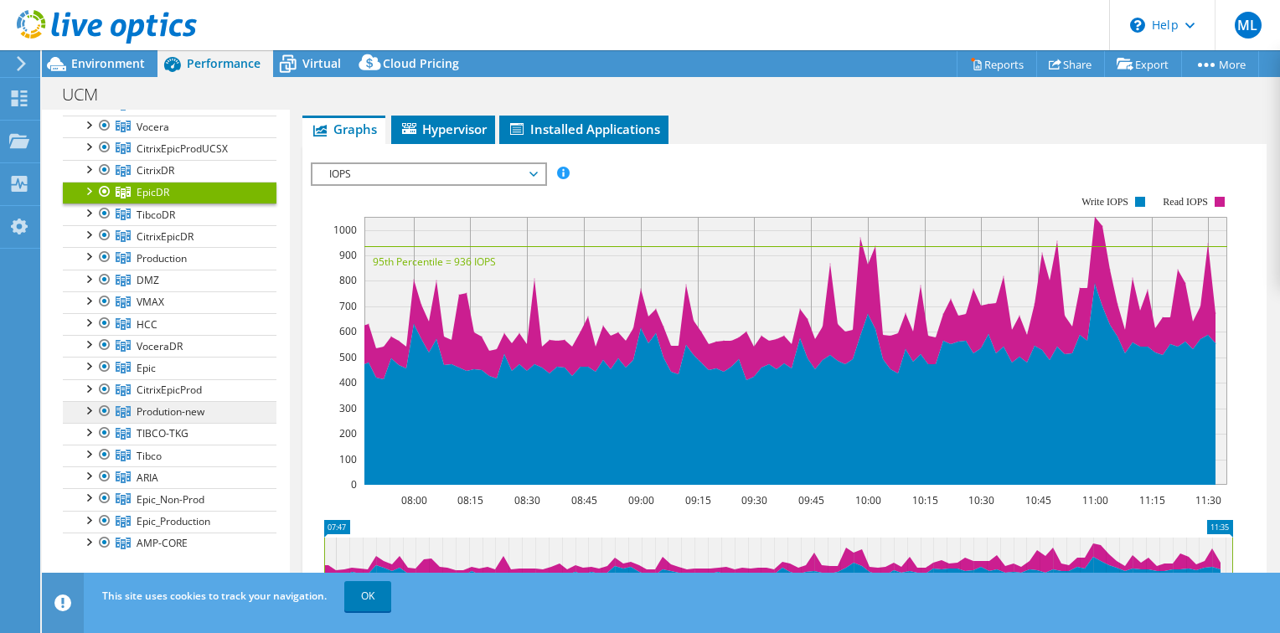
scroll to position [165, 0]
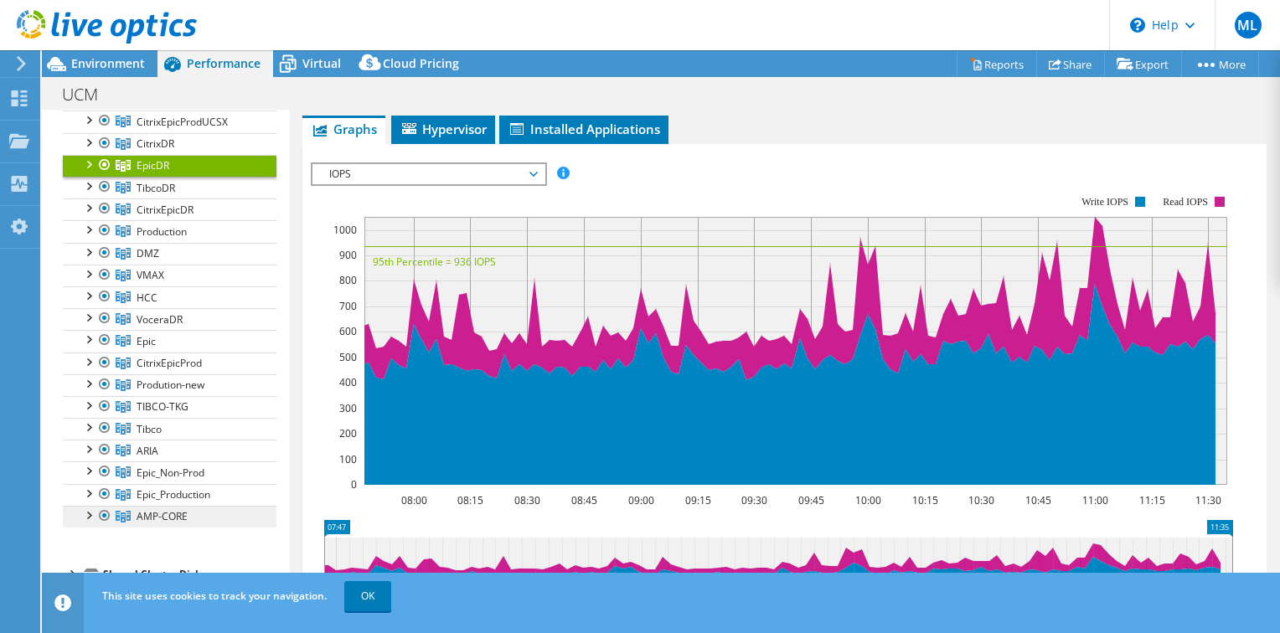
click at [196, 508] on link "AMP-CORE" at bounding box center [170, 517] width 214 height 22
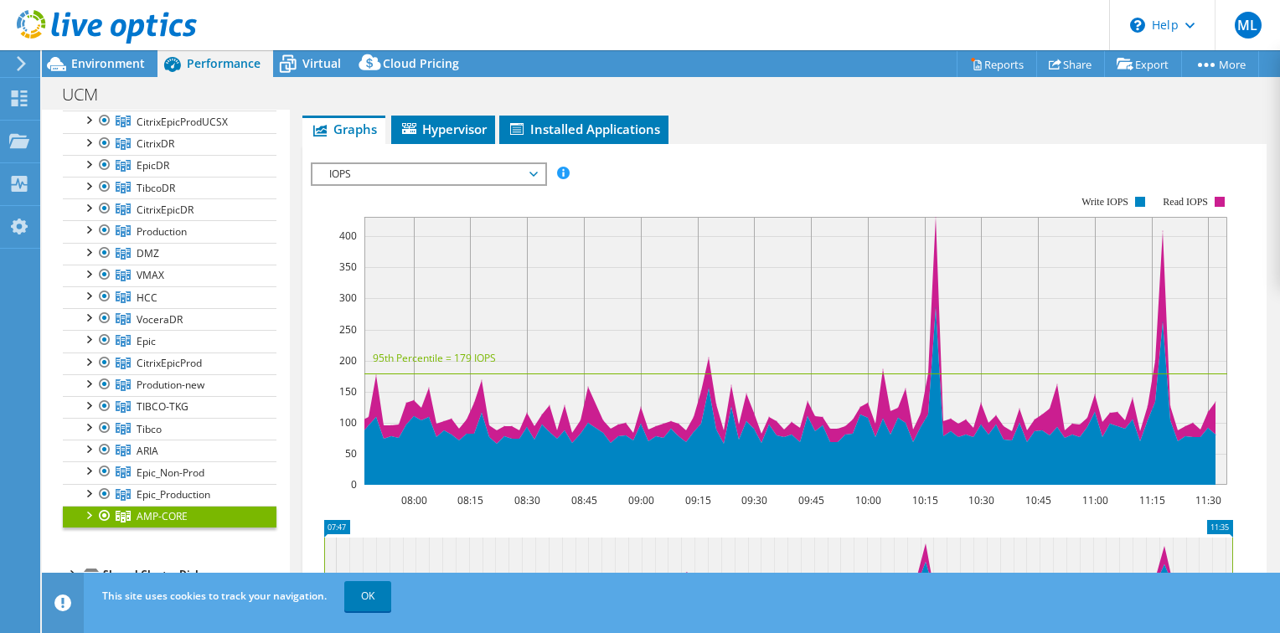
scroll to position [84, 0]
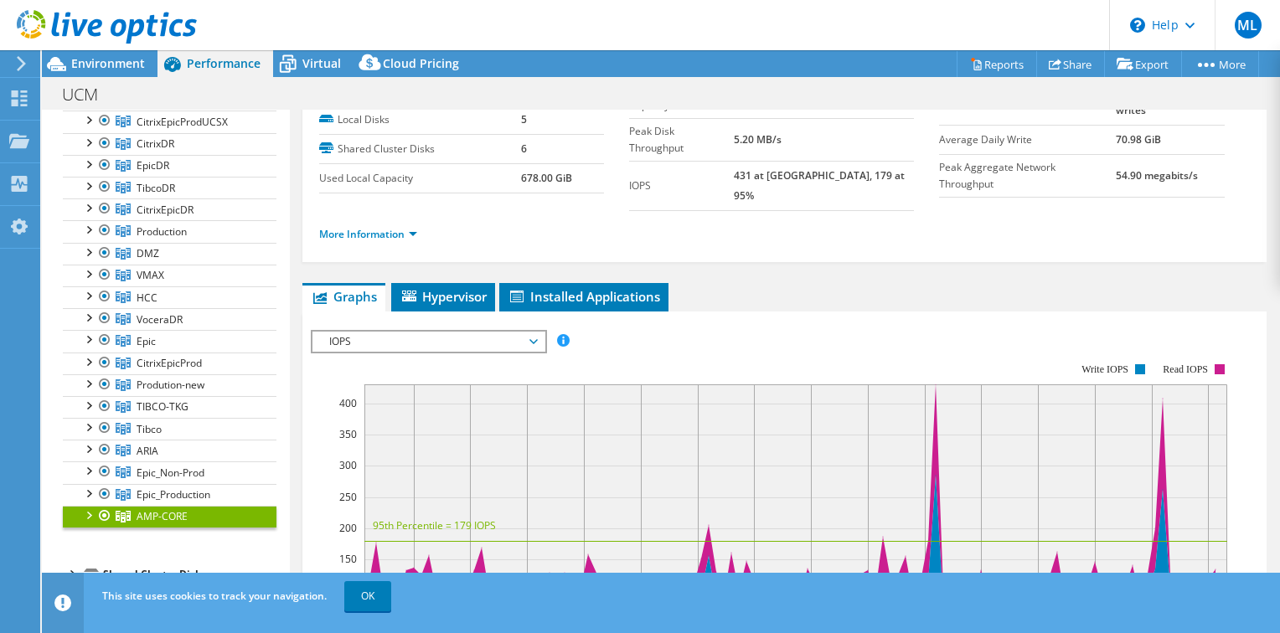
click at [424, 332] on span "IOPS" at bounding box center [428, 342] width 215 height 20
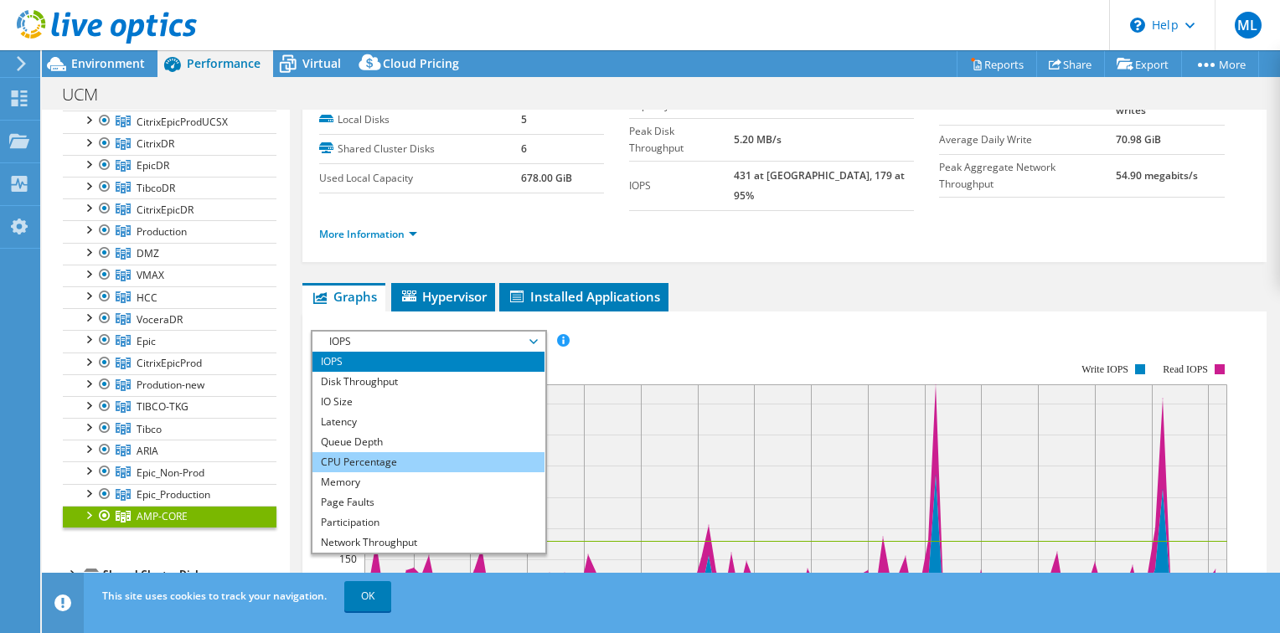
click at [421, 452] on li "CPU Percentage" at bounding box center [428, 462] width 232 height 20
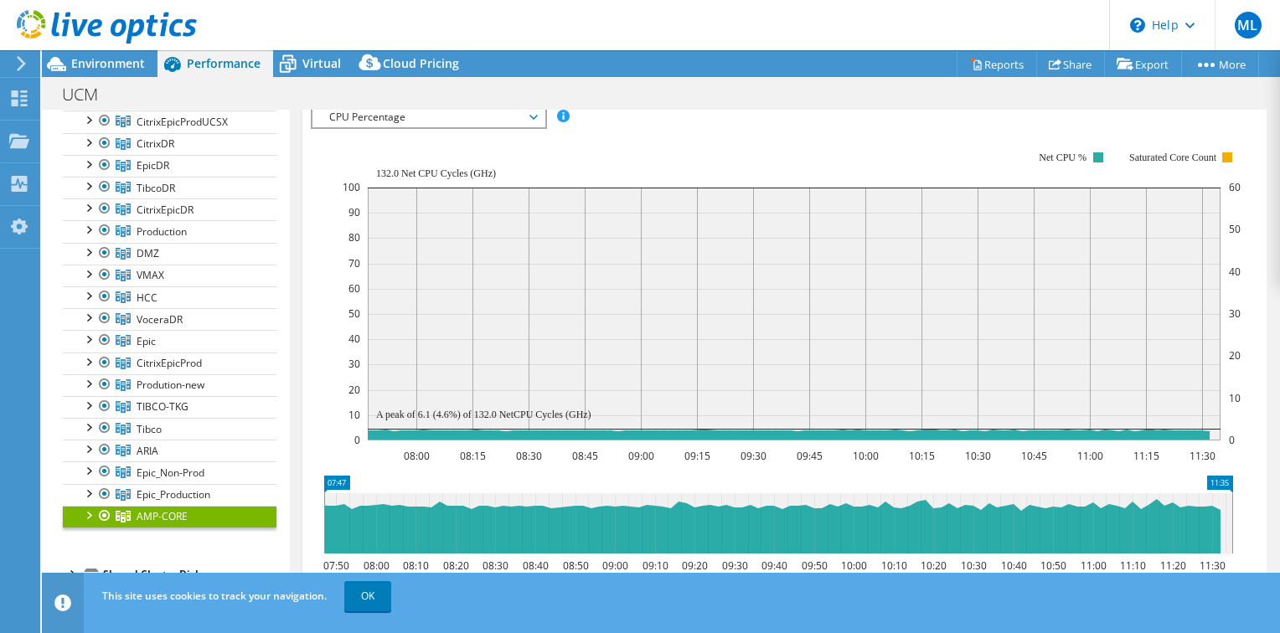
scroll to position [335, 0]
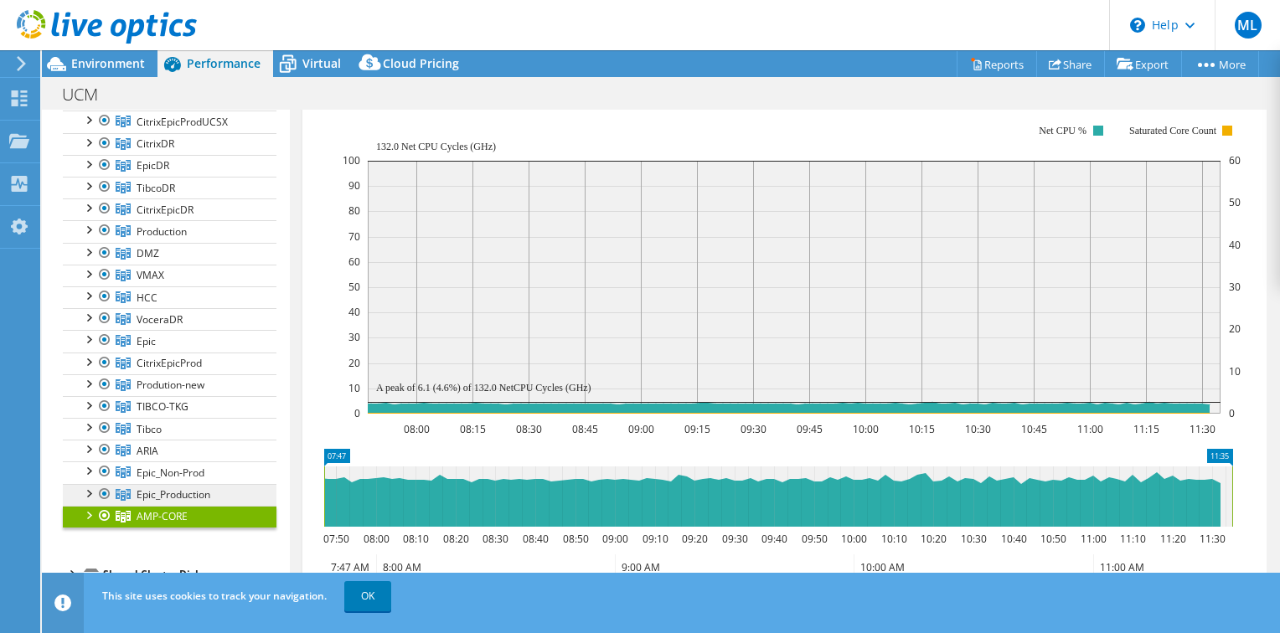
click at [187, 490] on span "Epic_Production" at bounding box center [174, 494] width 74 height 14
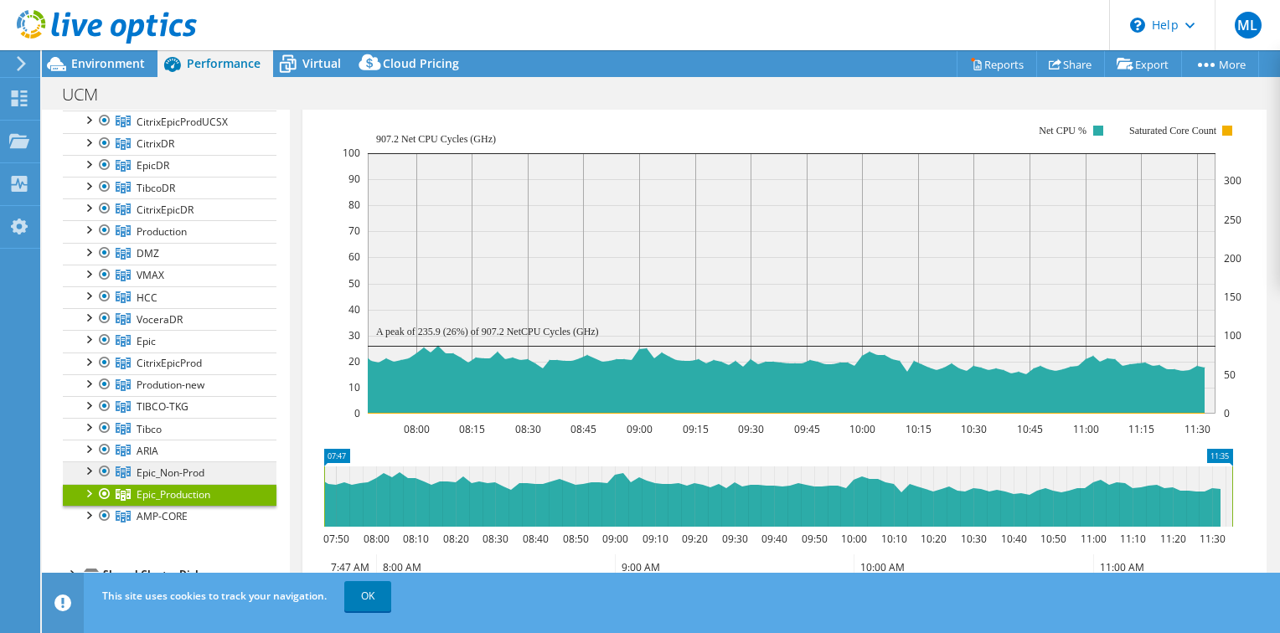
click at [171, 472] on span "Epic_Non-Prod" at bounding box center [171, 473] width 68 height 14
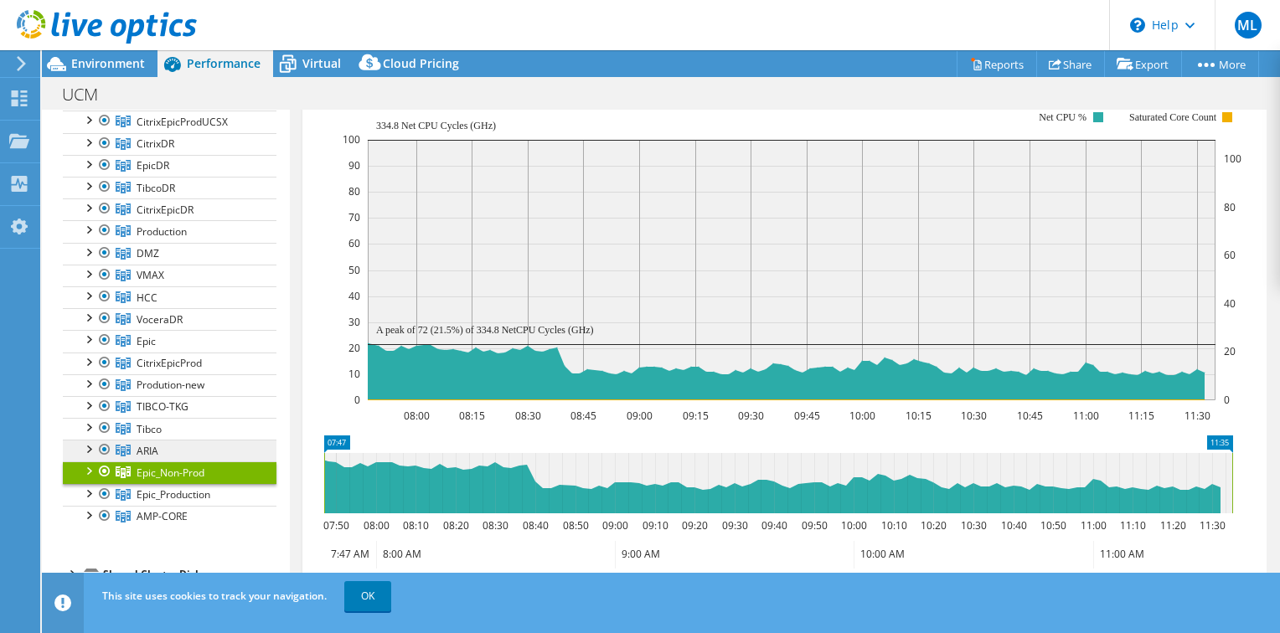
click at [168, 442] on link "ARIA" at bounding box center [170, 451] width 214 height 22
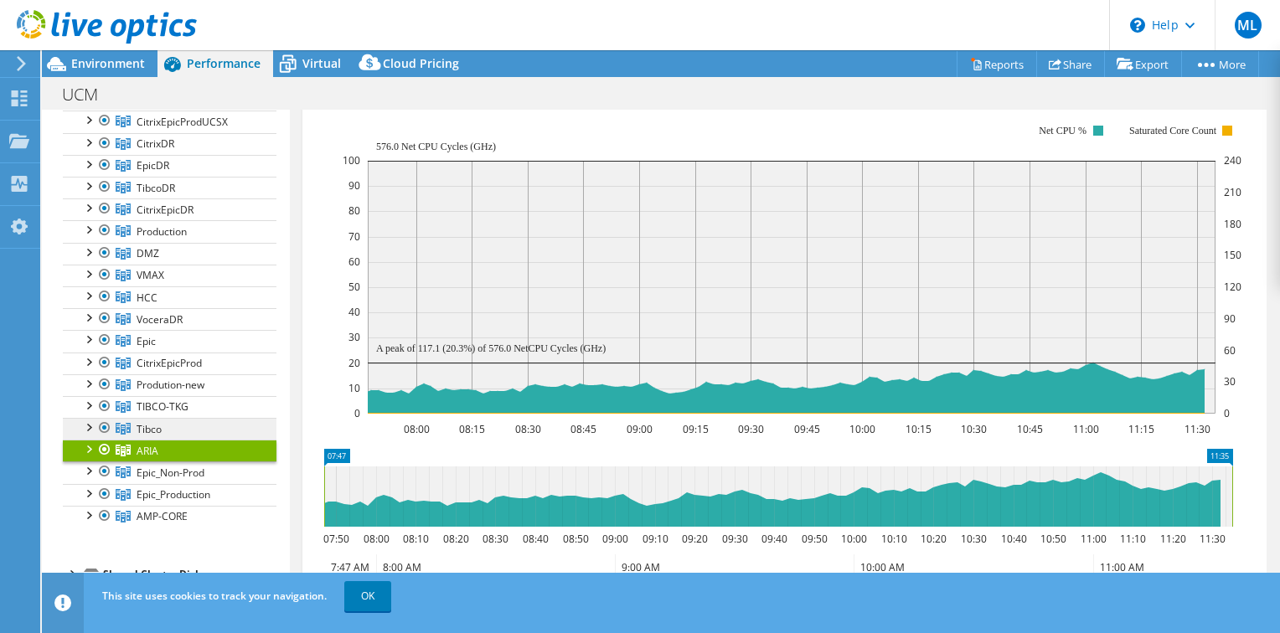
click at [159, 426] on span "Tibco" at bounding box center [149, 429] width 25 height 14
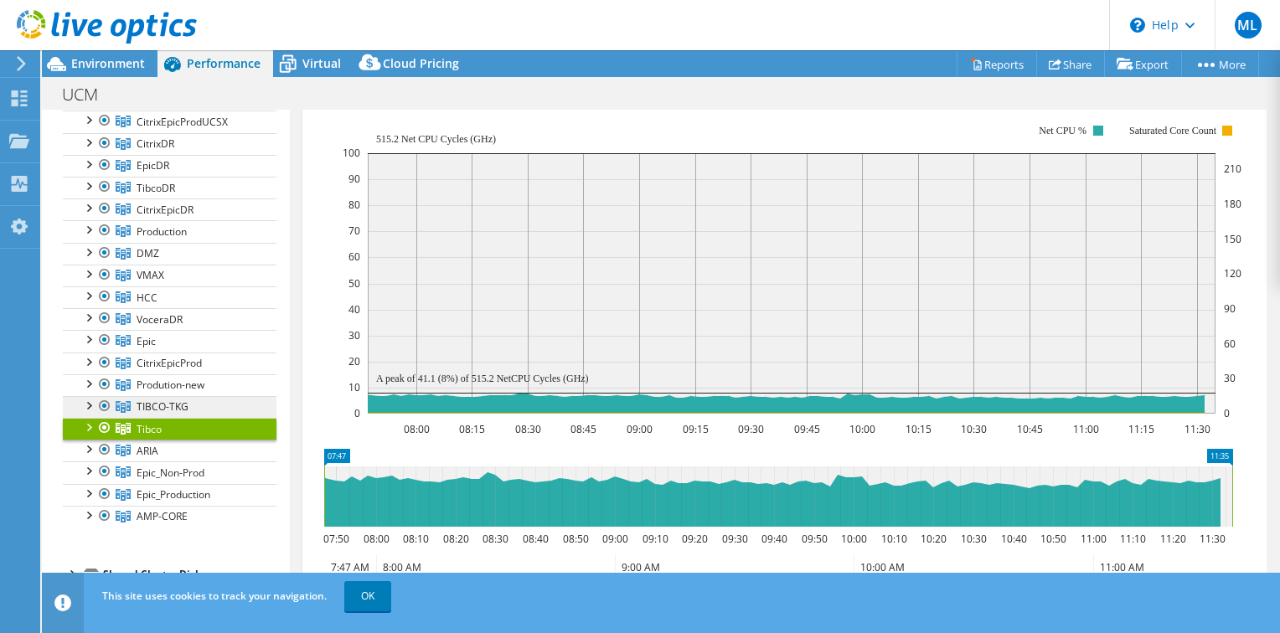
drag, startPoint x: 159, startPoint y: 426, endPoint x: 141, endPoint y: 401, distance: 31.2
click at [141, 401] on span "TIBCO-TKG" at bounding box center [163, 407] width 52 height 14
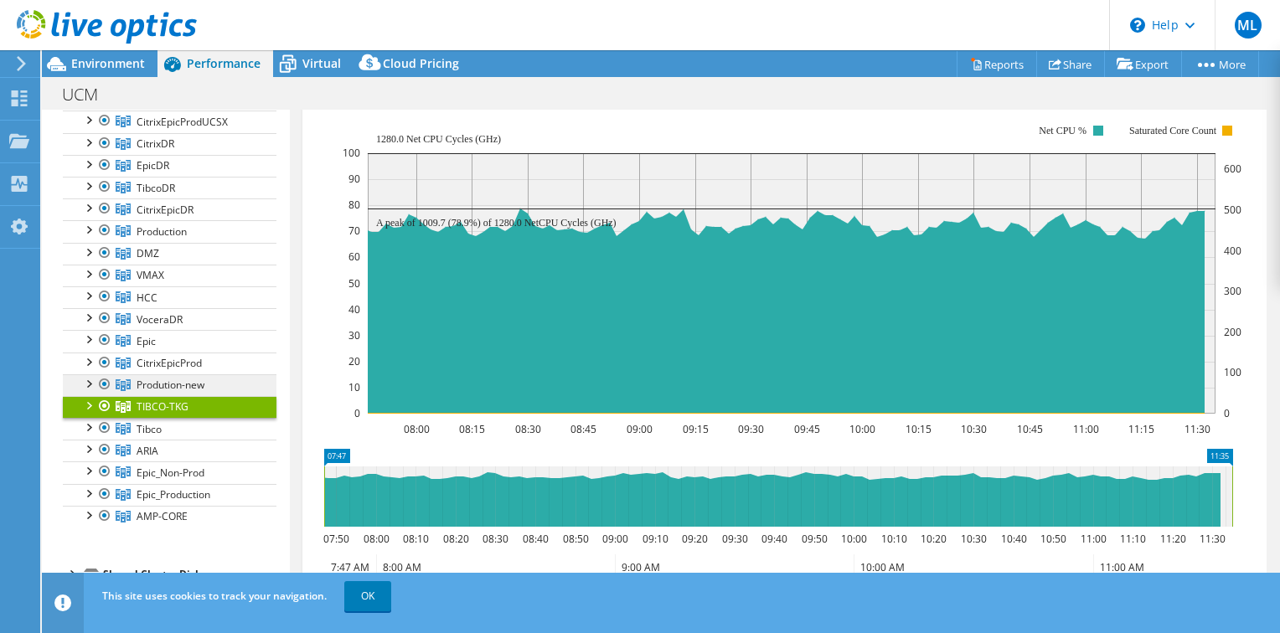
click at [147, 381] on span "Prodution-new" at bounding box center [171, 385] width 68 height 14
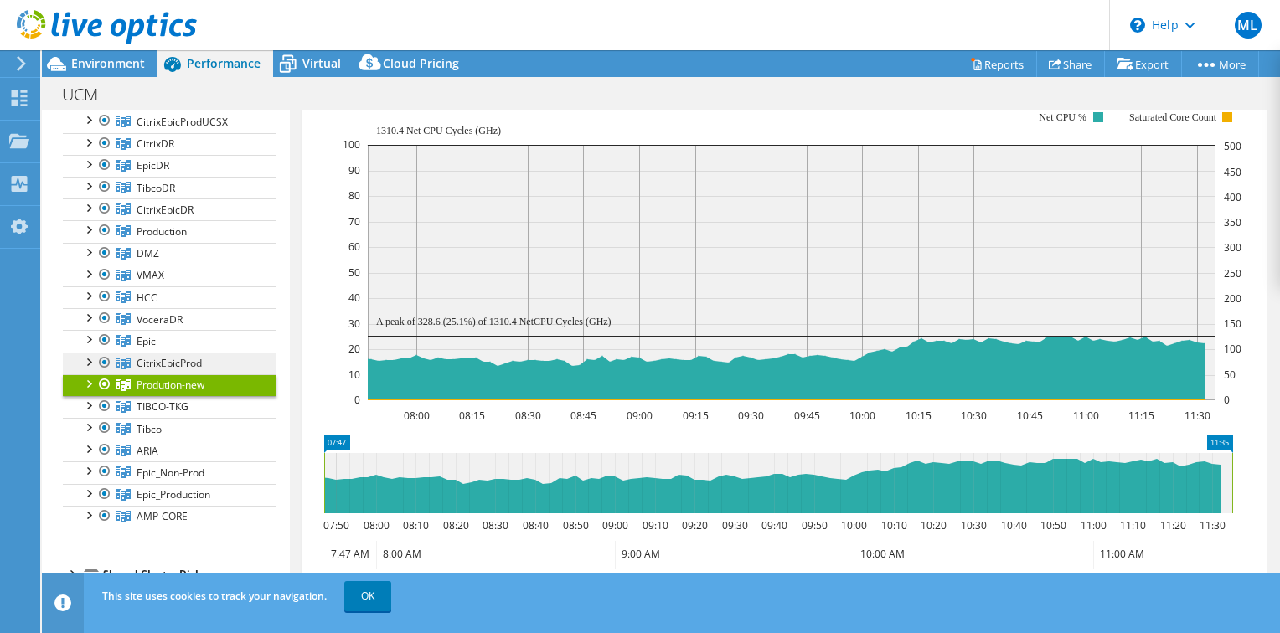
click at [166, 358] on span "CitrixEpicProd" at bounding box center [169, 363] width 65 height 14
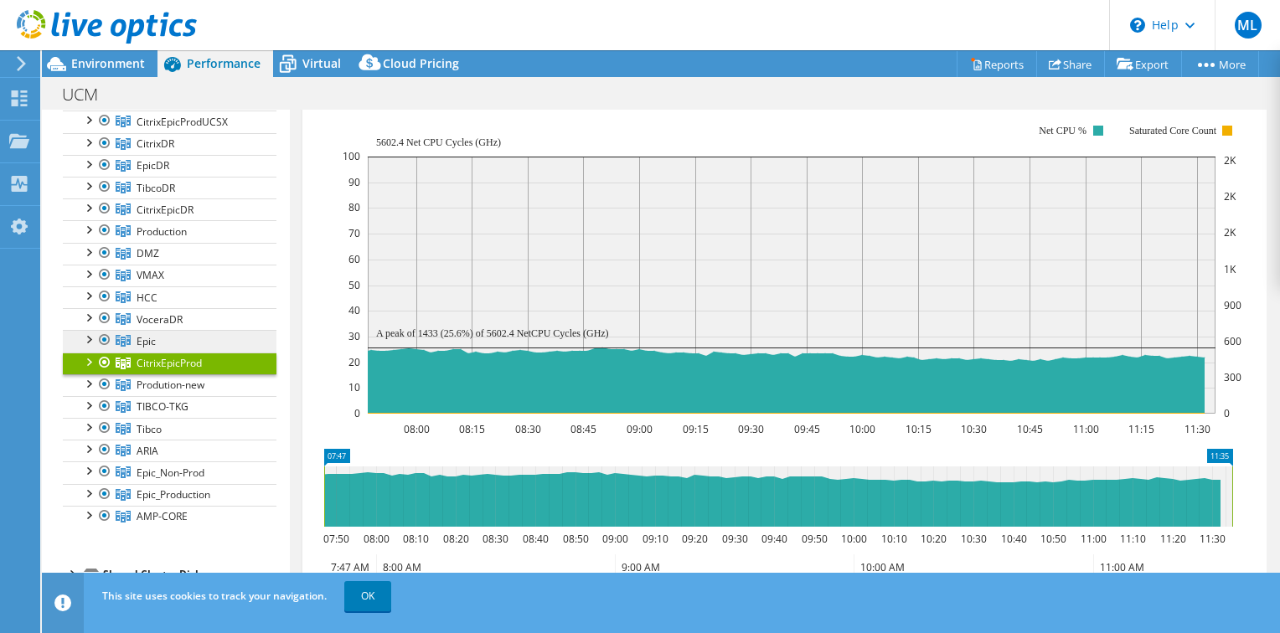
click at [157, 343] on link "Epic" at bounding box center [170, 341] width 214 height 22
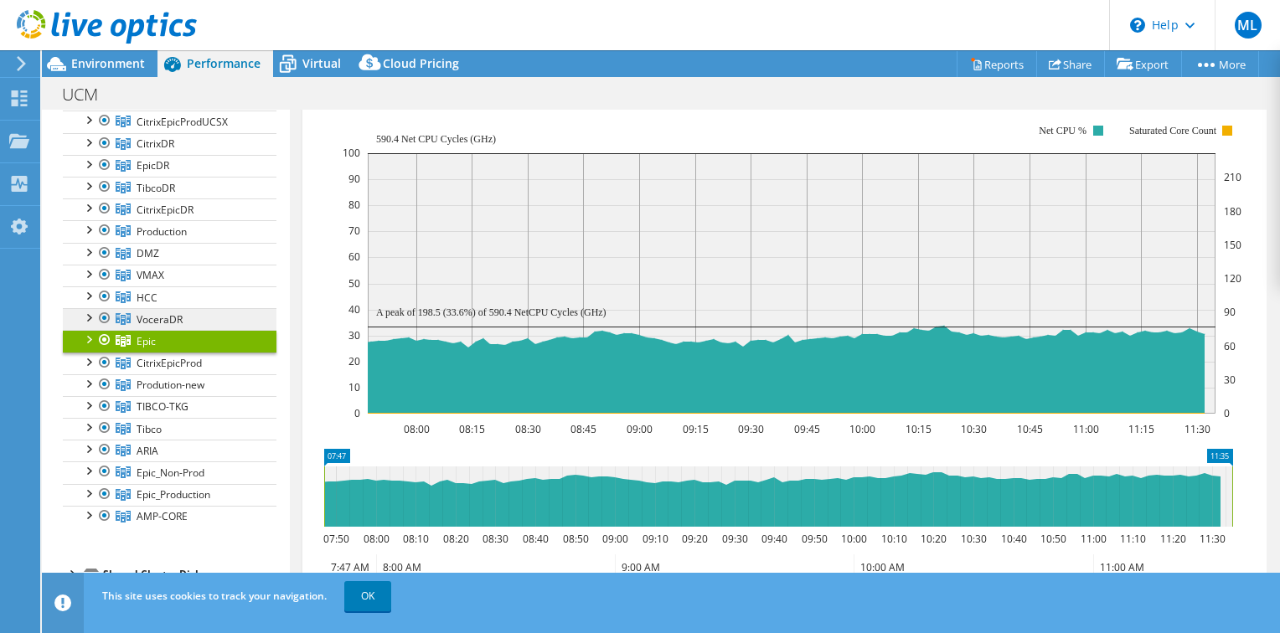
click at [178, 318] on span "VoceraDR" at bounding box center [160, 319] width 46 height 14
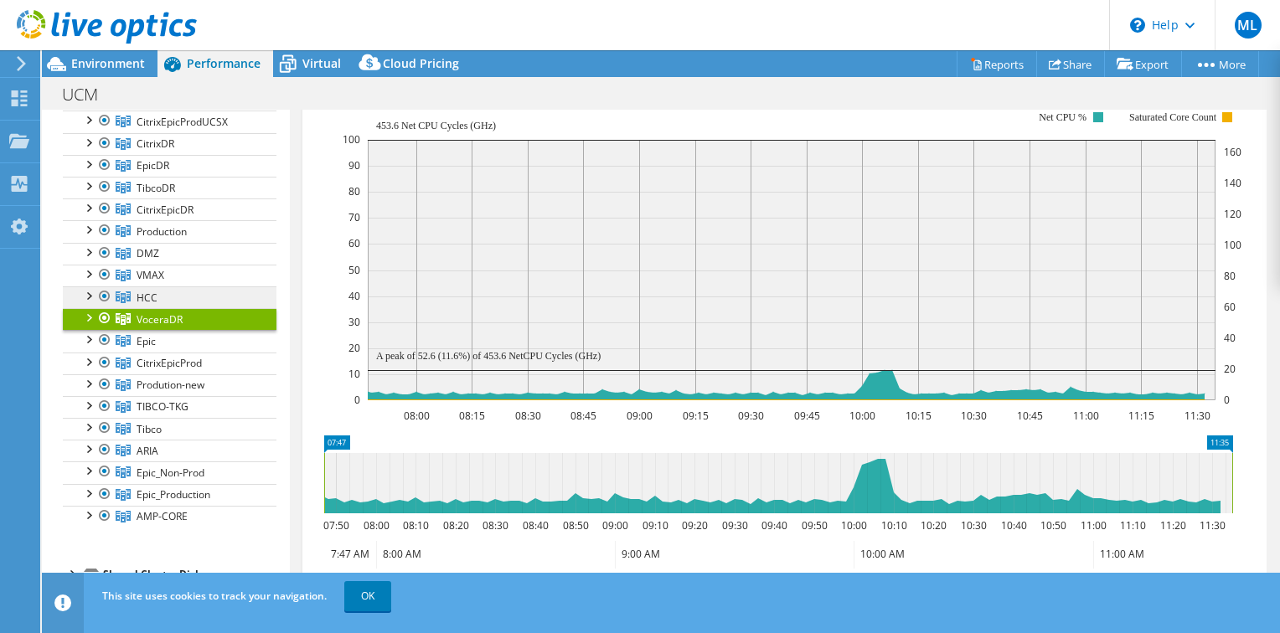
click at [188, 301] on link "HCC" at bounding box center [170, 297] width 214 height 22
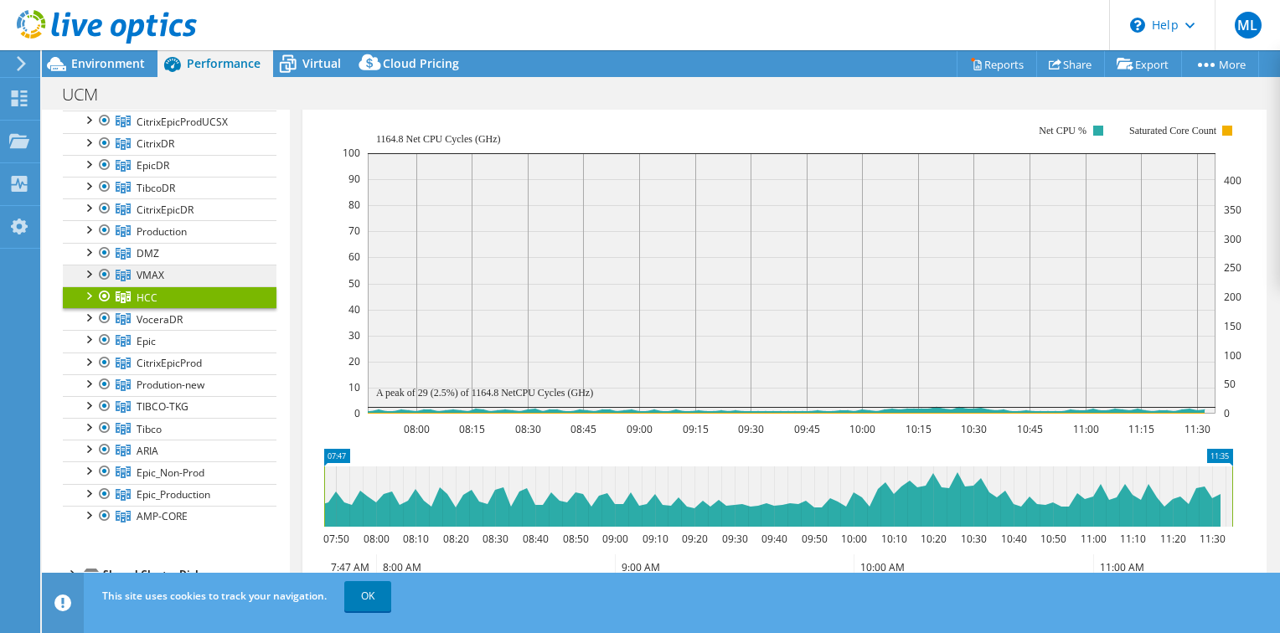
click at [184, 265] on link "VMAX" at bounding box center [170, 276] width 214 height 22
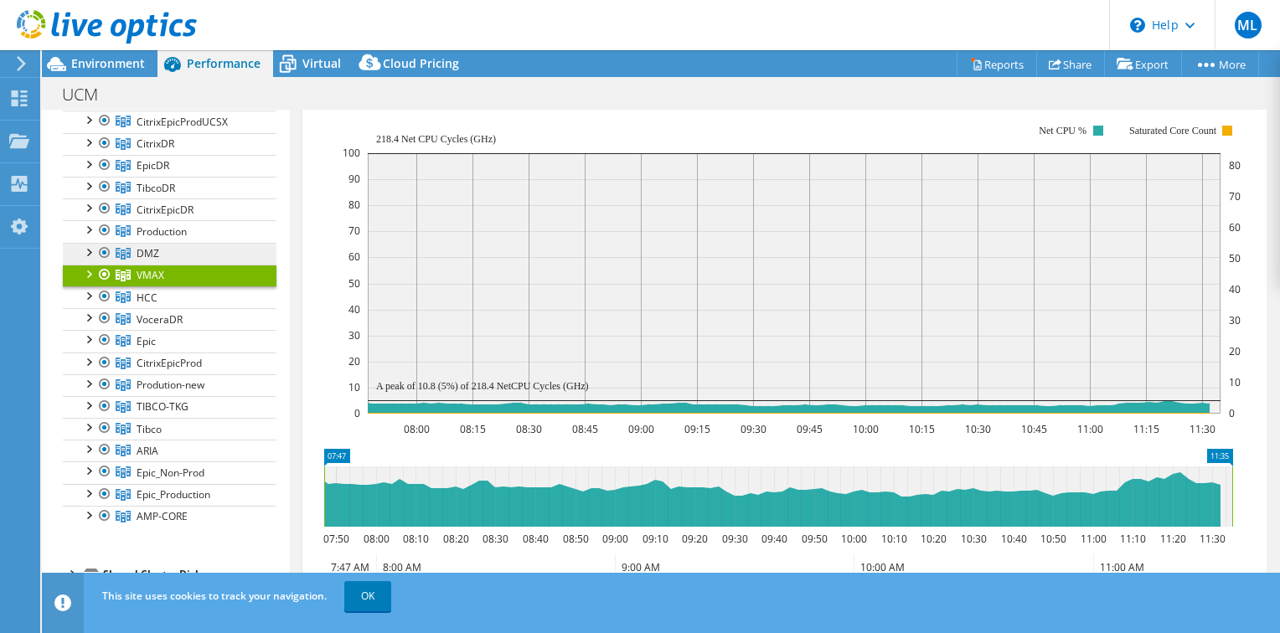
click at [176, 249] on link "DMZ" at bounding box center [170, 254] width 214 height 22
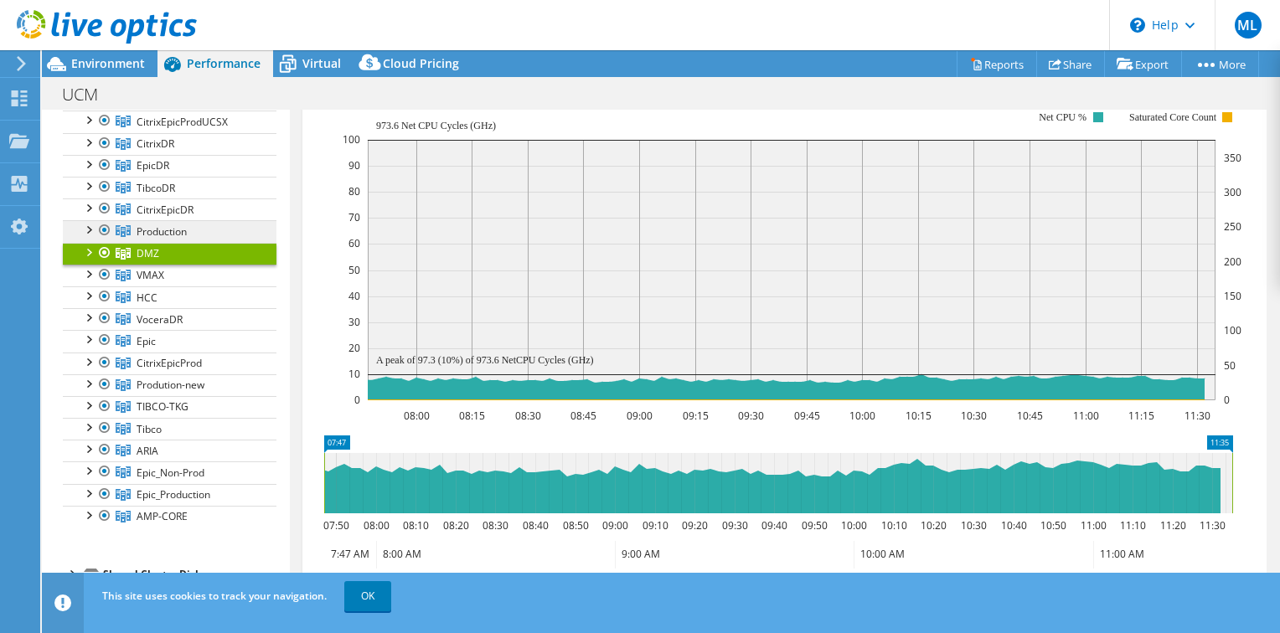
click at [191, 223] on link "Production" at bounding box center [170, 231] width 214 height 22
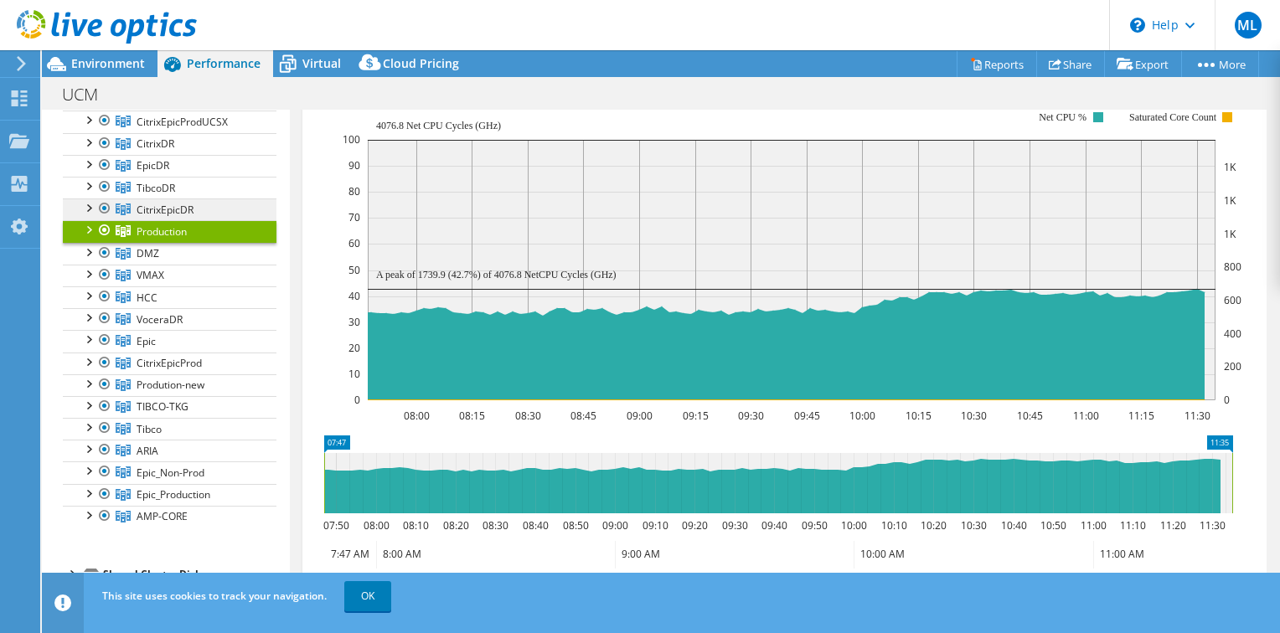
click at [197, 209] on link "CitrixEpicDR" at bounding box center [170, 210] width 214 height 22
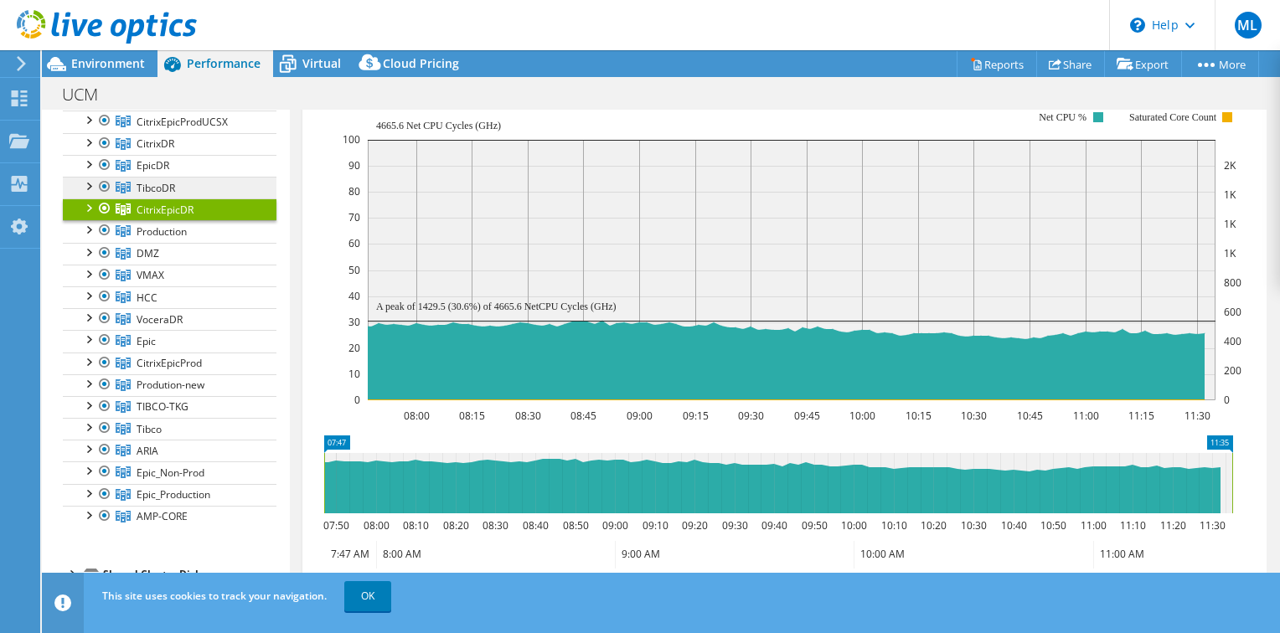
click at [206, 183] on link "TibcoDR" at bounding box center [170, 188] width 214 height 22
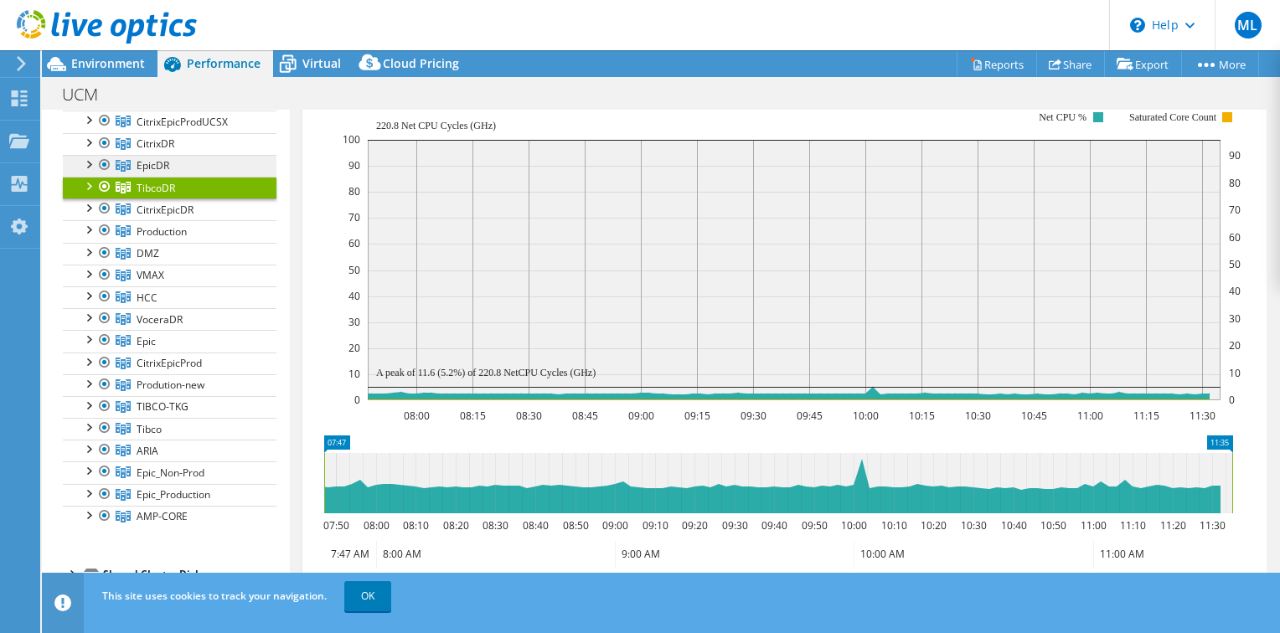
click at [191, 162] on link "EpicDR" at bounding box center [170, 166] width 214 height 22
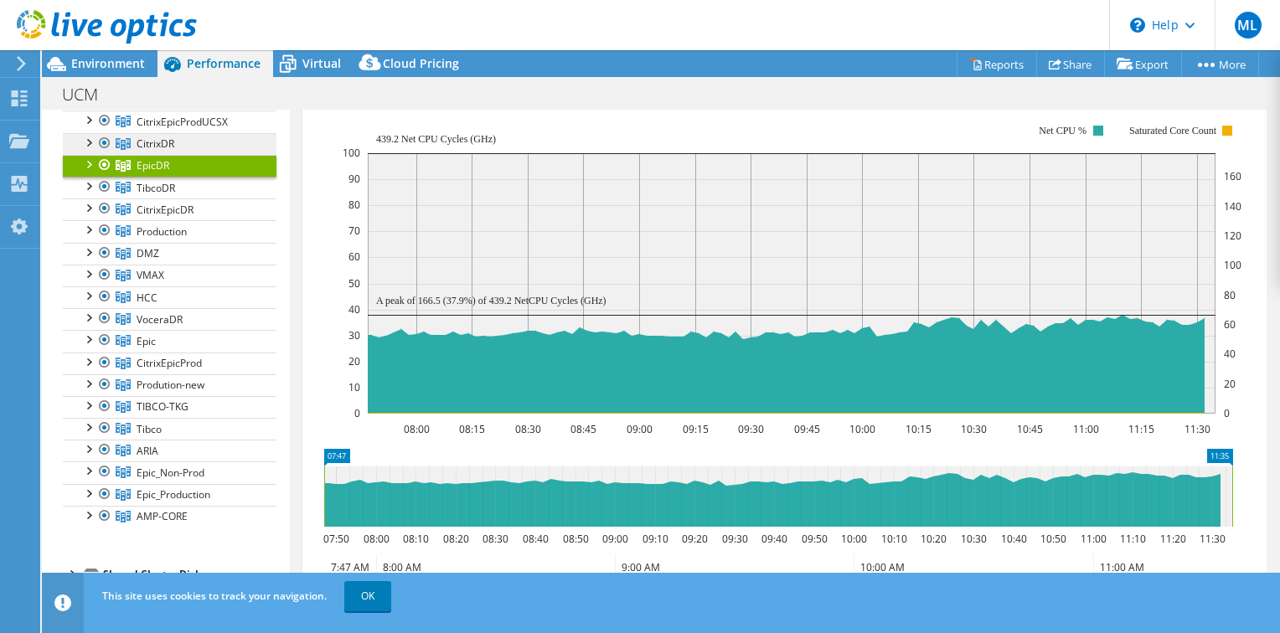
click at [193, 142] on link "CitrixDR" at bounding box center [170, 144] width 214 height 22
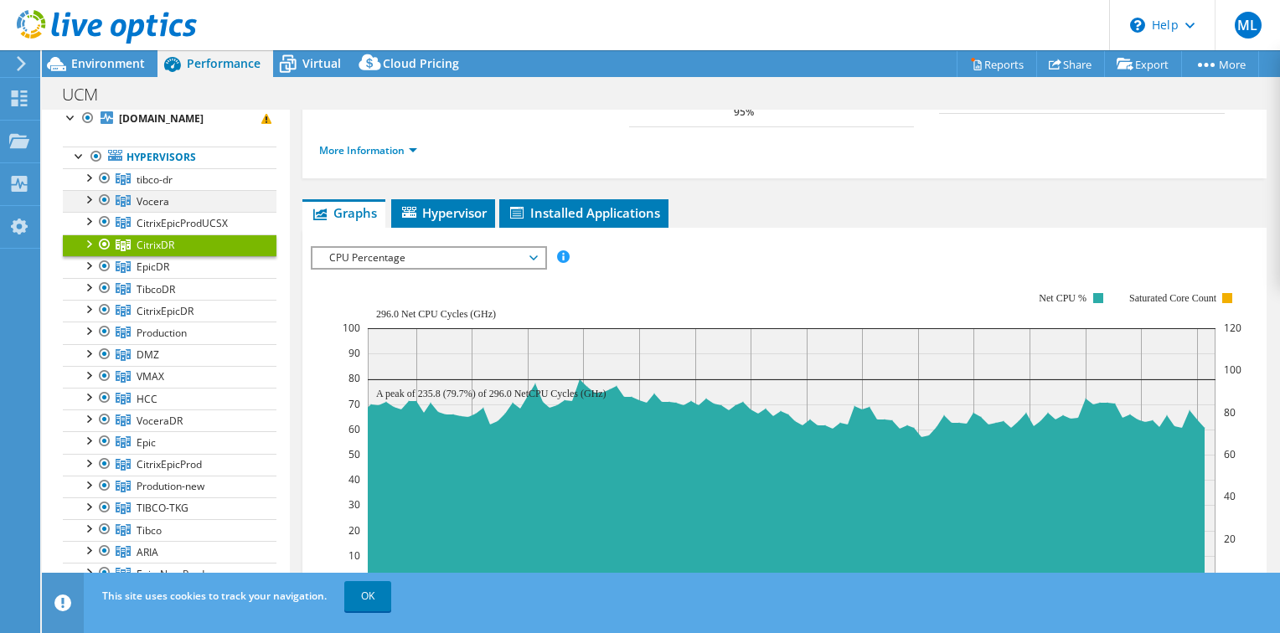
scroll to position [0, 0]
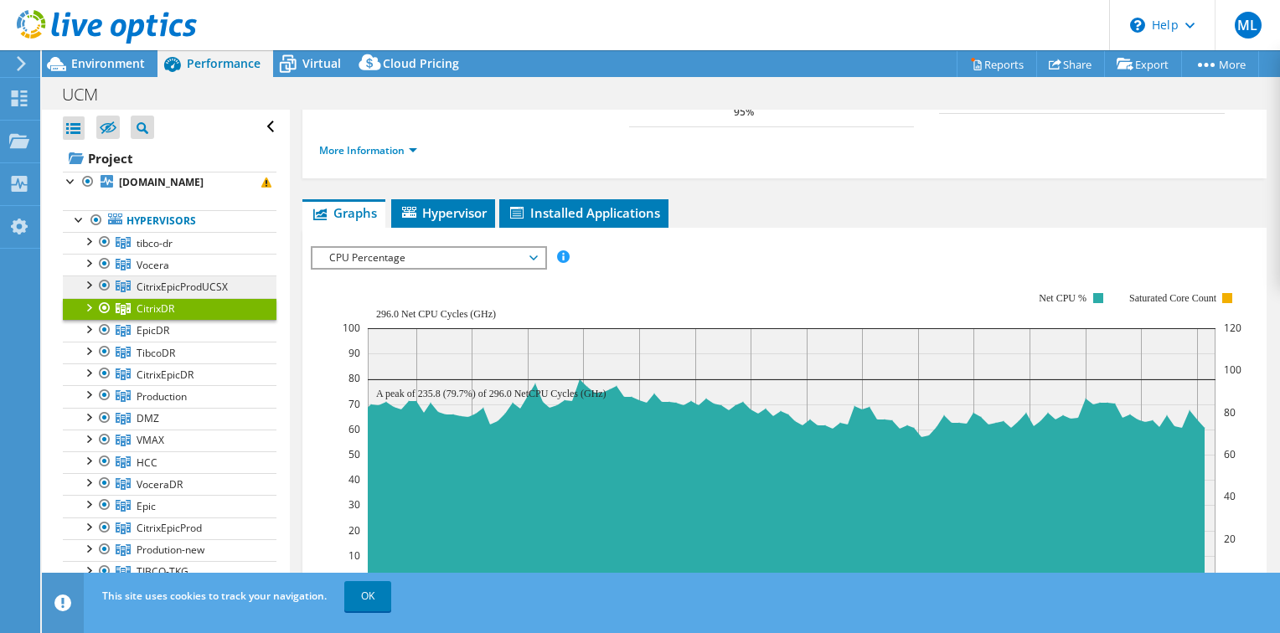
click at [178, 281] on span "CitrixEpicProdUCSX" at bounding box center [182, 287] width 91 height 14
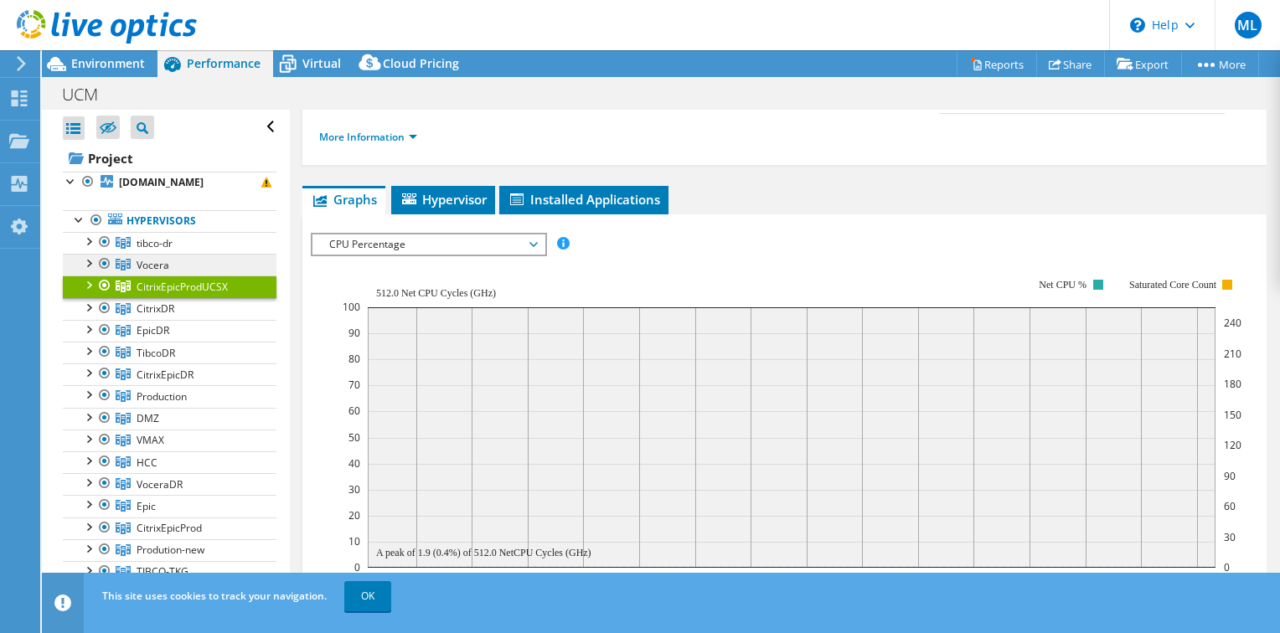
click at [188, 258] on link "Vocera" at bounding box center [170, 265] width 214 height 22
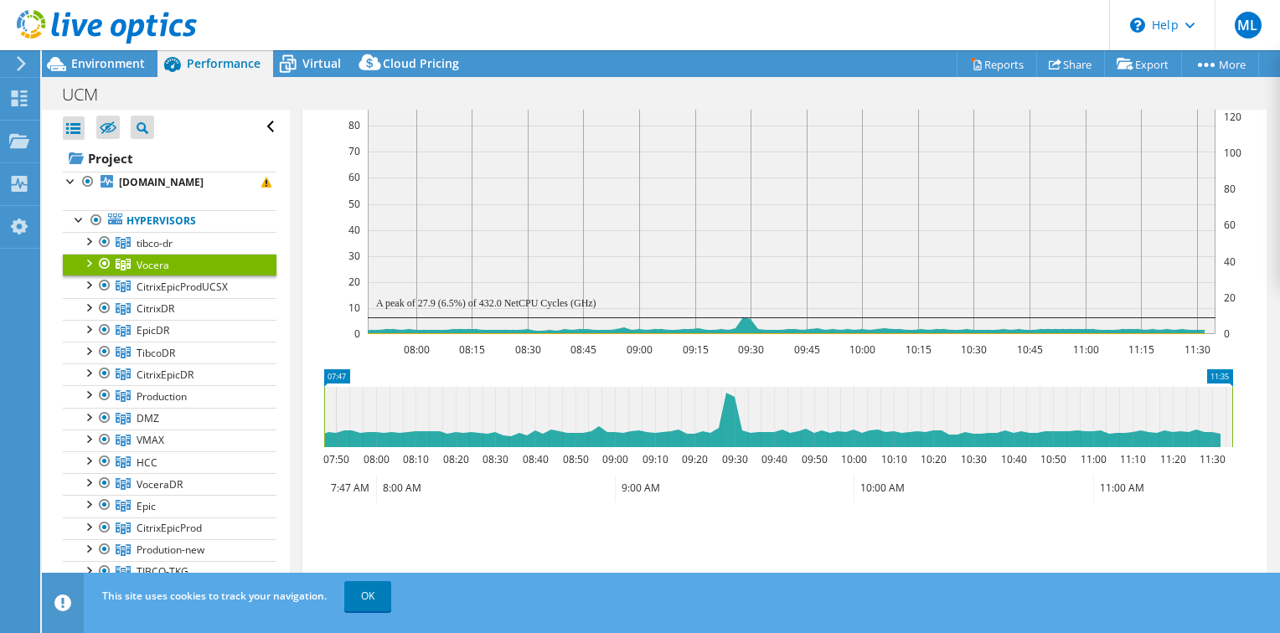
scroll to position [419, 0]
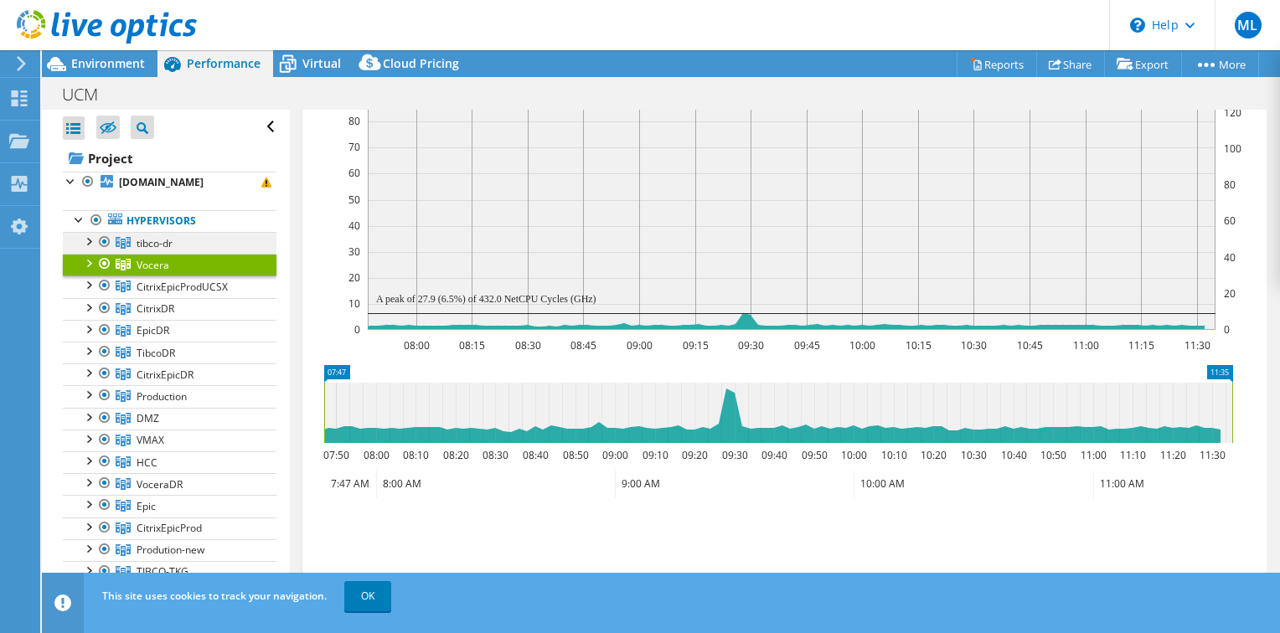
click at [157, 242] on span "tibco-dr" at bounding box center [155, 243] width 36 height 14
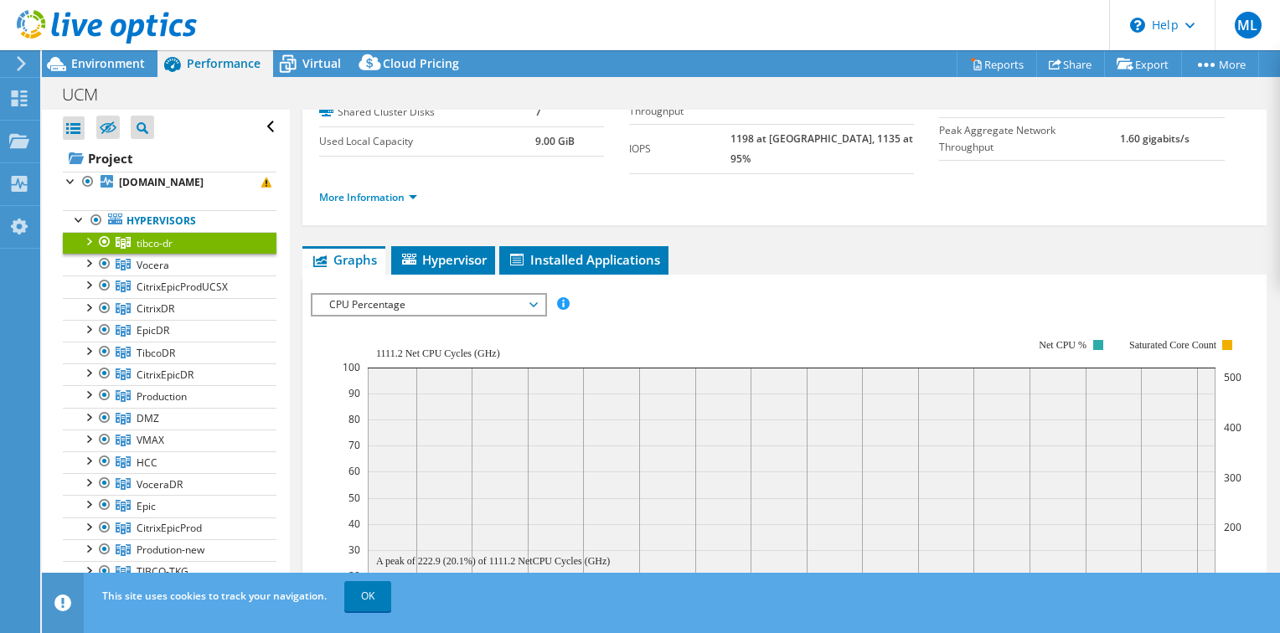
scroll to position [84, 0]
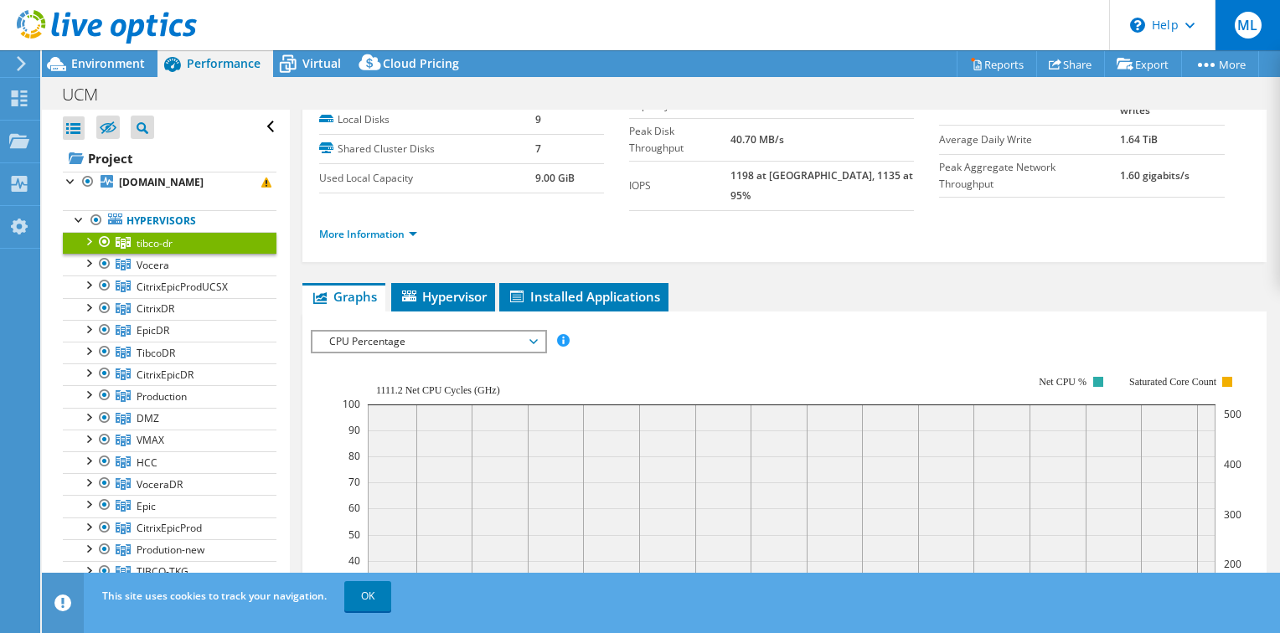
click at [1239, 14] on div "ML" at bounding box center [1247, 25] width 65 height 50
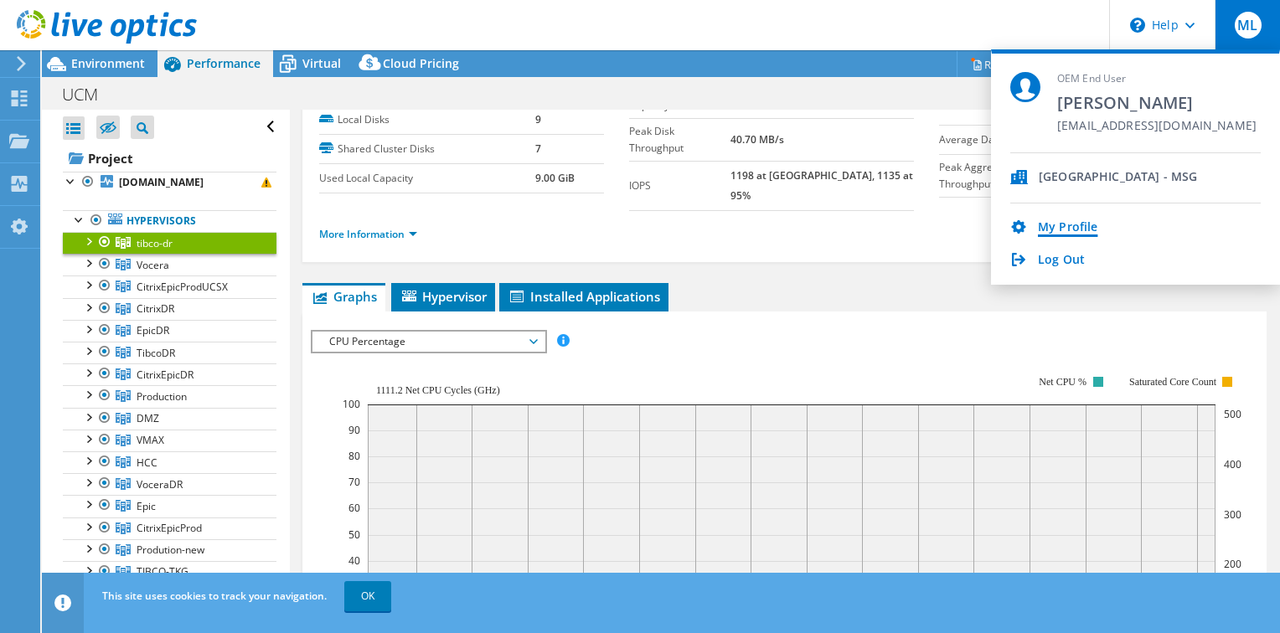
click at [1084, 223] on link "My Profile" at bounding box center [1067, 228] width 59 height 16
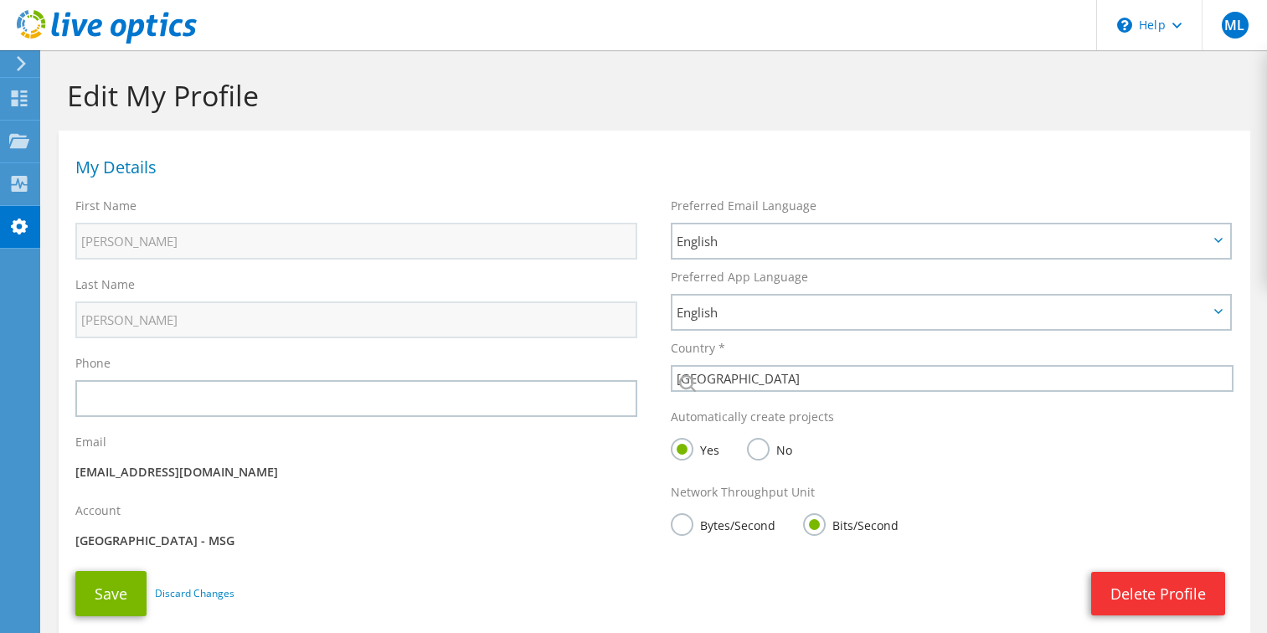
select select "224"
